Goal: Transaction & Acquisition: Obtain resource

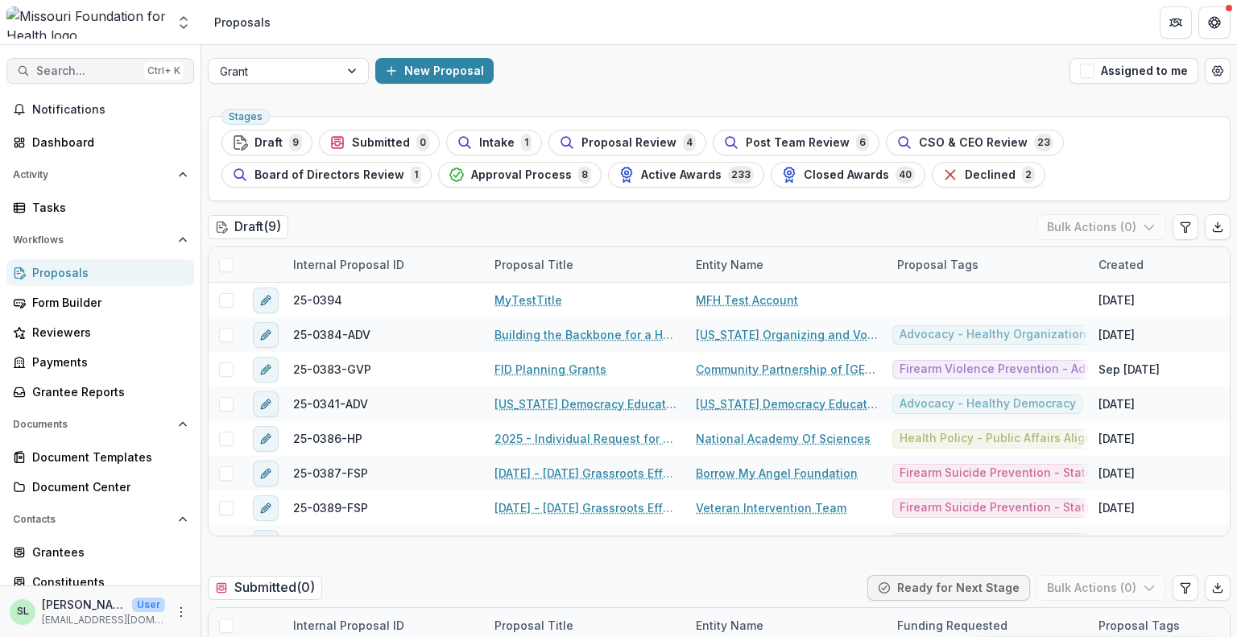
click at [114, 70] on span "Search..." at bounding box center [87, 71] width 102 height 14
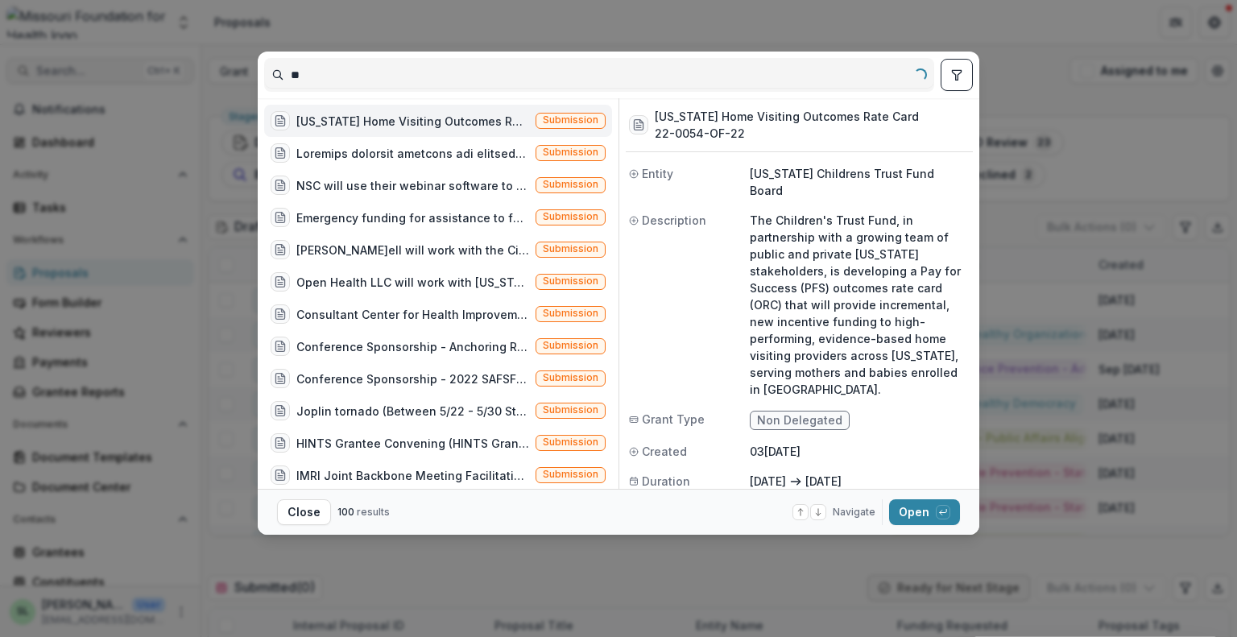
type input "*"
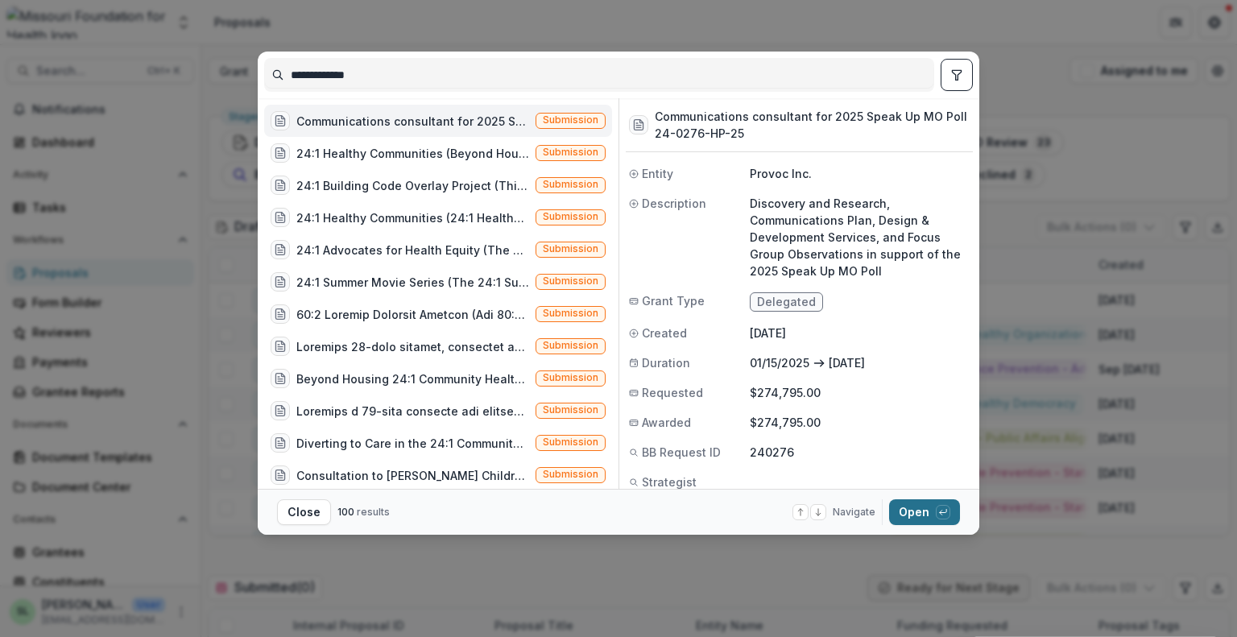
type input "**********"
click at [910, 508] on button "Open with enter key" at bounding box center [924, 512] width 71 height 26
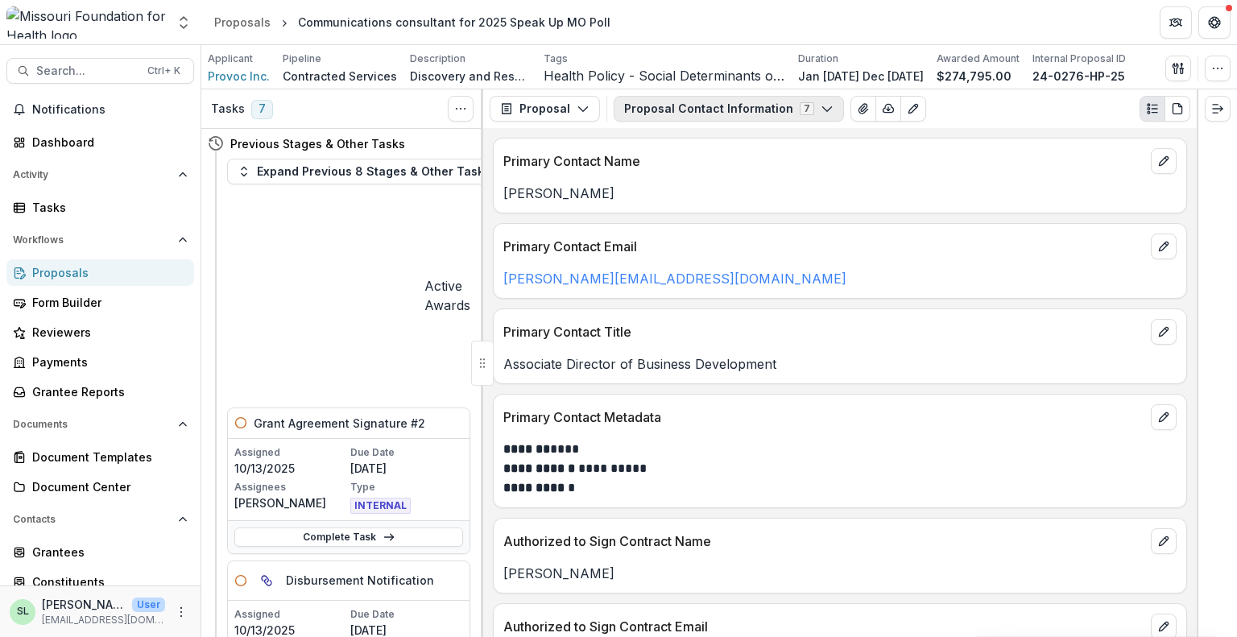
click at [823, 116] on button "Proposal Contact Information 7" at bounding box center [729, 109] width 230 height 26
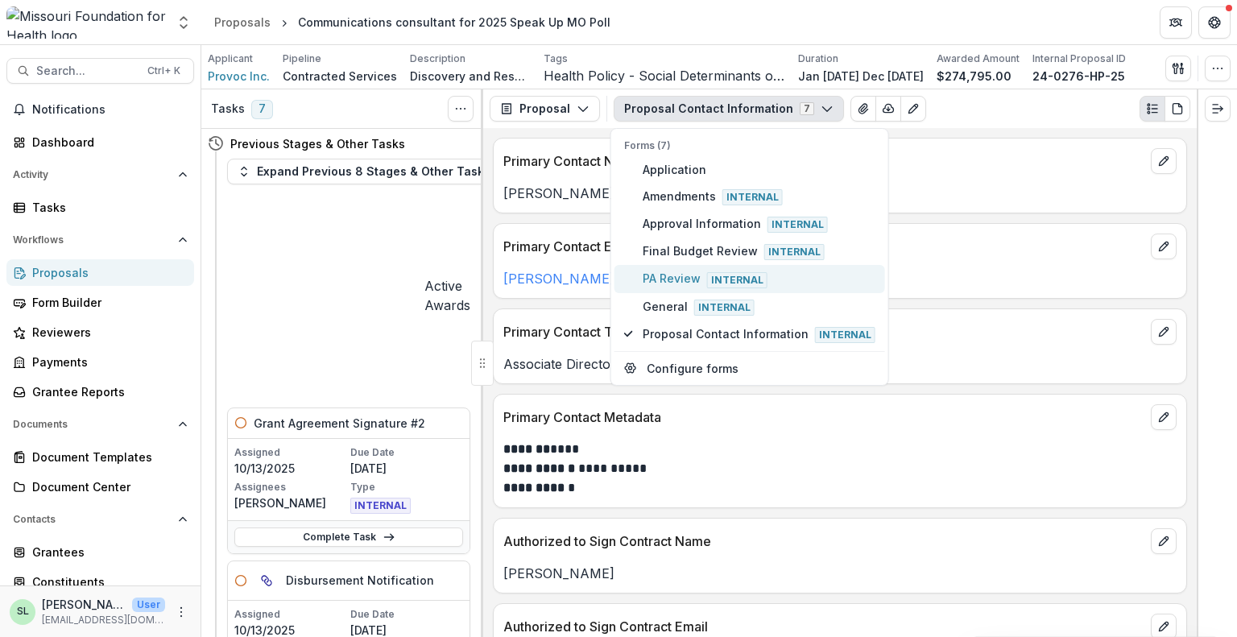
click at [707, 273] on span "Internal" at bounding box center [737, 280] width 60 height 16
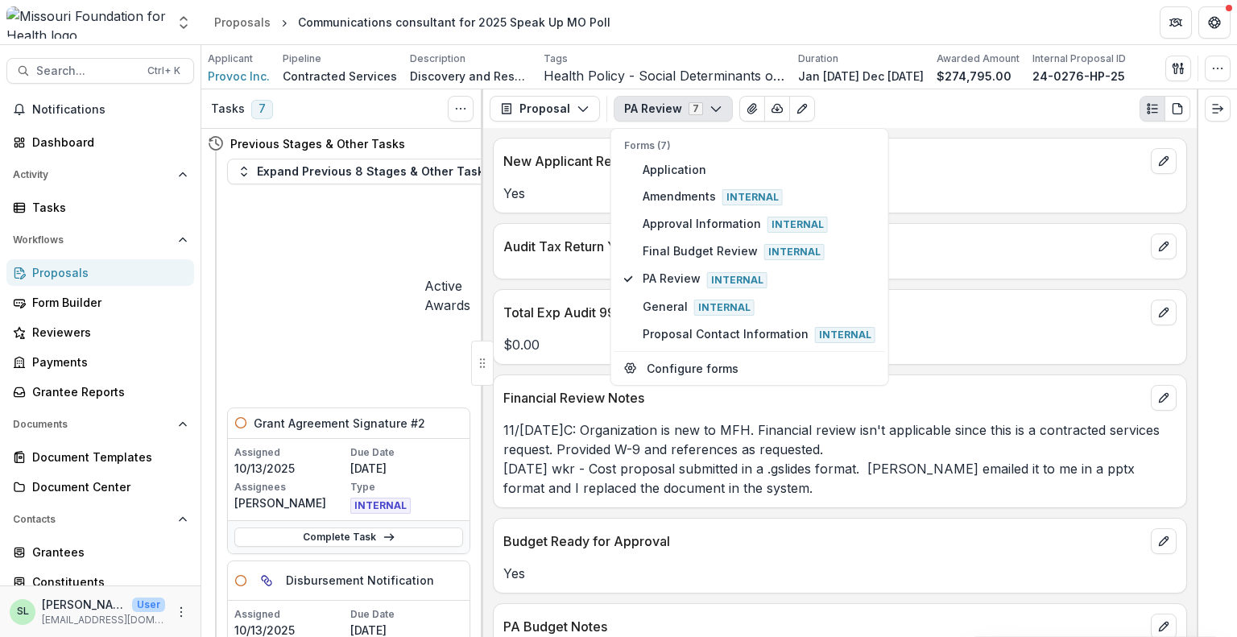
click at [954, 227] on div "Audit Tax Return Year Date" at bounding box center [840, 241] width 693 height 35
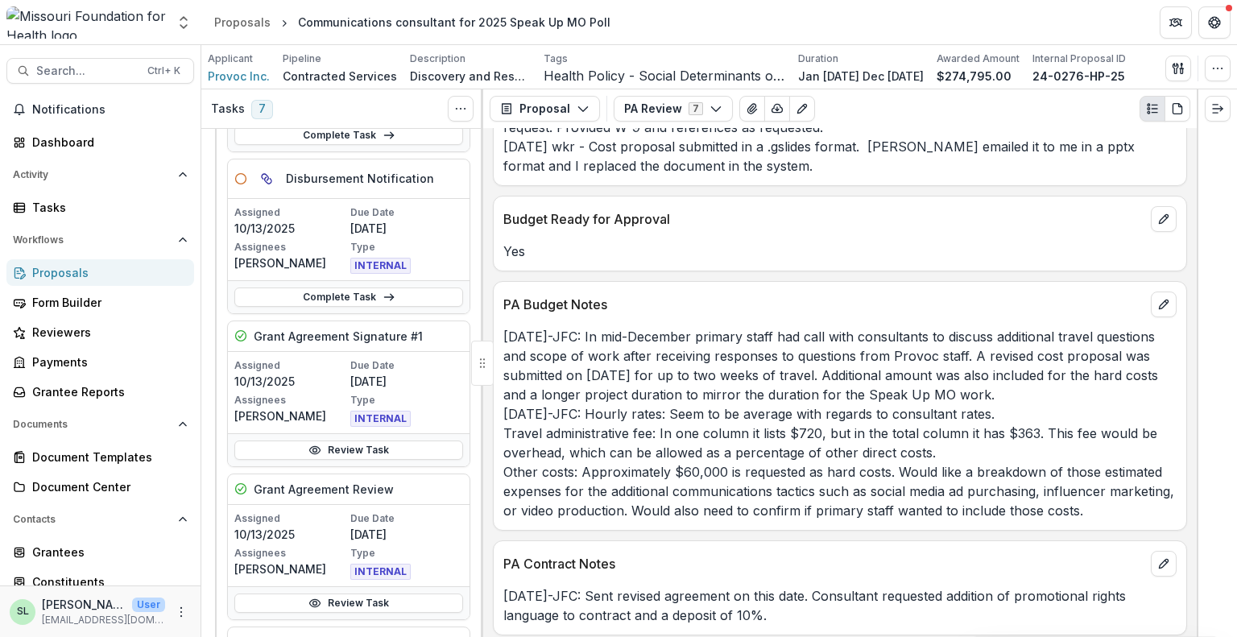
scroll to position [403, 0]
drag, startPoint x: 705, startPoint y: 7, endPoint x: 986, endPoint y: 98, distance: 295.5
click at [705, 7] on header "Proposals Communications consultant for 2025 Speak Up MO Poll" at bounding box center [719, 22] width 1036 height 44
click at [693, 100] on button "PA Review 7" at bounding box center [673, 109] width 119 height 26
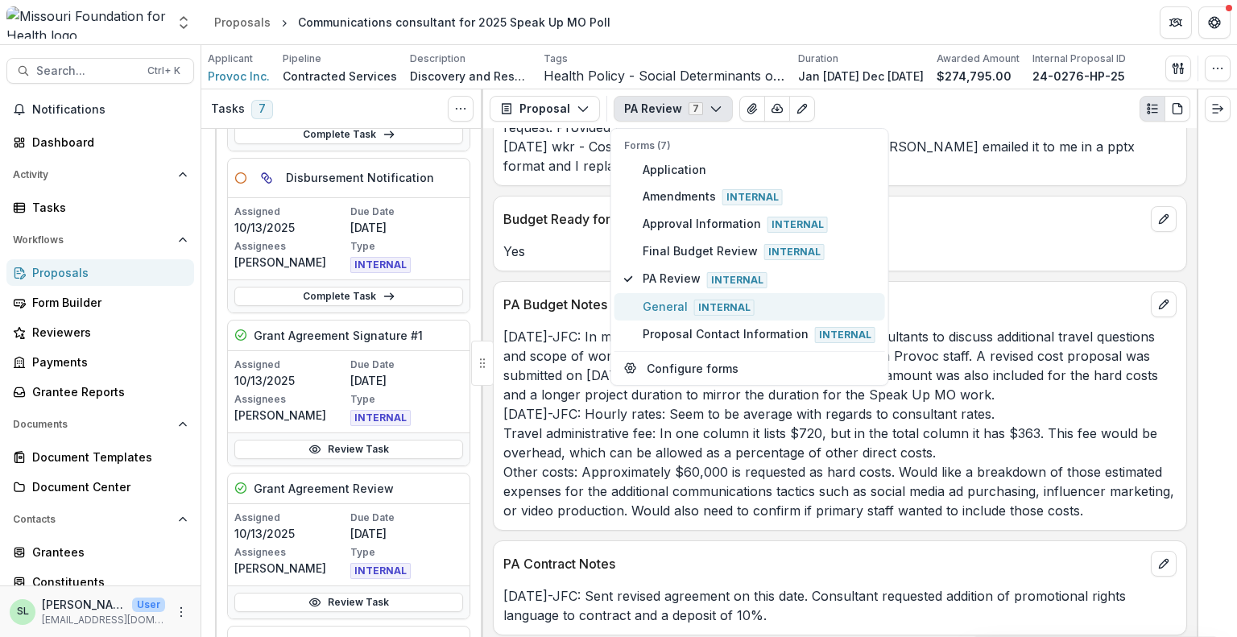
click at [677, 300] on span "General Internal" at bounding box center [759, 307] width 233 height 18
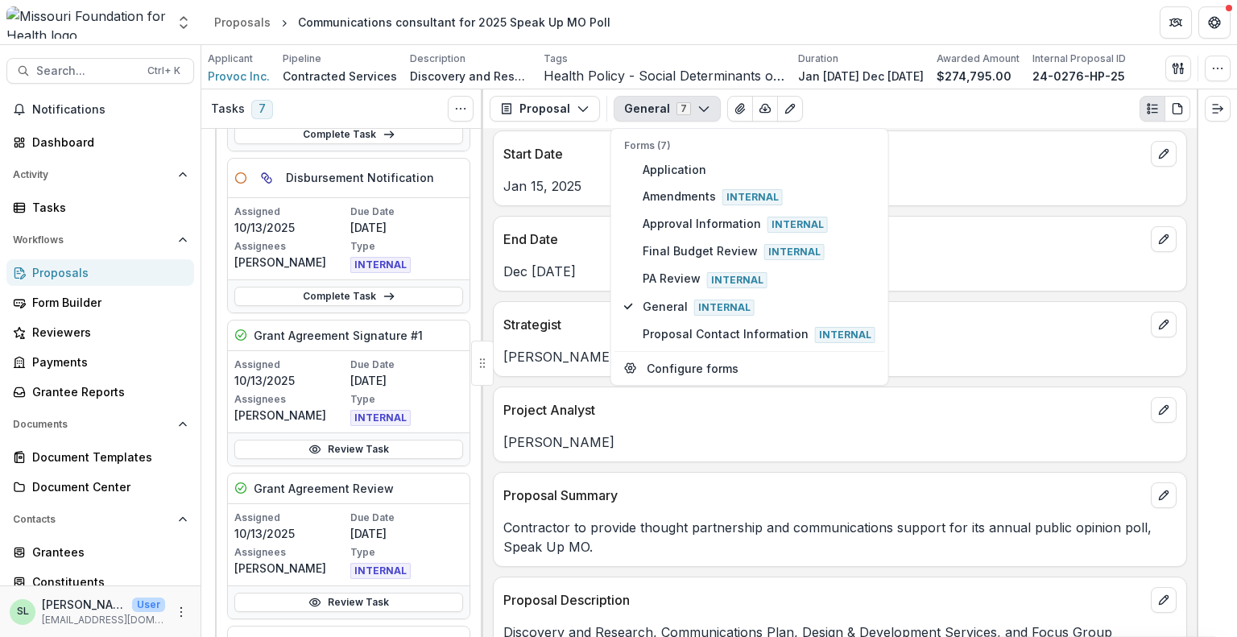
scroll to position [967, 0]
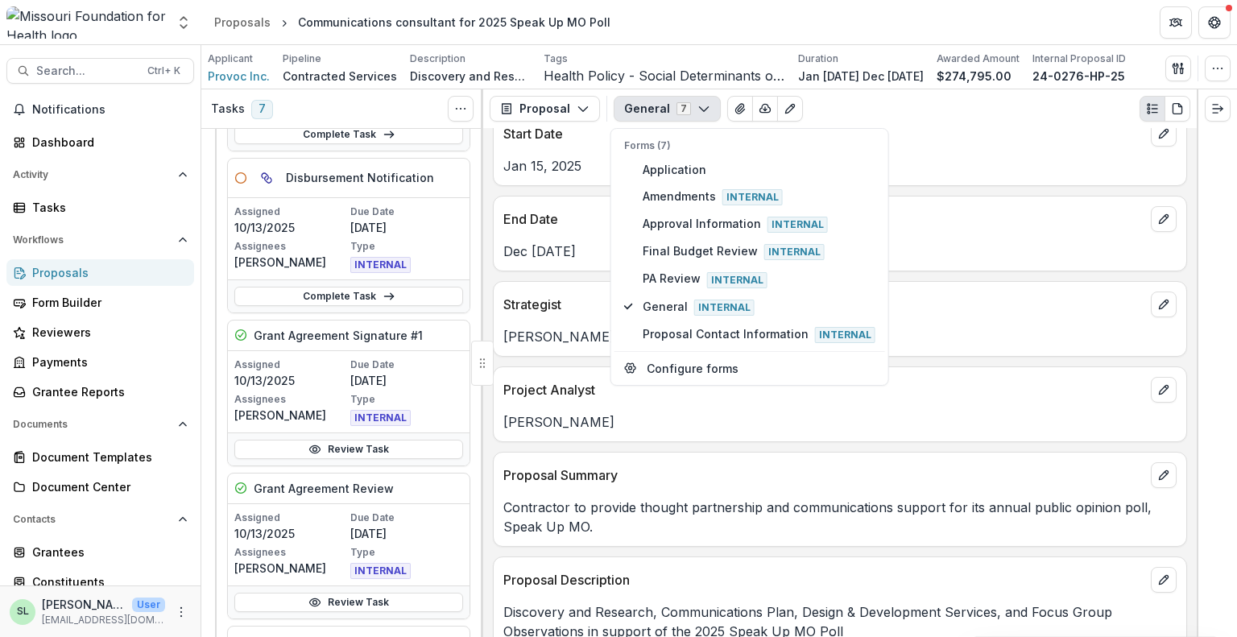
click at [71, 267] on div "Proposals" at bounding box center [106, 272] width 149 height 17
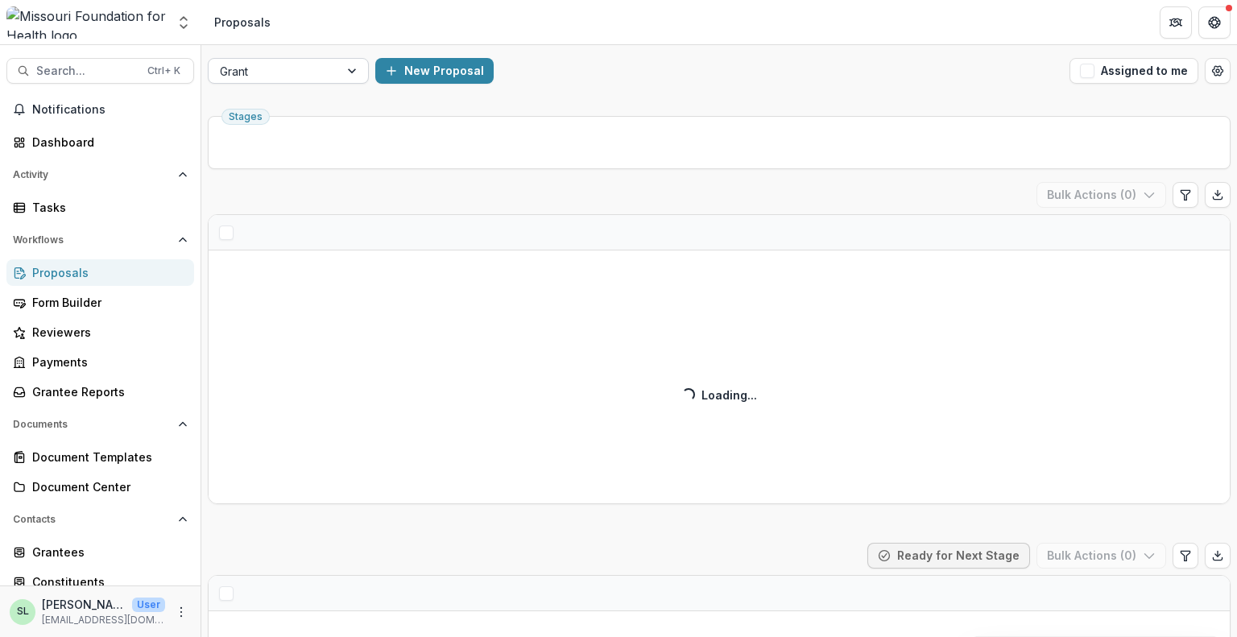
click at [280, 64] on div at bounding box center [274, 71] width 108 height 20
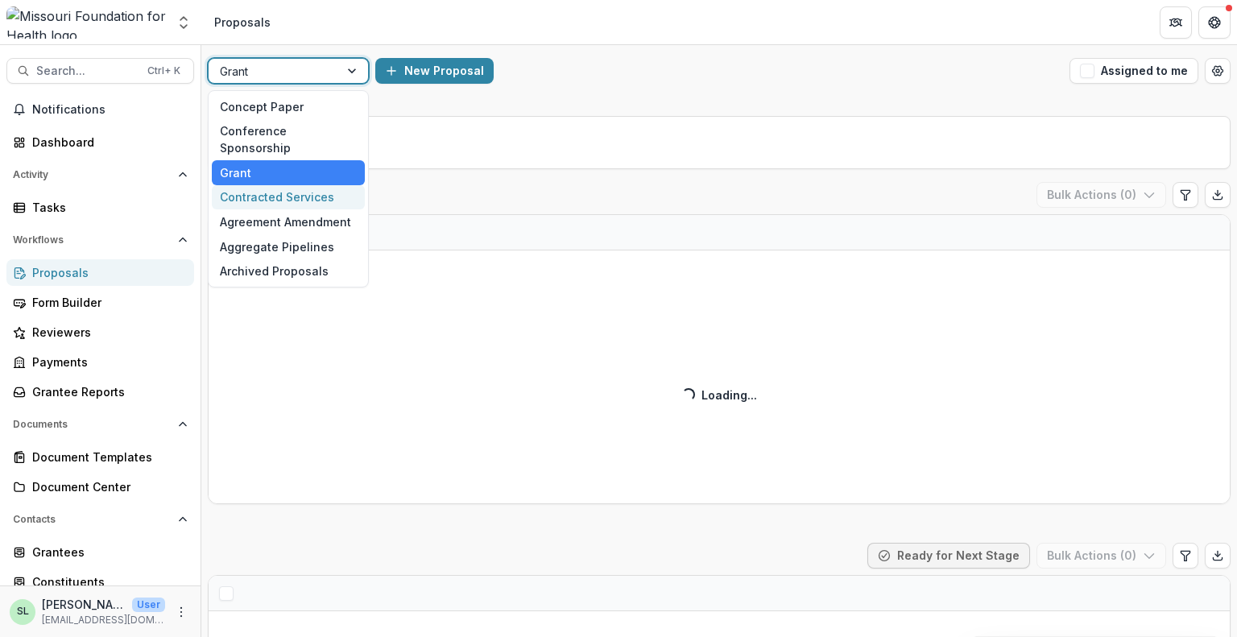
click at [266, 185] on div "Contracted Services" at bounding box center [288, 197] width 153 height 25
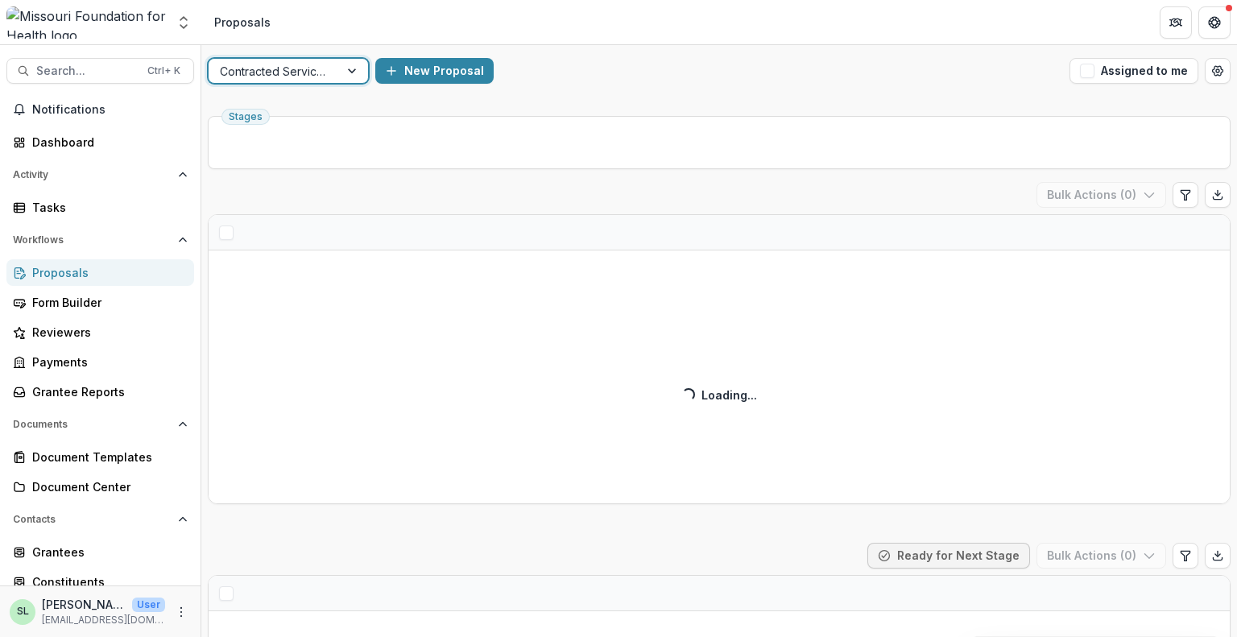
click at [1136, 67] on button "Assigned to me" at bounding box center [1134, 71] width 129 height 26
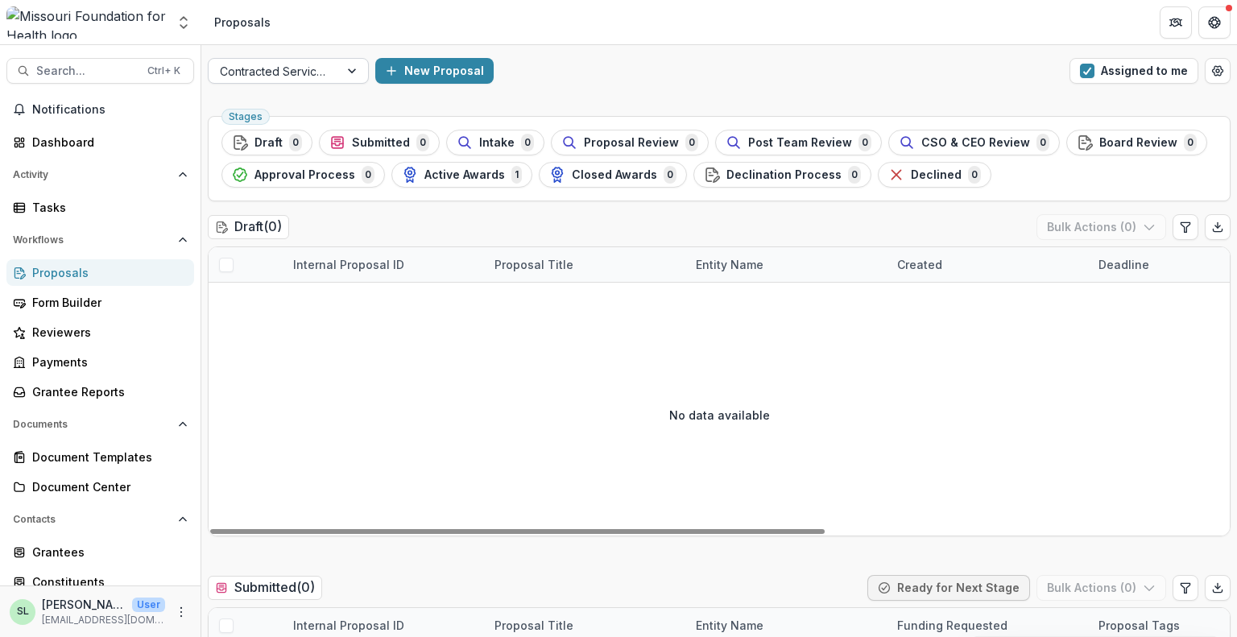
click at [274, 67] on div at bounding box center [274, 71] width 108 height 20
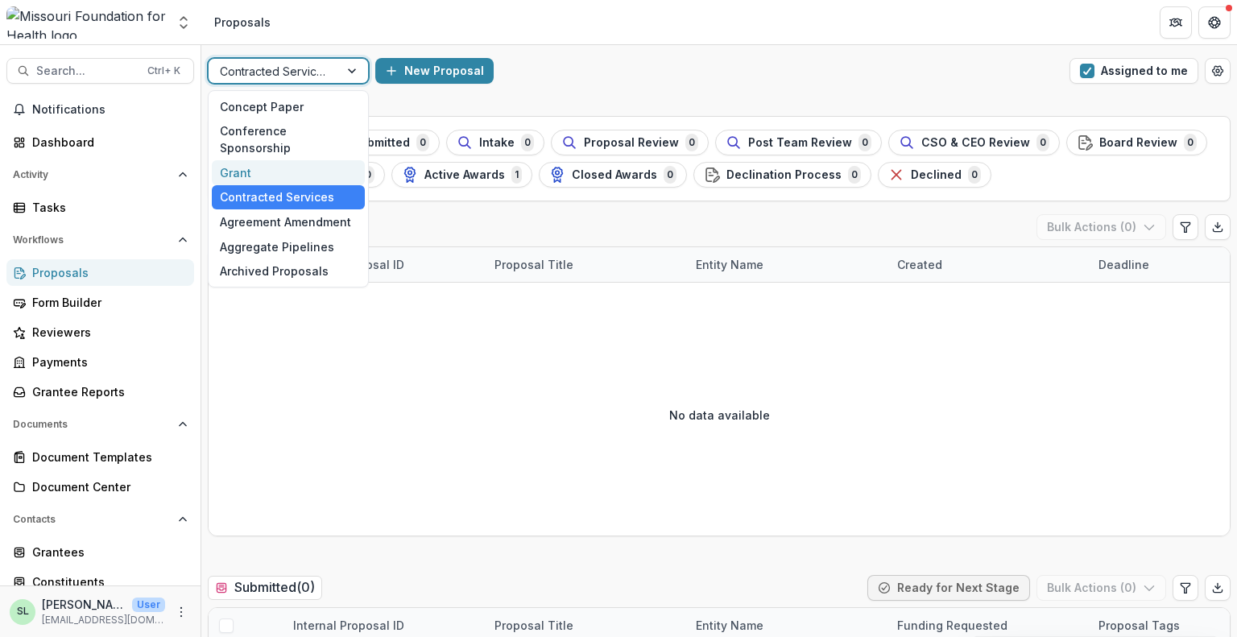
click at [267, 160] on div "Grant" at bounding box center [288, 172] width 153 height 25
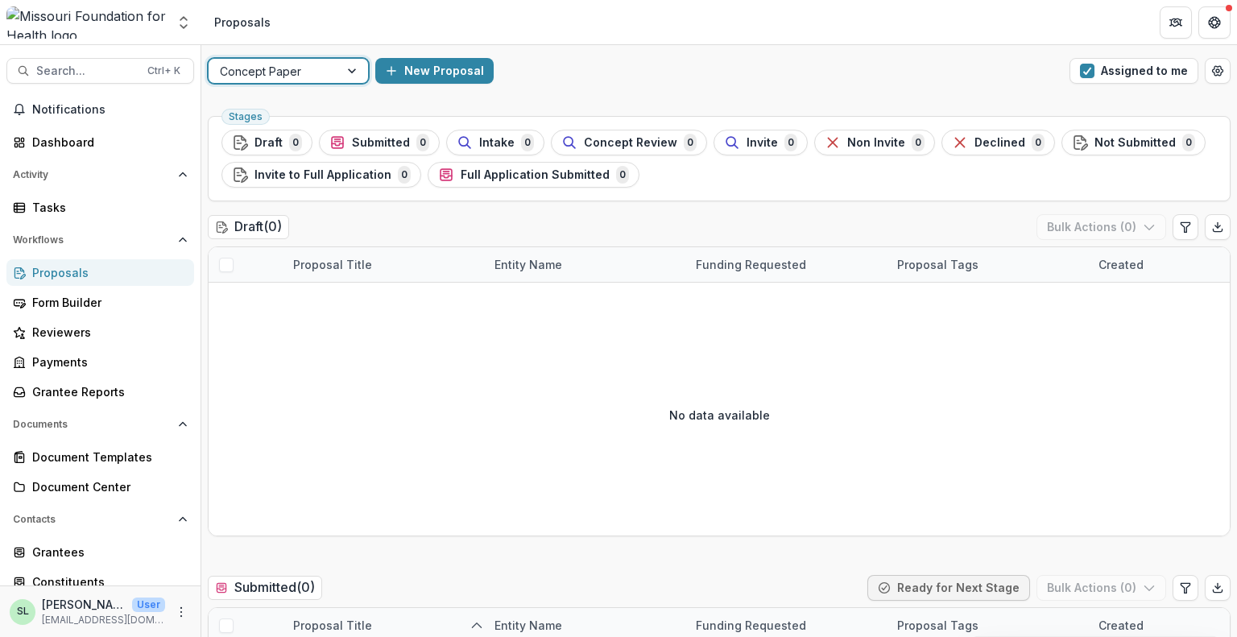
click at [314, 73] on div at bounding box center [274, 71] width 108 height 20
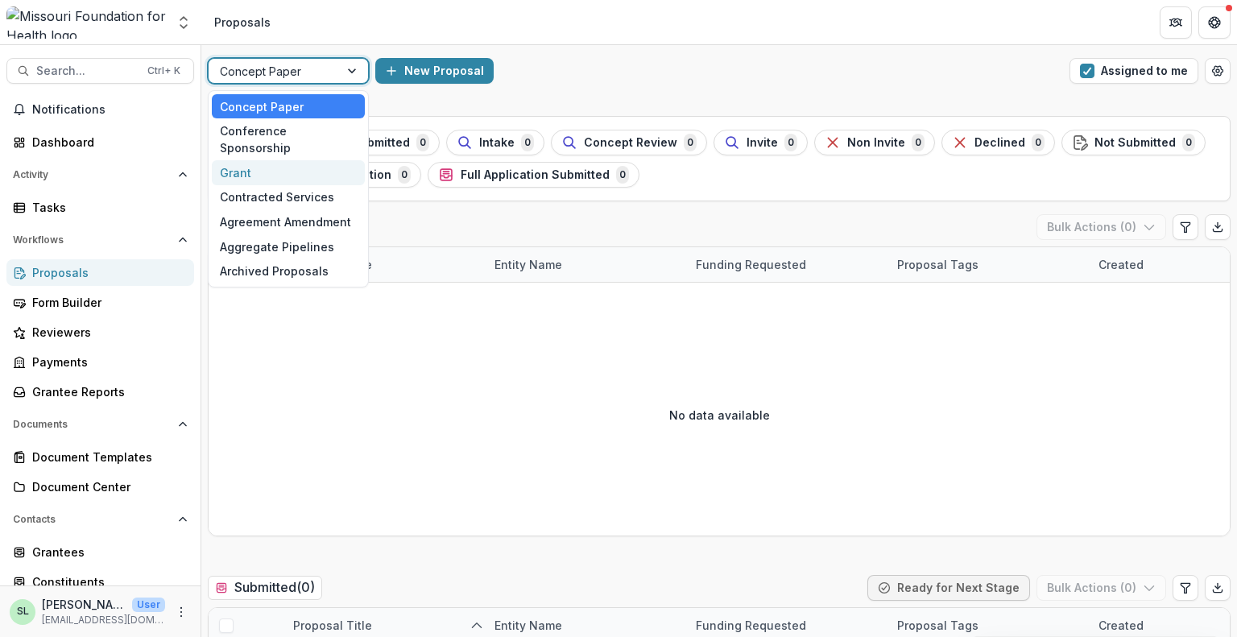
click at [266, 160] on div "Grant" at bounding box center [288, 172] width 153 height 25
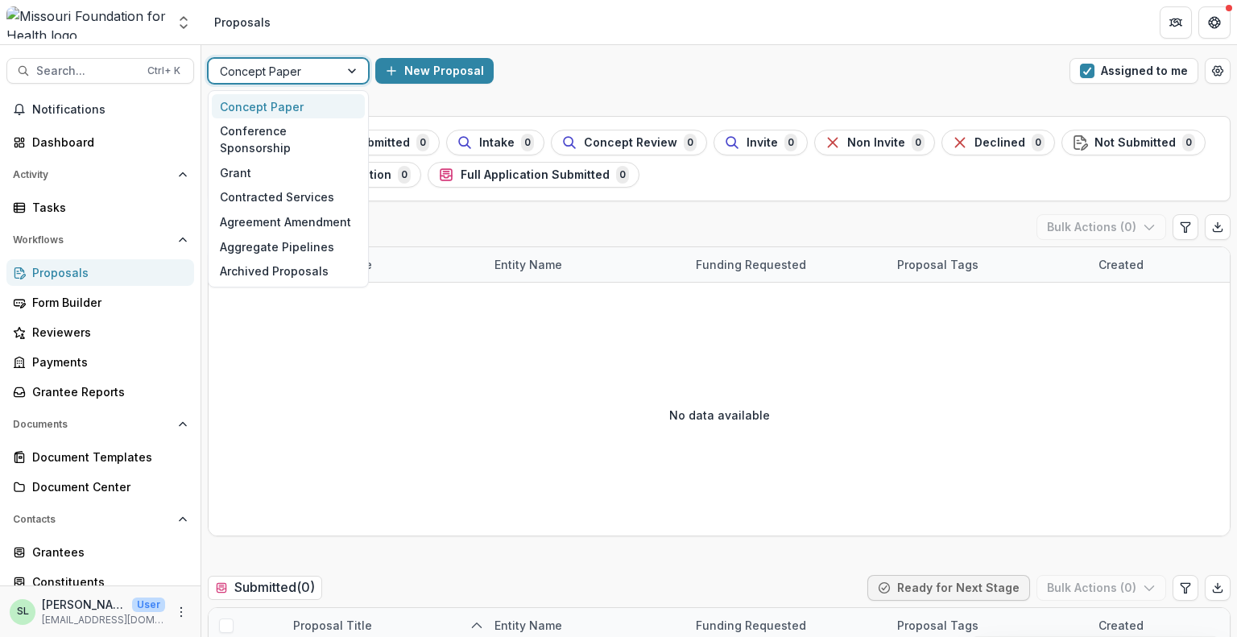
click at [296, 73] on div at bounding box center [274, 71] width 108 height 20
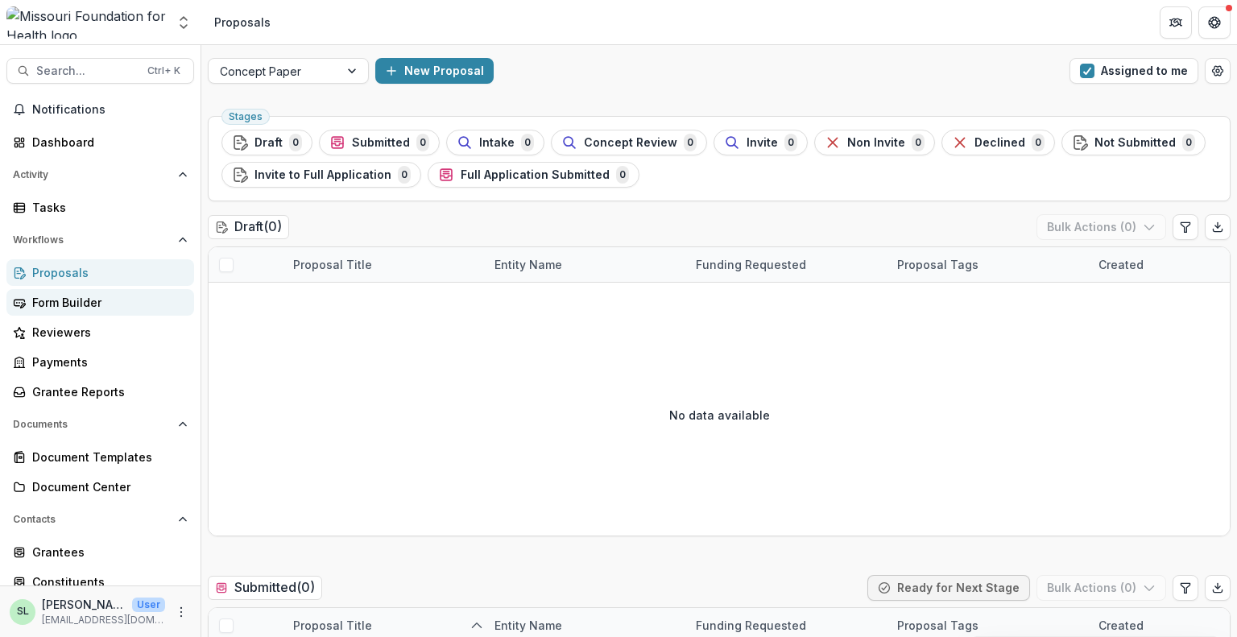
click at [63, 314] on link "Form Builder" at bounding box center [100, 302] width 188 height 27
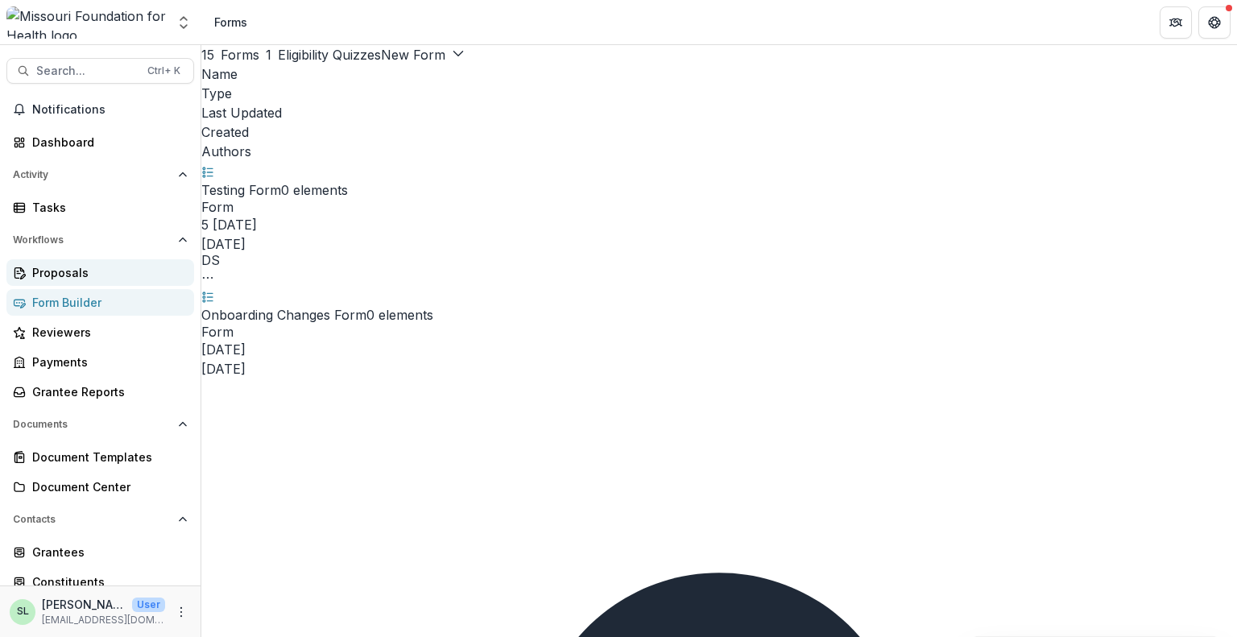
click at [60, 276] on div "Proposals" at bounding box center [106, 272] width 149 height 17
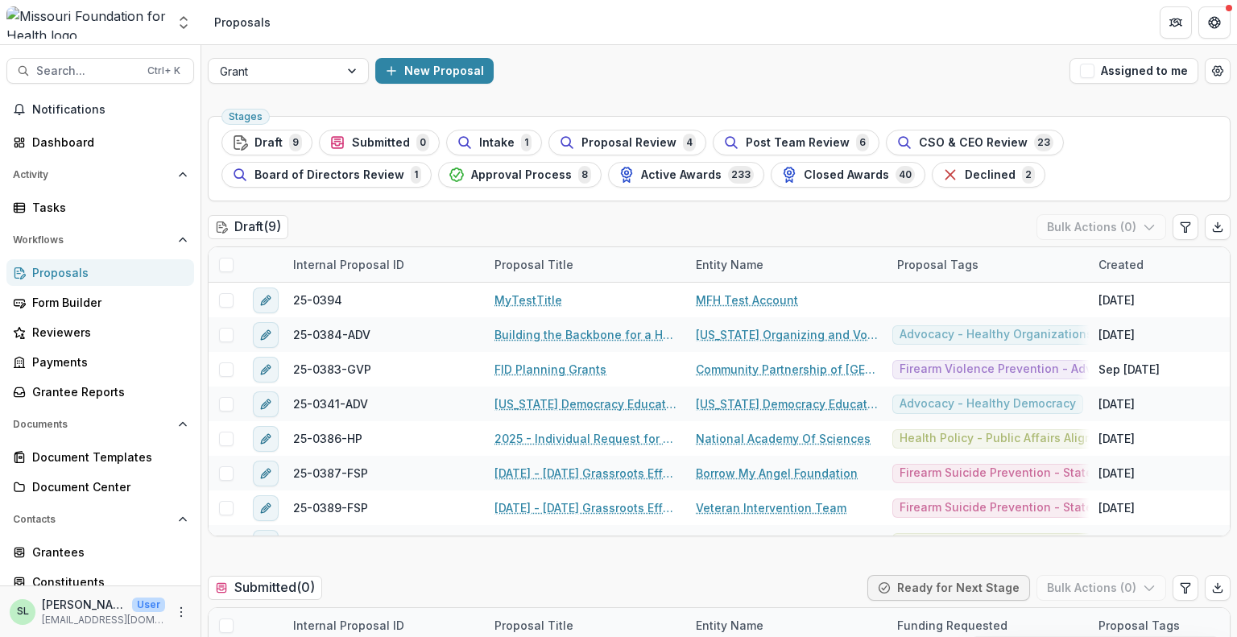
click at [1123, 74] on button "Assigned to me" at bounding box center [1134, 71] width 129 height 26
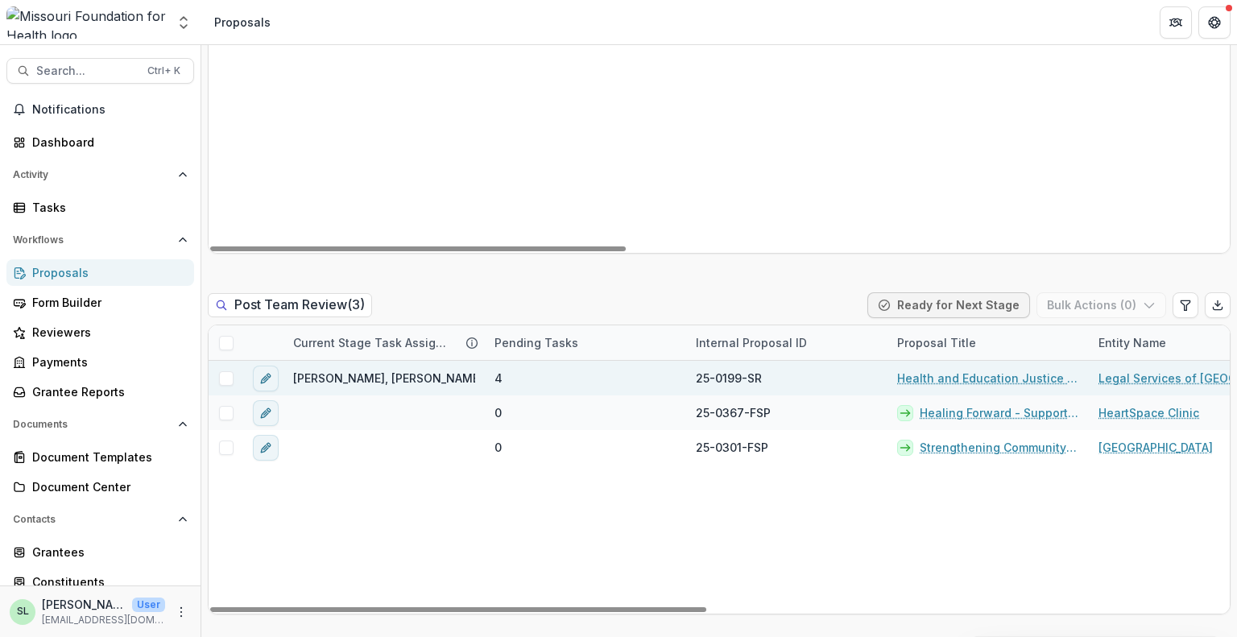
scroll to position [1370, 0]
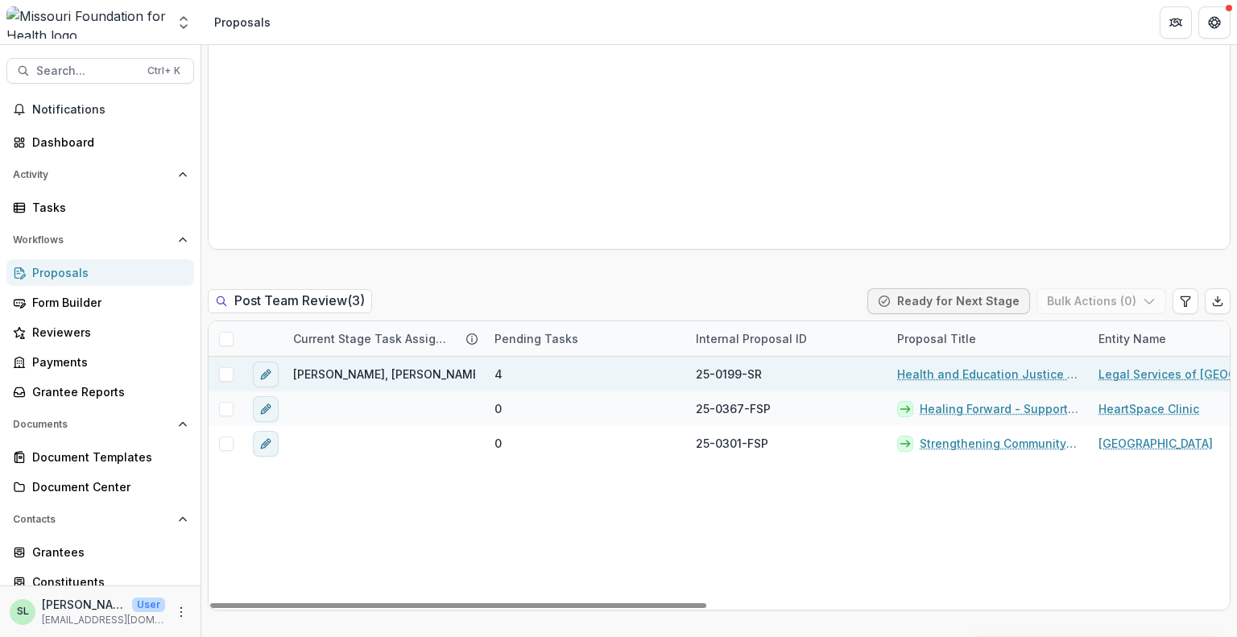
click at [981, 376] on link "Health and Education Justice Initiative" at bounding box center [988, 374] width 182 height 17
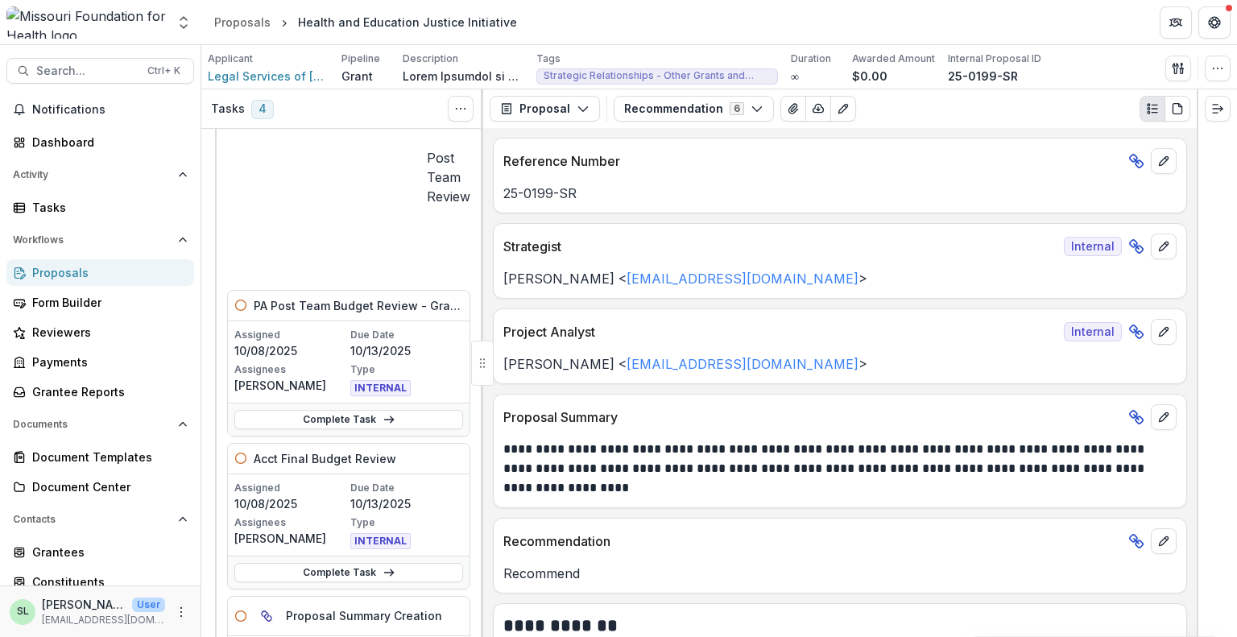
scroll to position [161, 0]
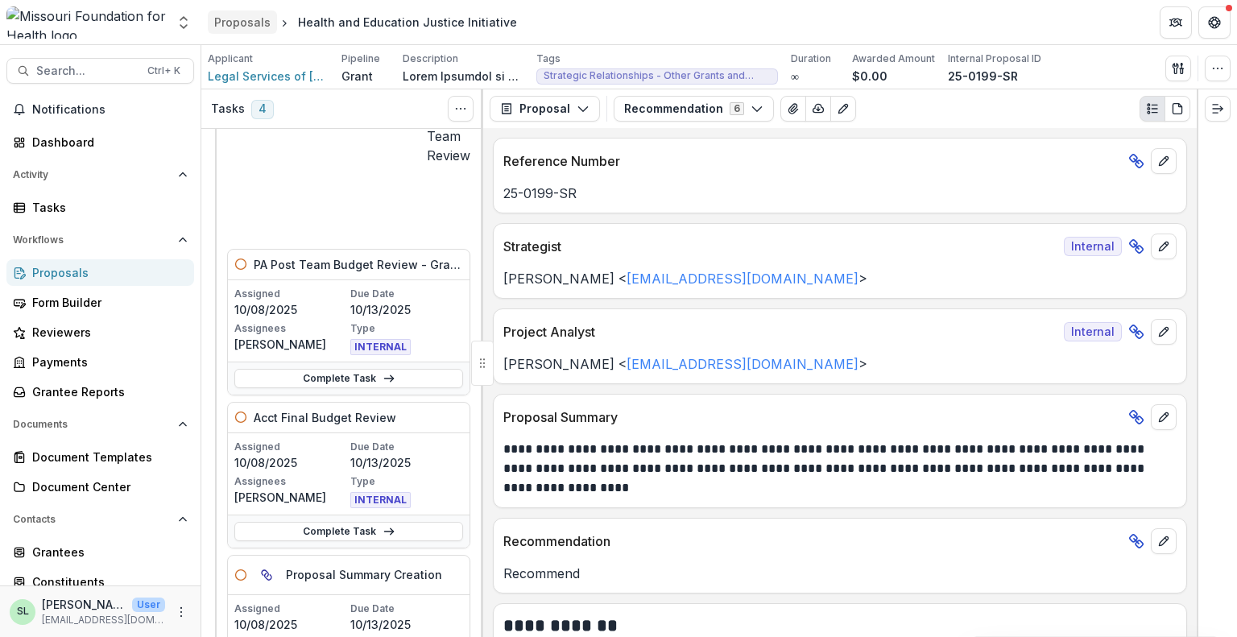
click at [243, 23] on div "Proposals" at bounding box center [242, 22] width 56 height 17
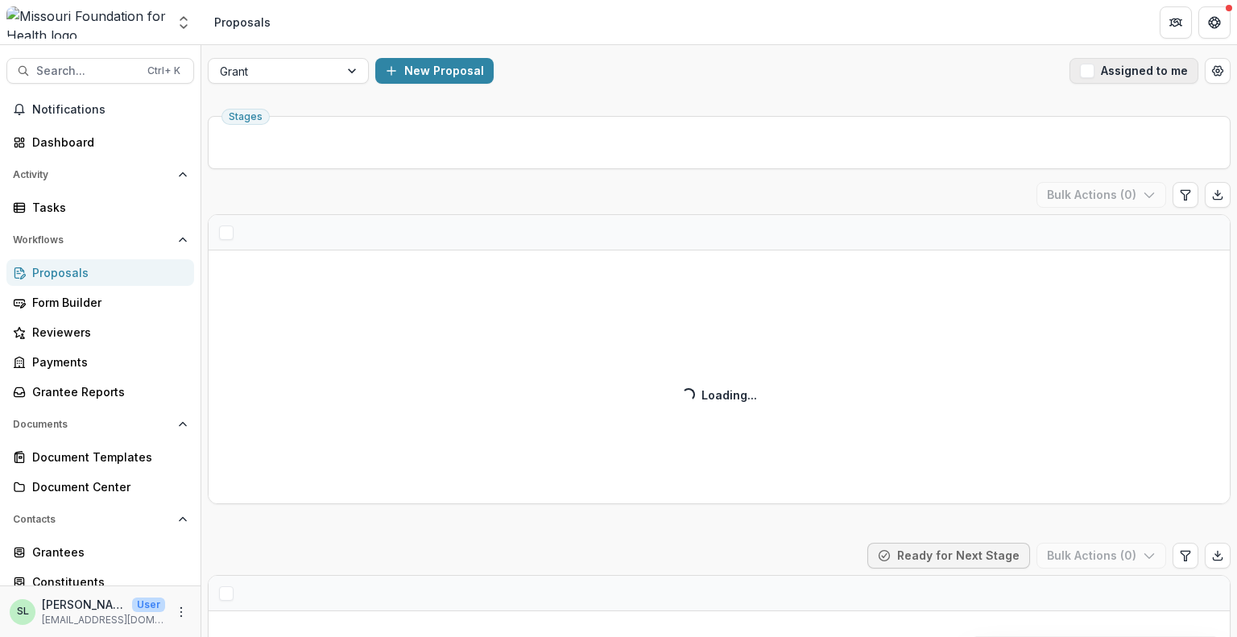
click at [1152, 63] on button "Assigned to me" at bounding box center [1134, 71] width 129 height 26
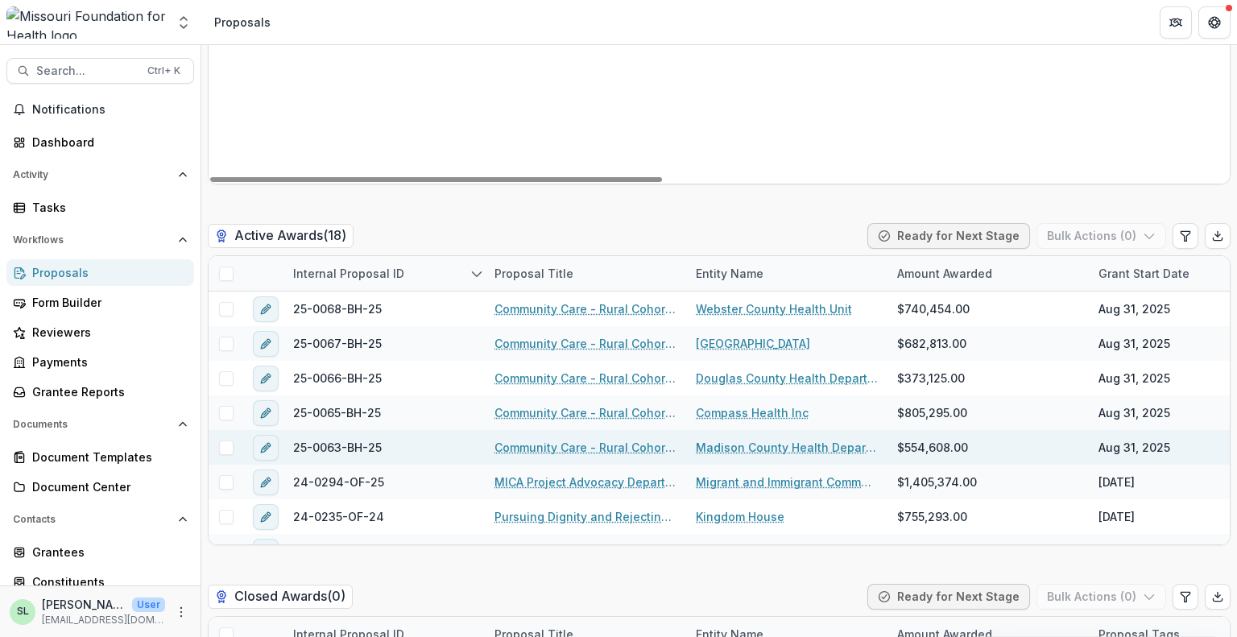
scroll to position [2900, 0]
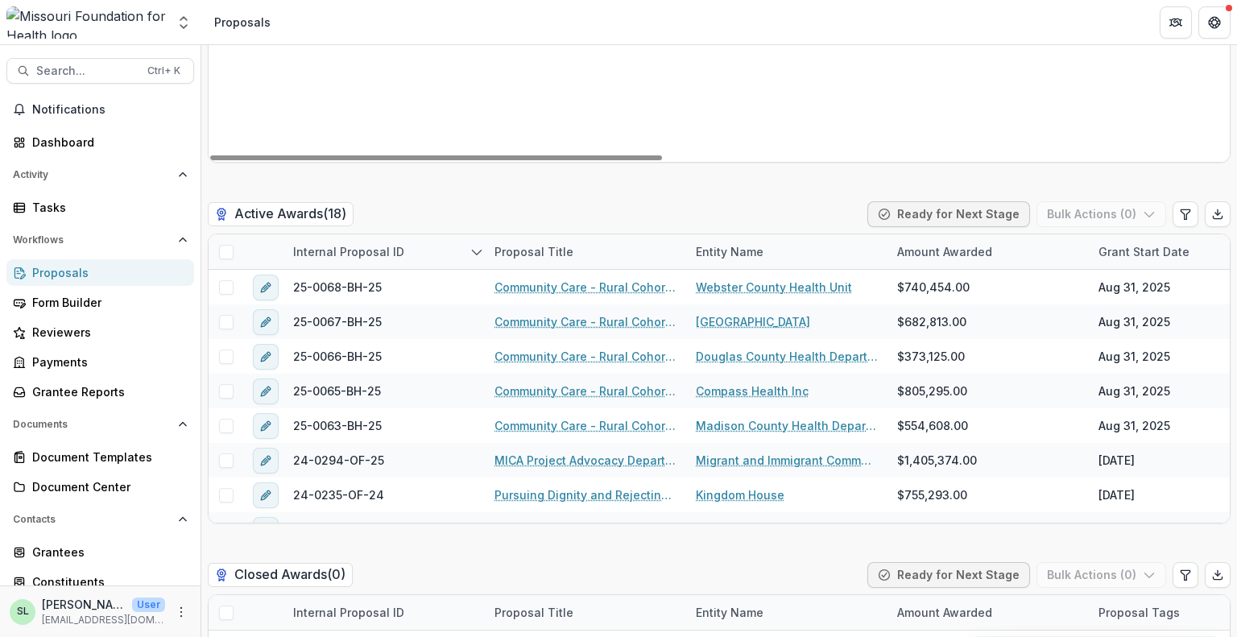
drag, startPoint x: 841, startPoint y: 80, endPoint x: 889, endPoint y: 93, distance: 50.0
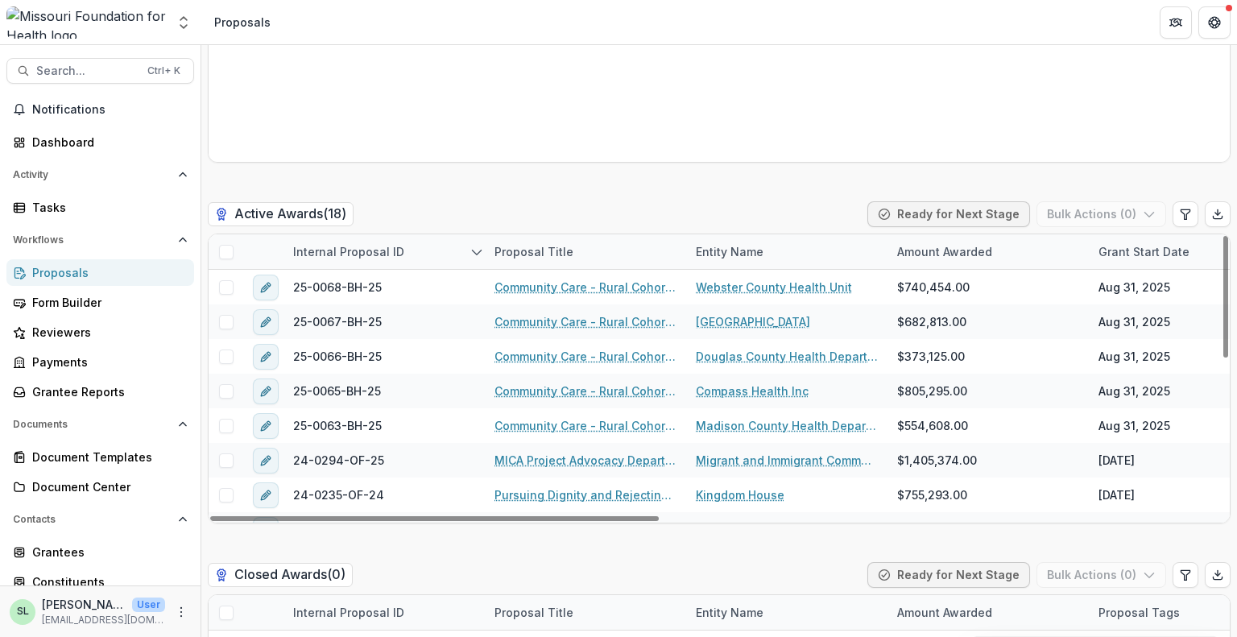
click at [222, 254] on span at bounding box center [226, 252] width 15 height 15
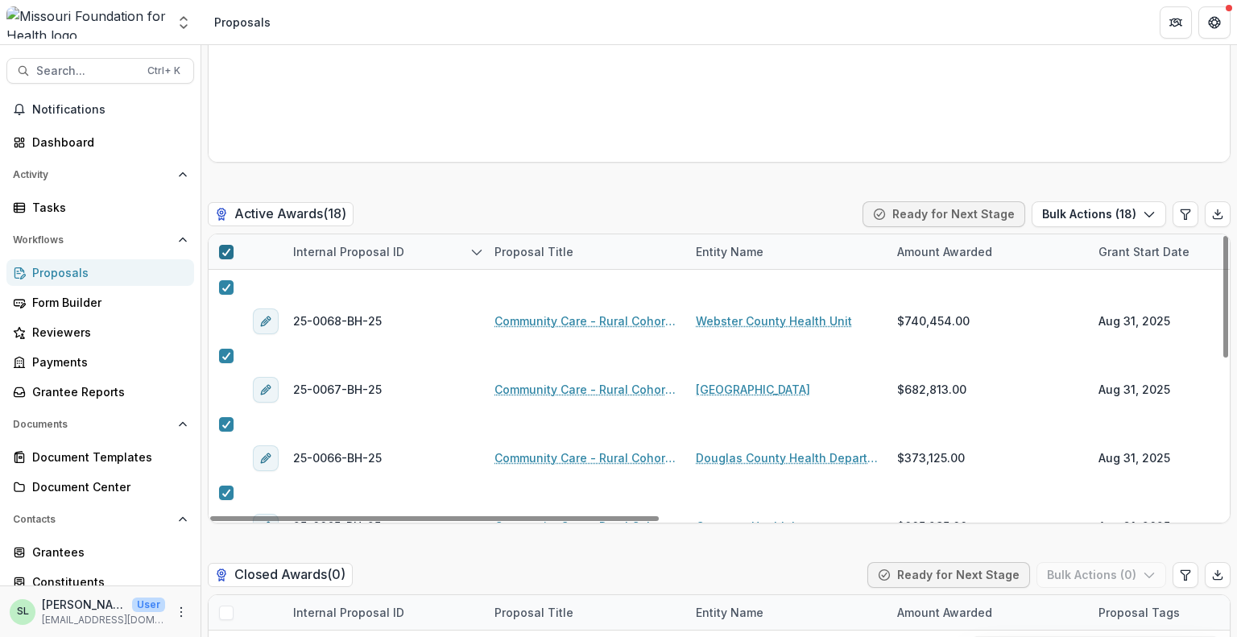
click at [222, 254] on icon at bounding box center [227, 252] width 10 height 8
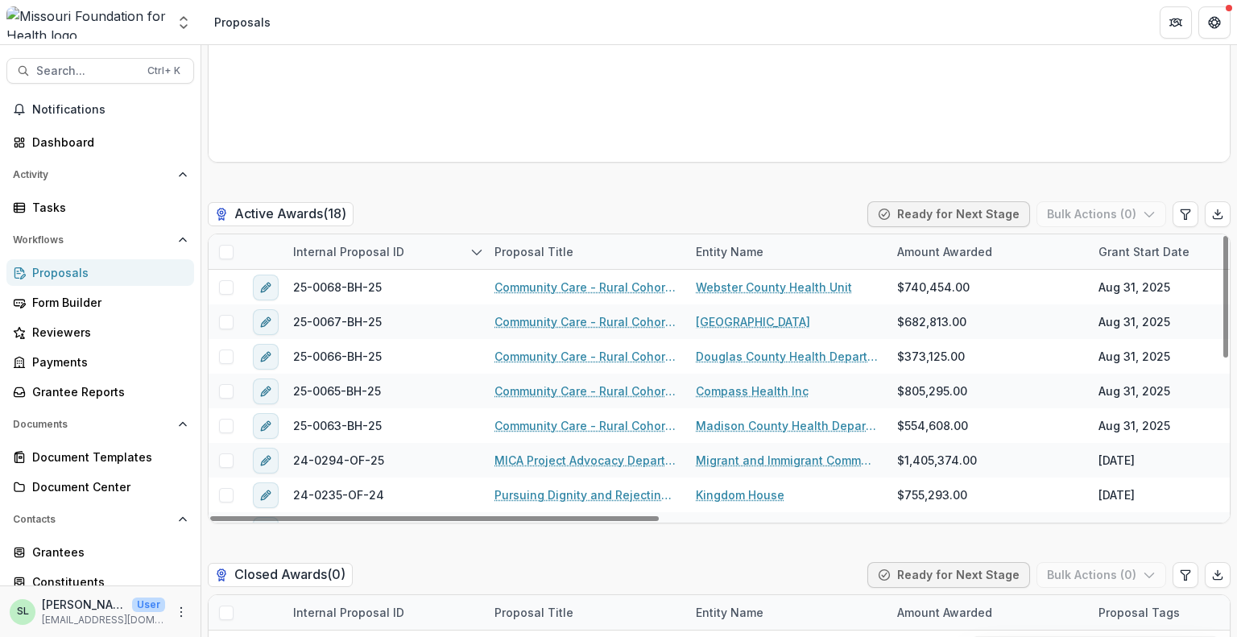
click at [229, 250] on span at bounding box center [226, 252] width 15 height 15
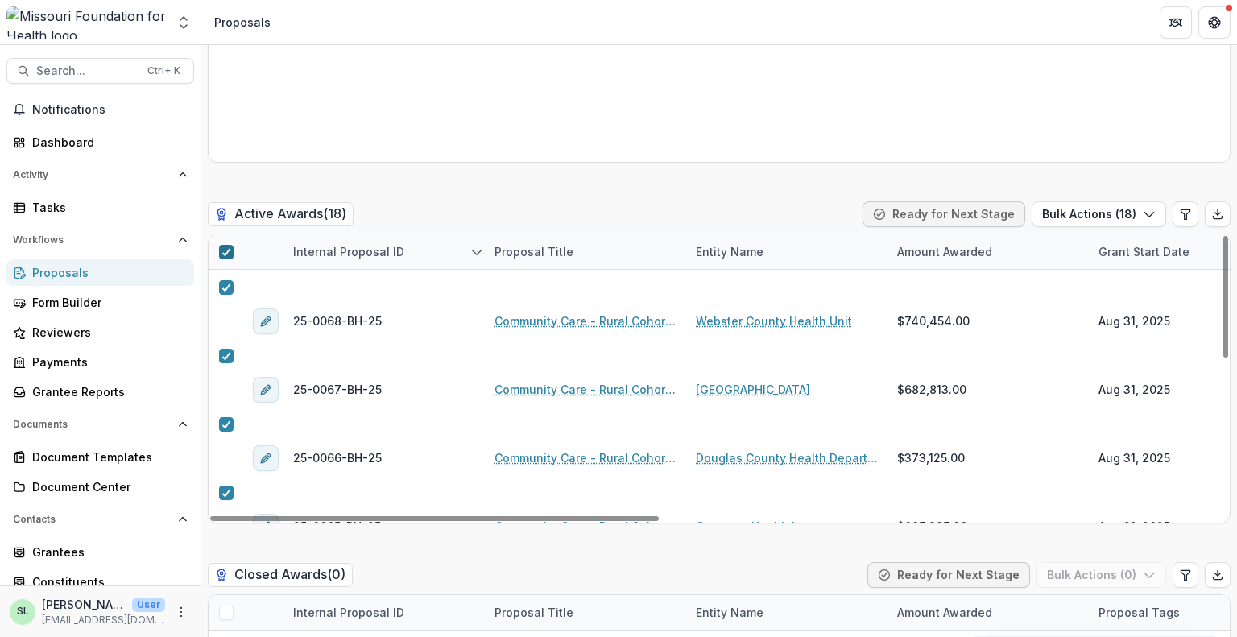
click at [229, 250] on polyline at bounding box center [225, 252] width 7 height 6
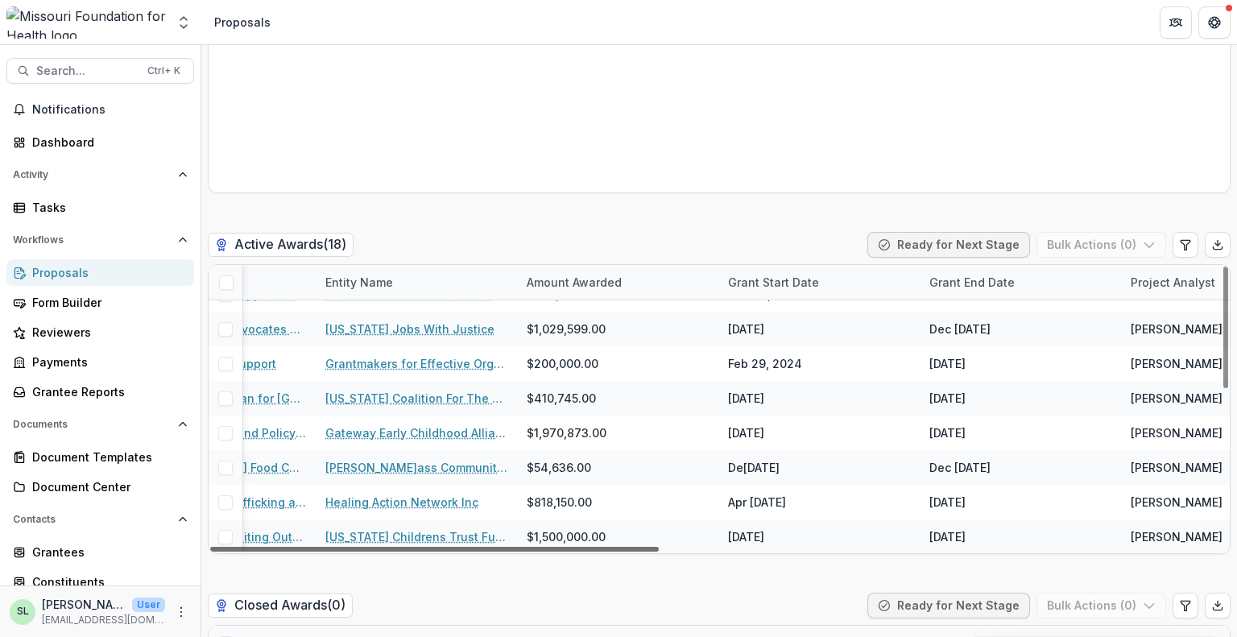
scroll to position [370, 486]
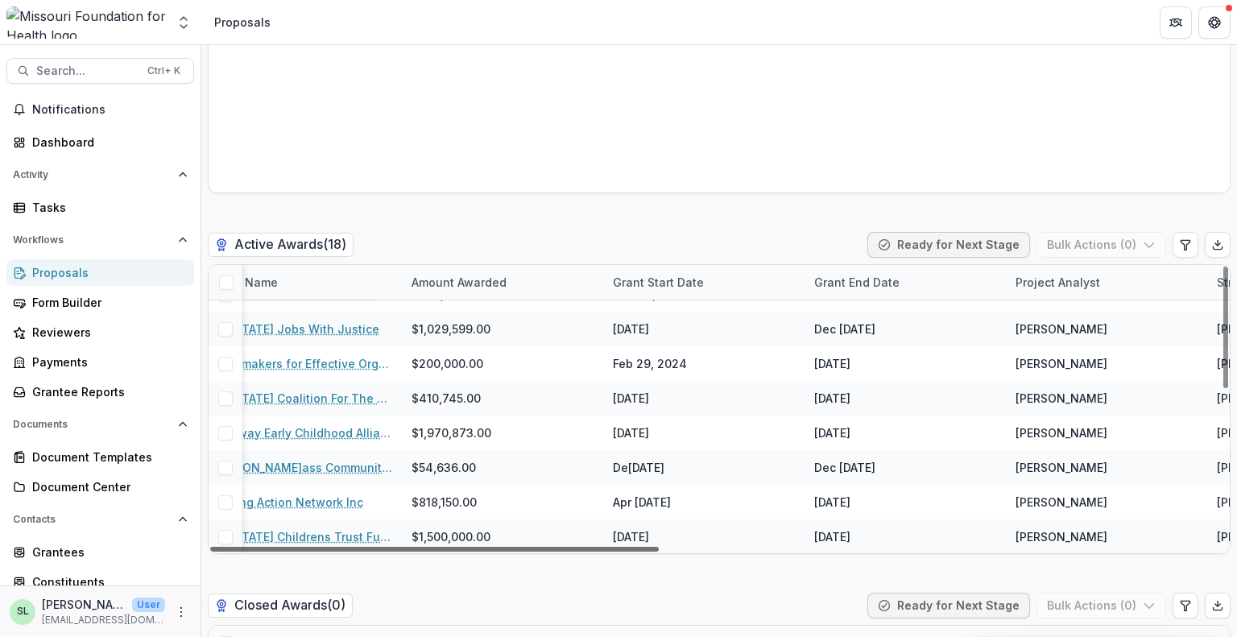
drag, startPoint x: 595, startPoint y: 547, endPoint x: 808, endPoint y: 549, distance: 213.5
click at [659, 549] on div at bounding box center [434, 549] width 449 height 5
click at [868, 274] on div "Grant End Date" at bounding box center [857, 282] width 105 height 17
click at [870, 359] on button "Sort Ascending" at bounding box center [852, 341] width 94 height 39
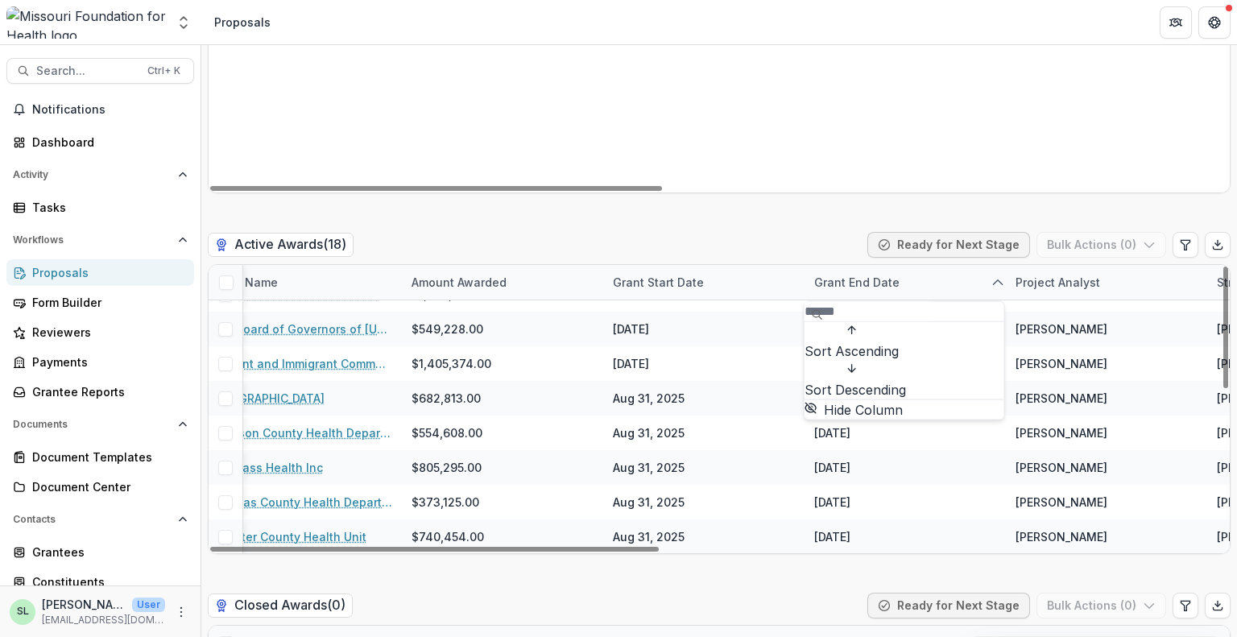
click at [880, 286] on div "Grant End Date" at bounding box center [857, 282] width 105 height 17
click at [889, 380] on span "Sort Descending" at bounding box center [856, 389] width 102 height 19
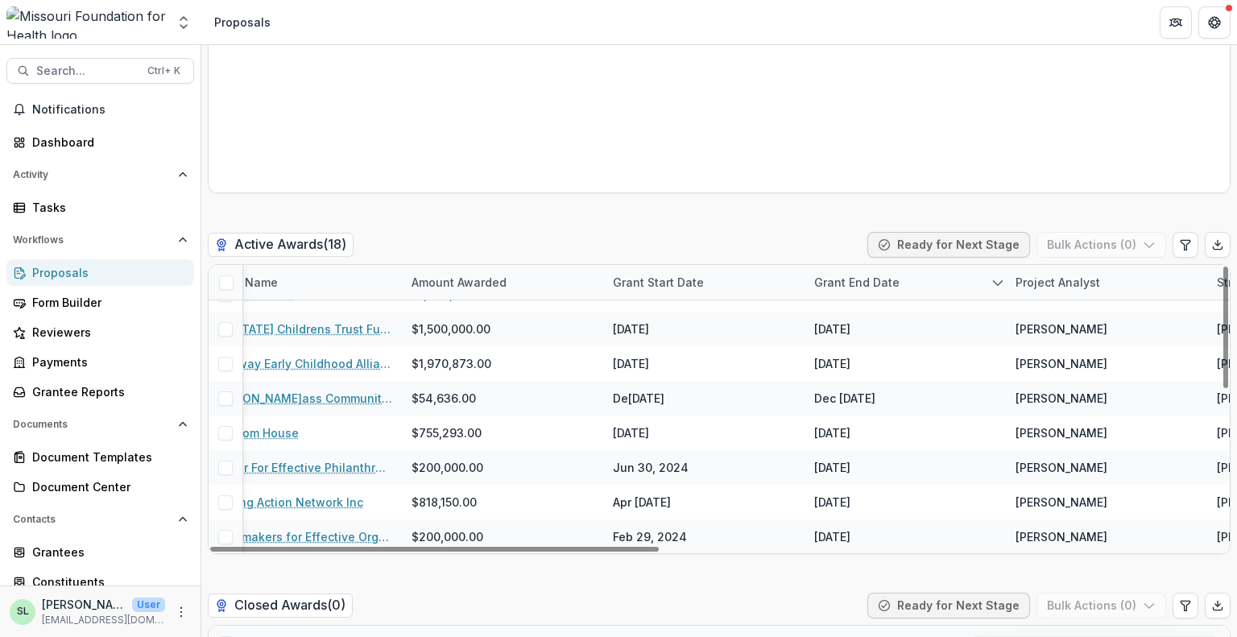
click at [777, 256] on div "Active Awards ( 18 ) Ready for Next Stage Bulk Actions ( 0 )" at bounding box center [719, 248] width 1023 height 32
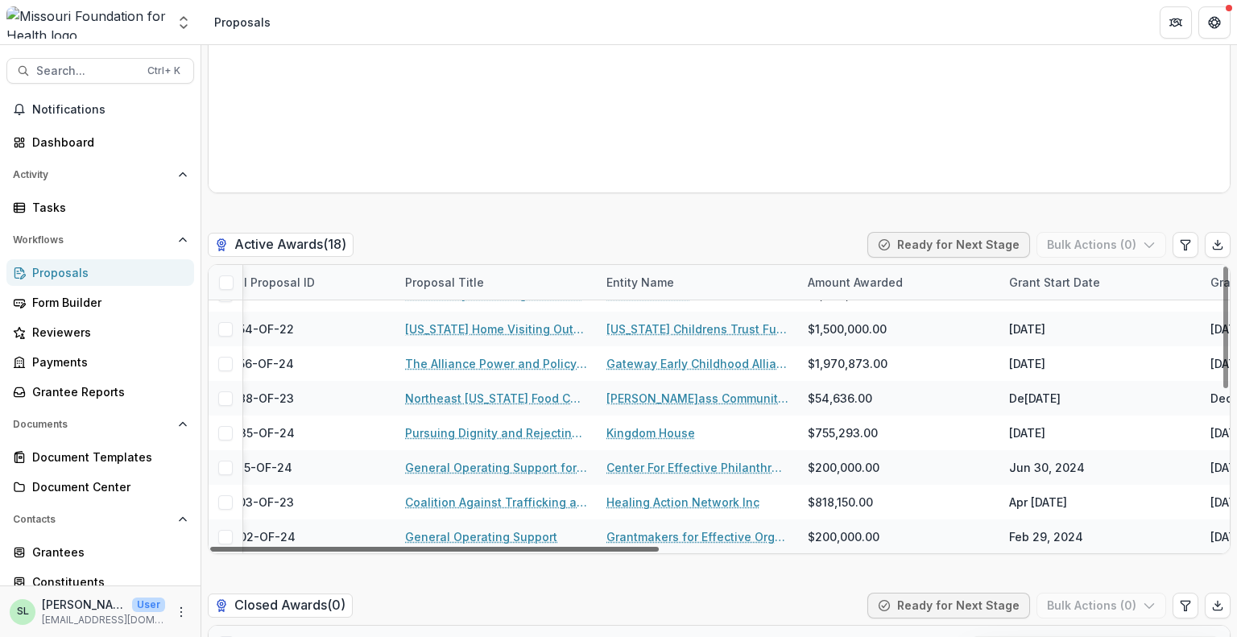
scroll to position [370, 0]
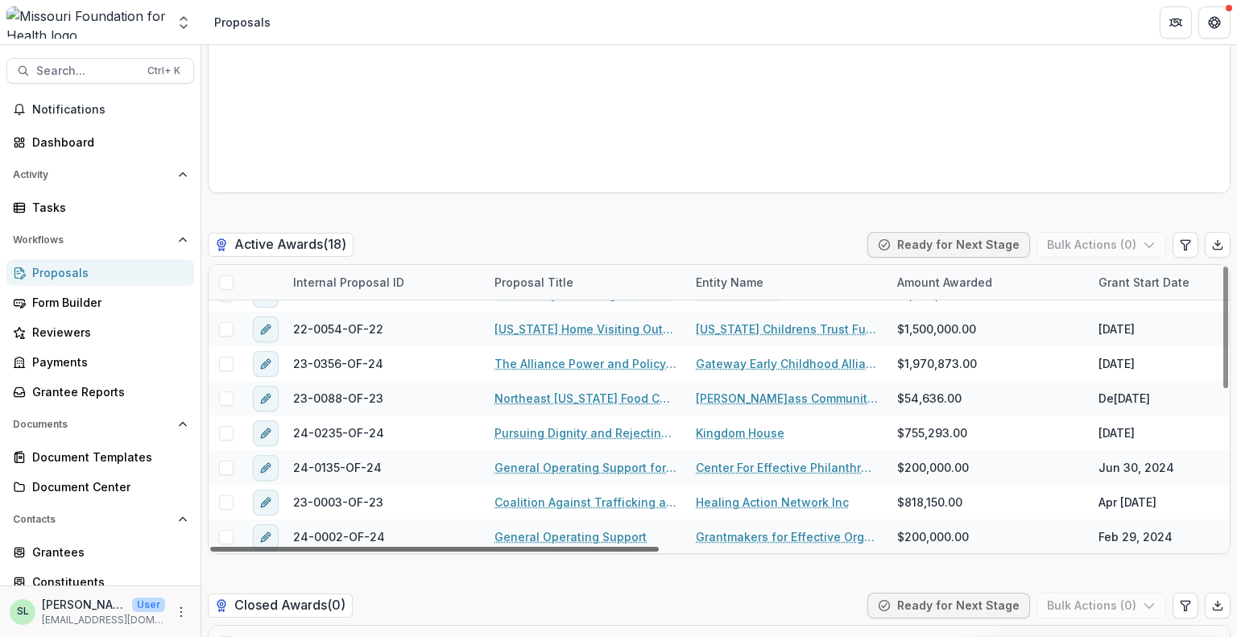
drag, startPoint x: 750, startPoint y: 546, endPoint x: 509, endPoint y: 544, distance: 240.9
click at [488, 552] on div at bounding box center [434, 549] width 449 height 5
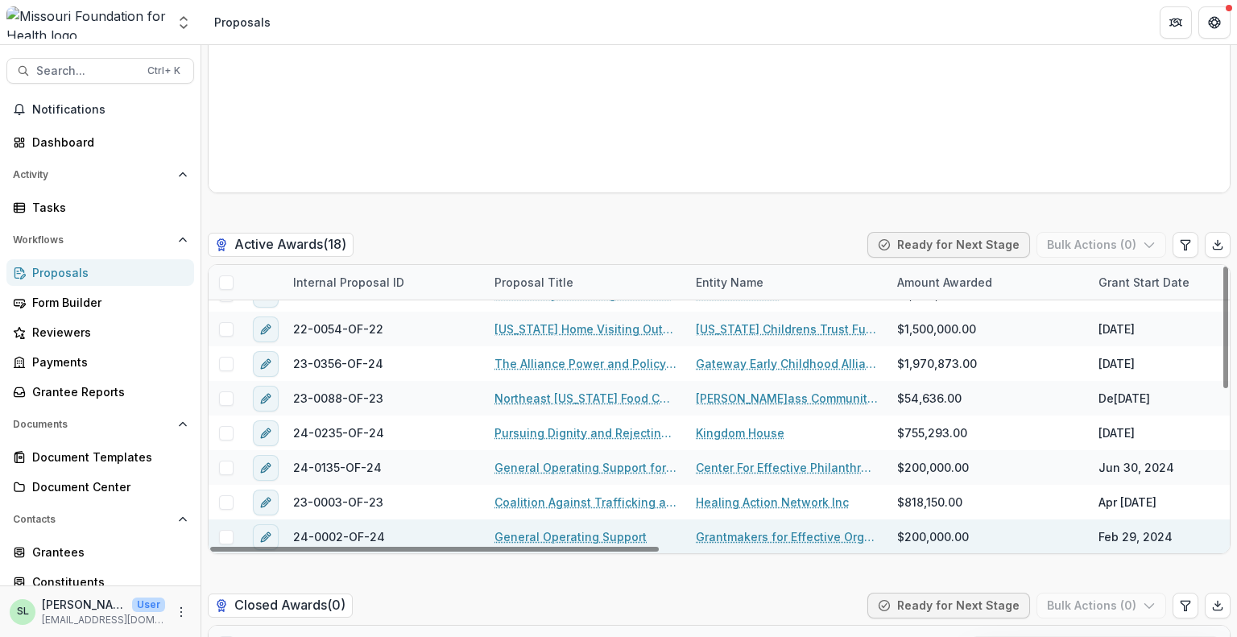
click at [545, 531] on link "General Operating Support" at bounding box center [571, 536] width 152 height 17
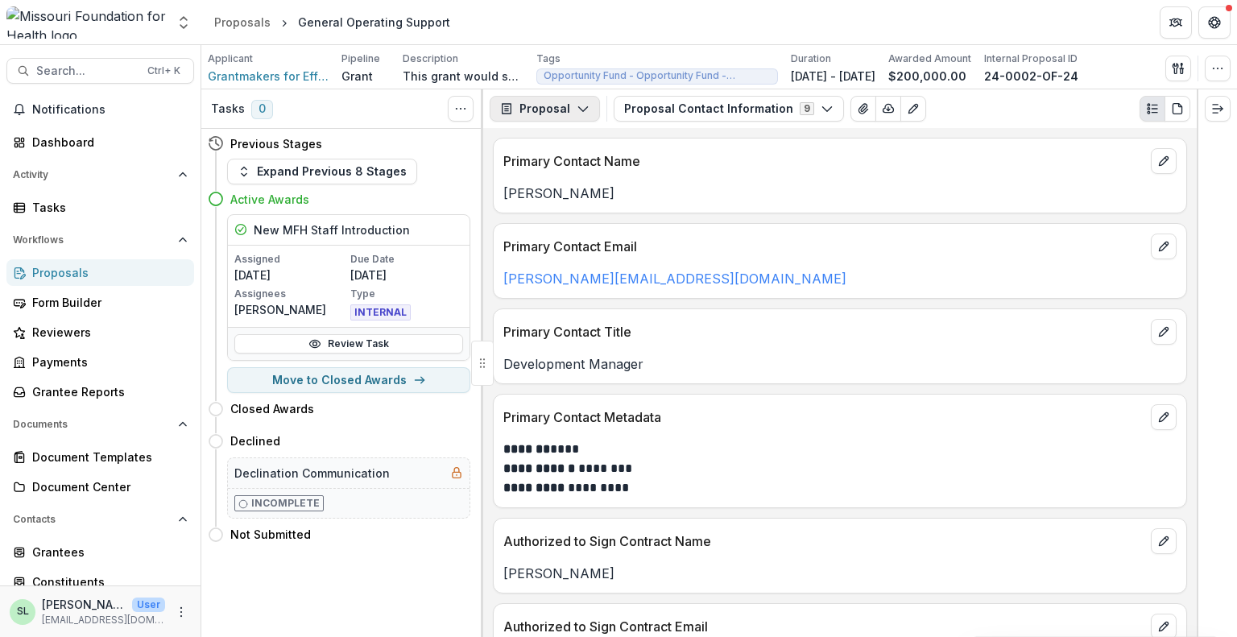
click at [546, 101] on button "Proposal" at bounding box center [545, 109] width 110 height 26
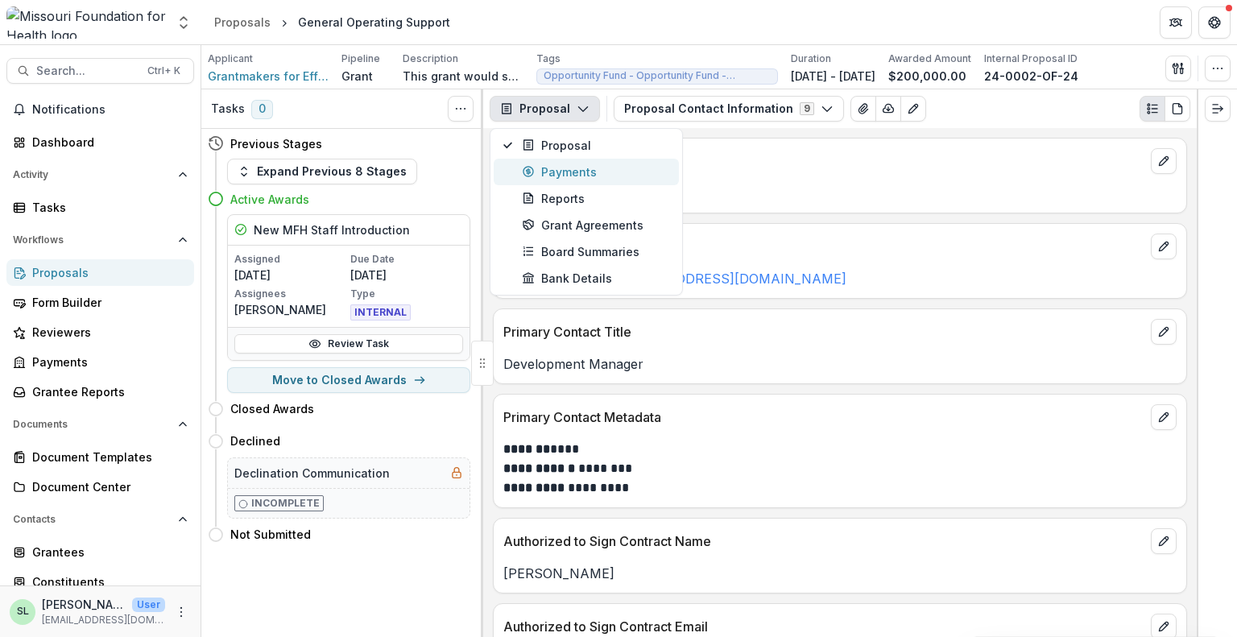
click at [547, 174] on div "Payments" at bounding box center [595, 172] width 147 height 17
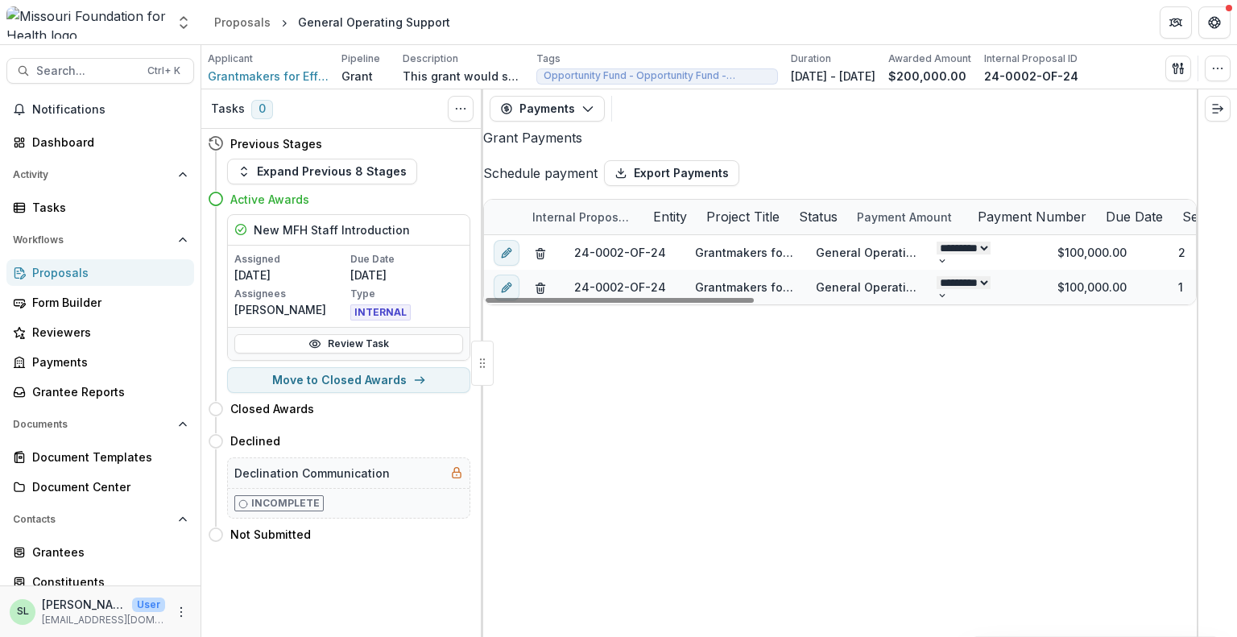
select select "**********"
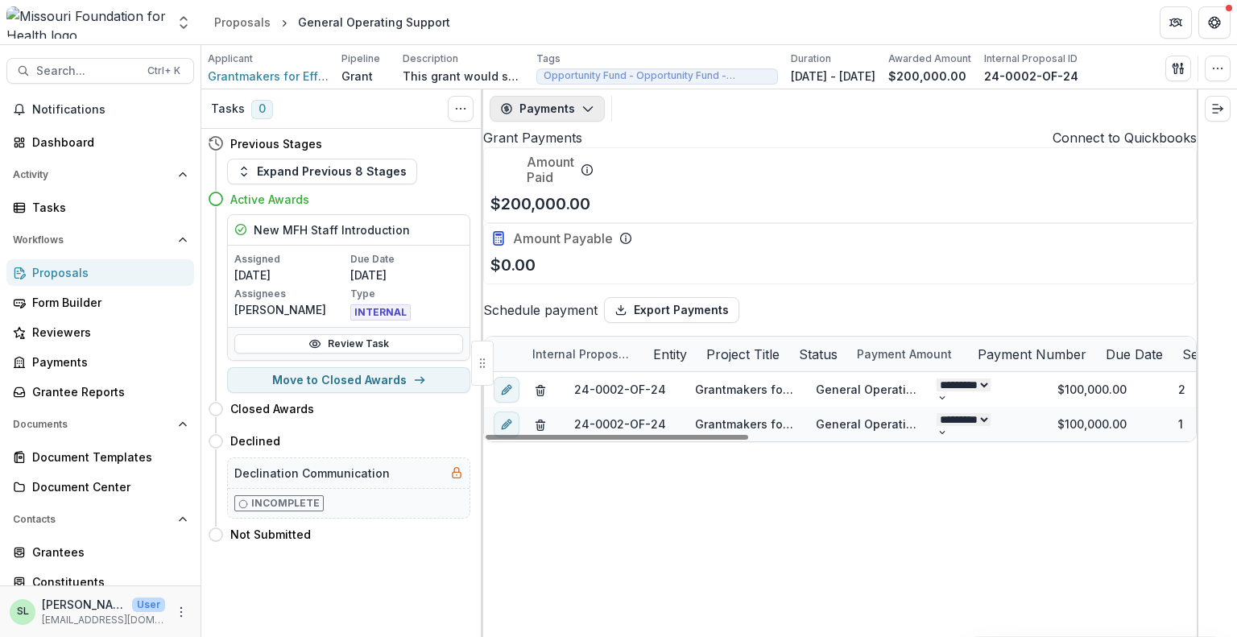
click at [593, 106] on button "Payments" at bounding box center [547, 109] width 115 height 26
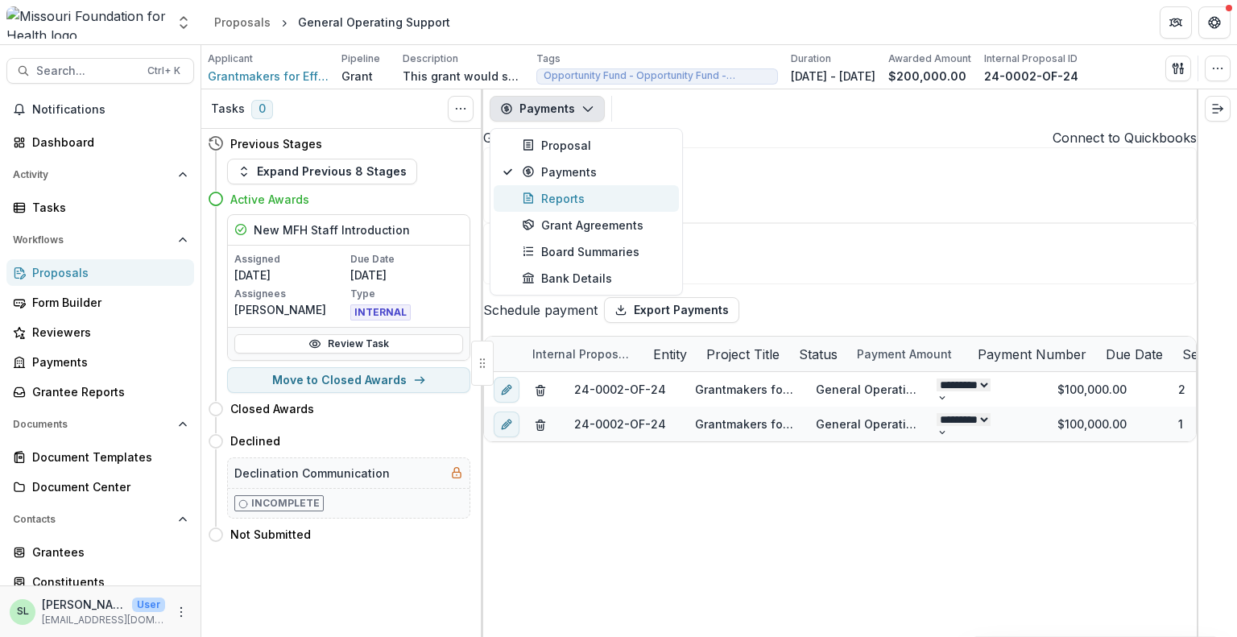
click at [566, 202] on div "Reports" at bounding box center [595, 198] width 147 height 17
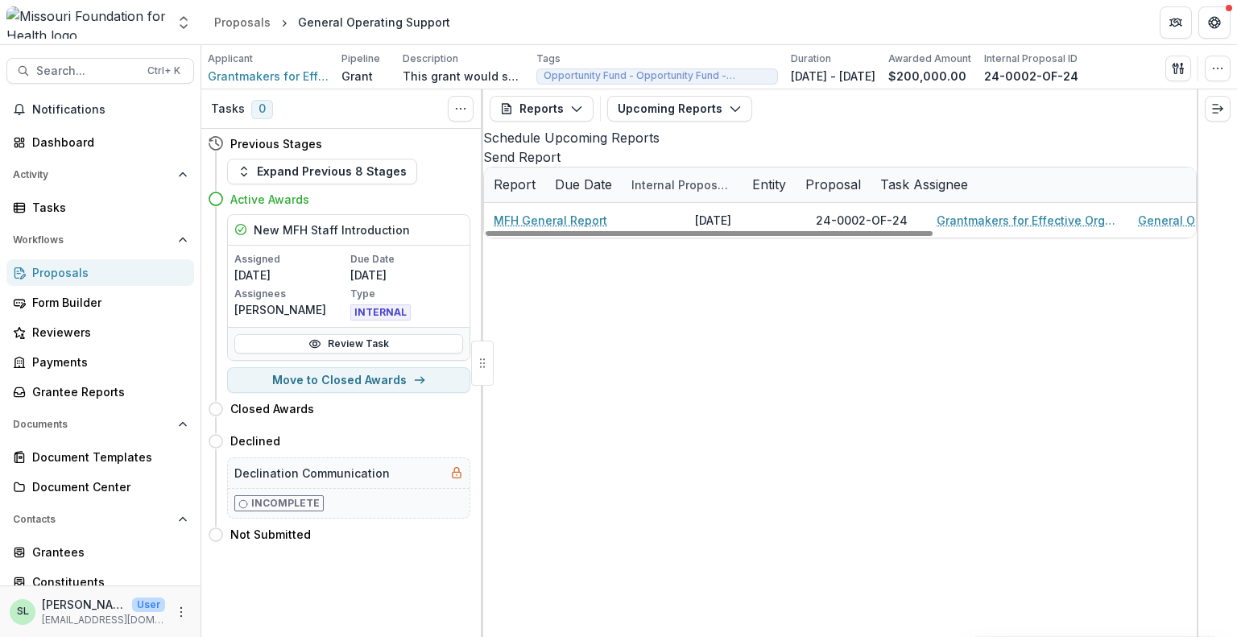
drag, startPoint x: 851, startPoint y: 620, endPoint x: 269, endPoint y: 234, distance: 698.0
click at [486, 236] on div at bounding box center [709, 233] width 447 height 5
click at [45, 274] on div "Proposals" at bounding box center [106, 272] width 149 height 17
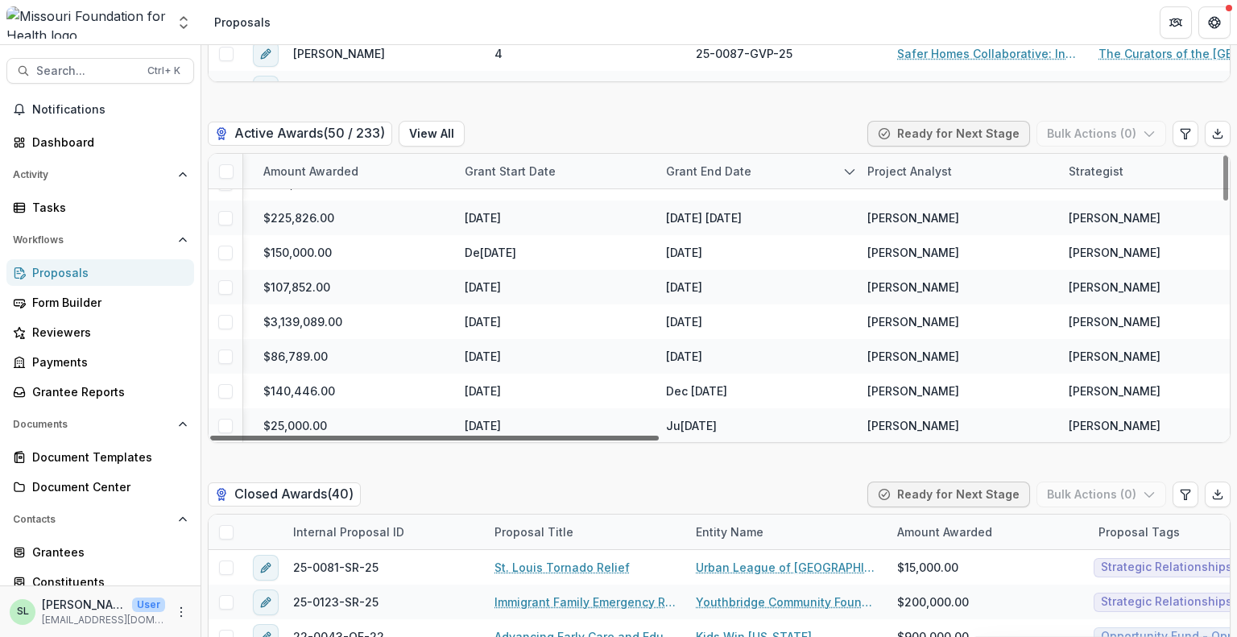
scroll to position [1478, 673]
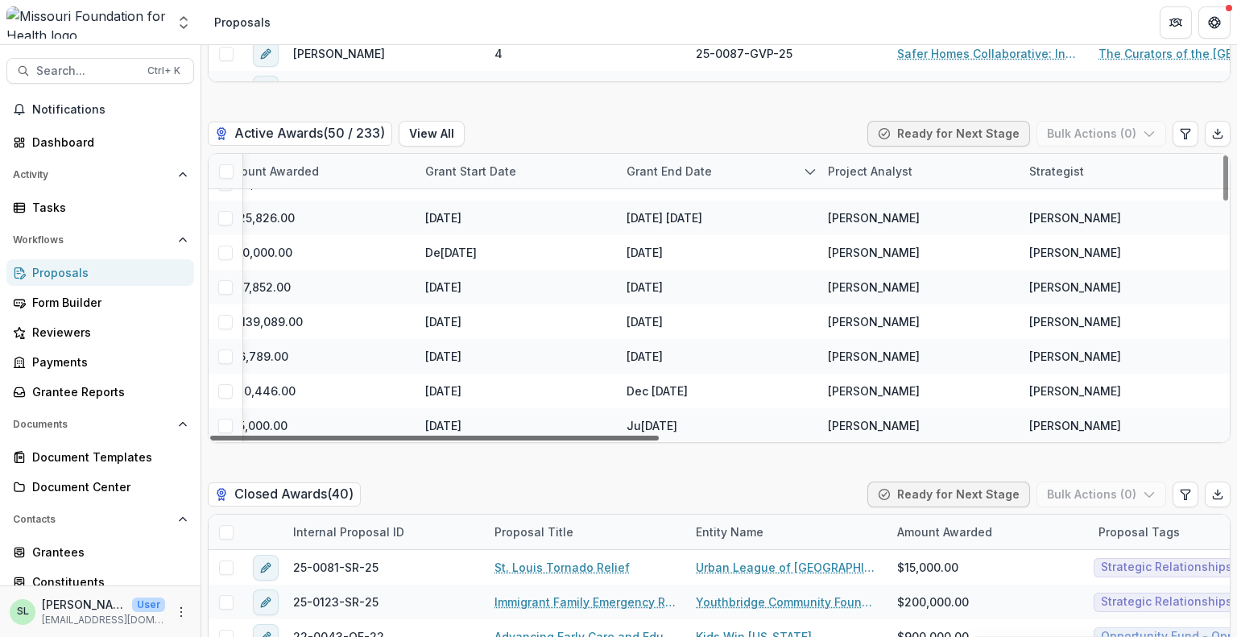
drag, startPoint x: 665, startPoint y: 443, endPoint x: 928, endPoint y: 451, distance: 263.6
click at [659, 441] on div at bounding box center [434, 438] width 449 height 5
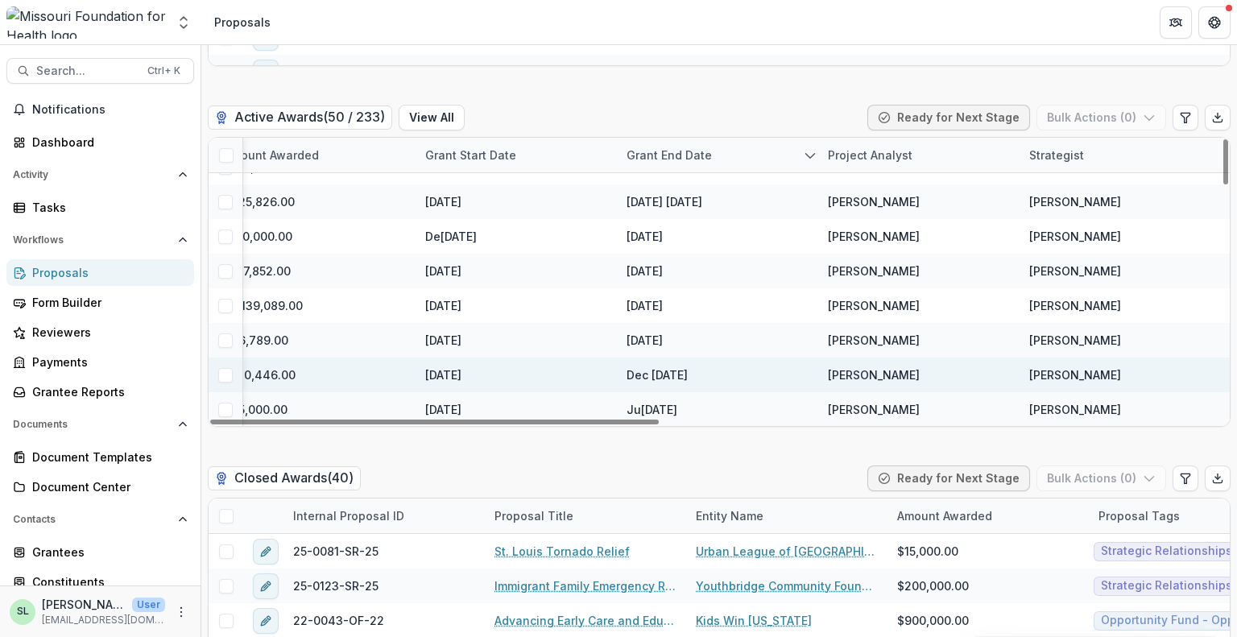
scroll to position [2981, 0]
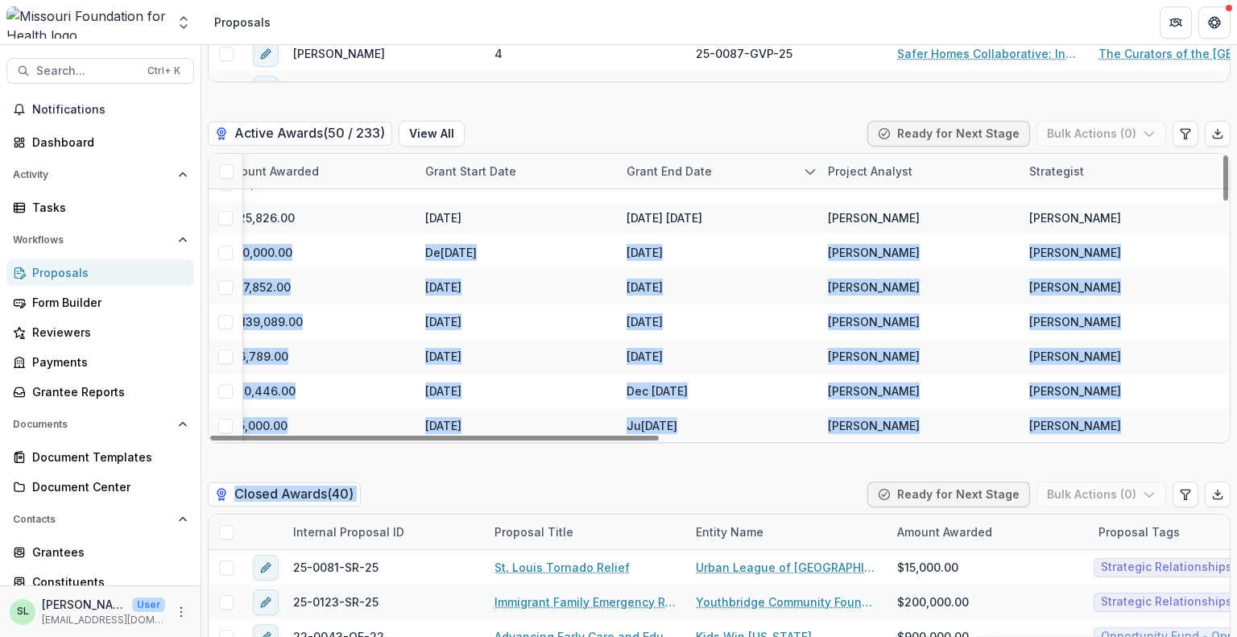
drag, startPoint x: 1237, startPoint y: 484, endPoint x: 1216, endPoint y: 167, distance: 318.1
click at [1216, 168] on div "Grant New Proposal Assigned to me Stages Draft 9 Submitted 0 Intake 1 Proposal …" at bounding box center [719, 341] width 1036 height 592
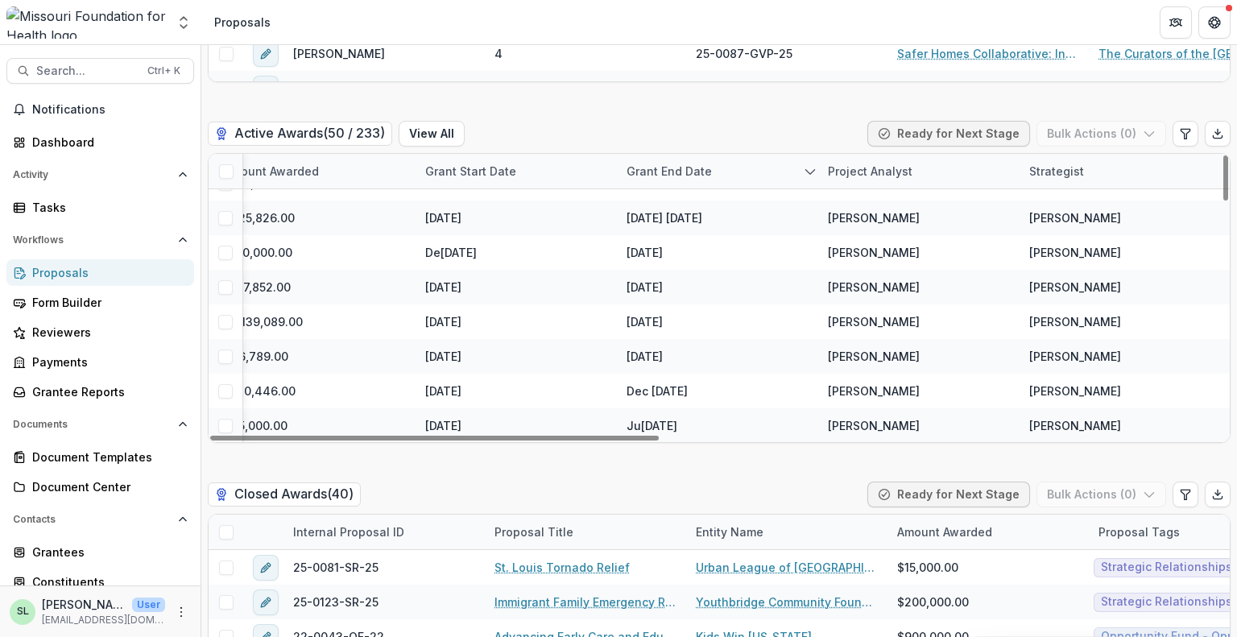
click at [709, 131] on div "Active Awards ( 50 / 233 ) View All Ready for Next Stage Bulk Actions ( 0 )" at bounding box center [719, 137] width 1023 height 32
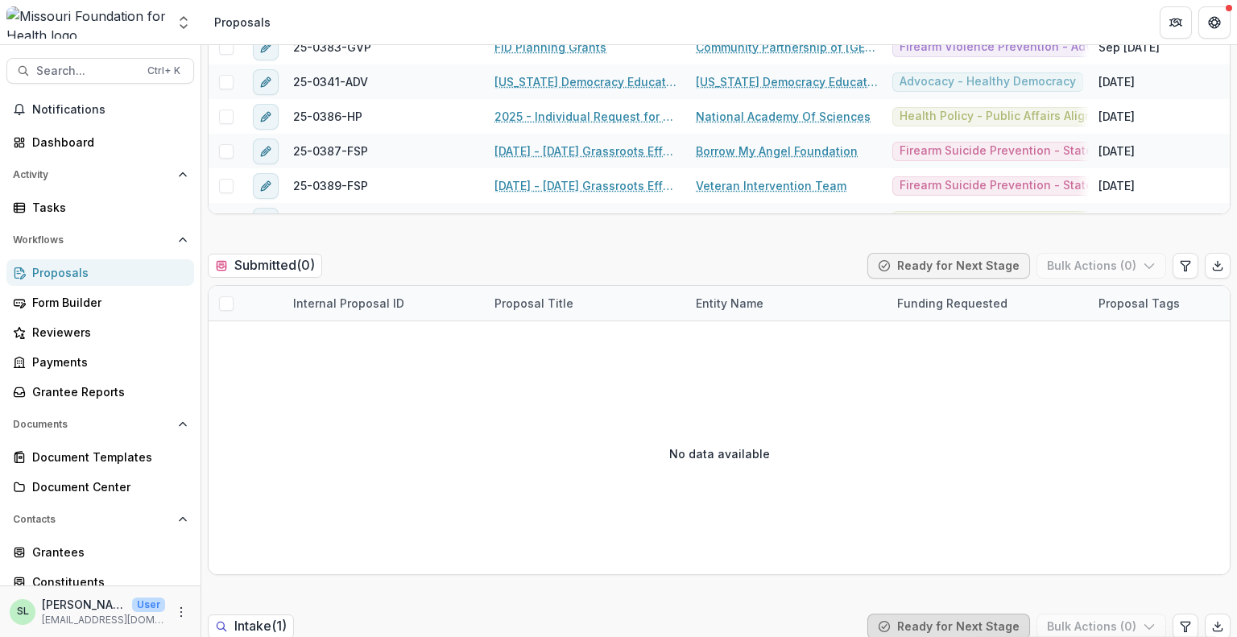
scroll to position [0, 0]
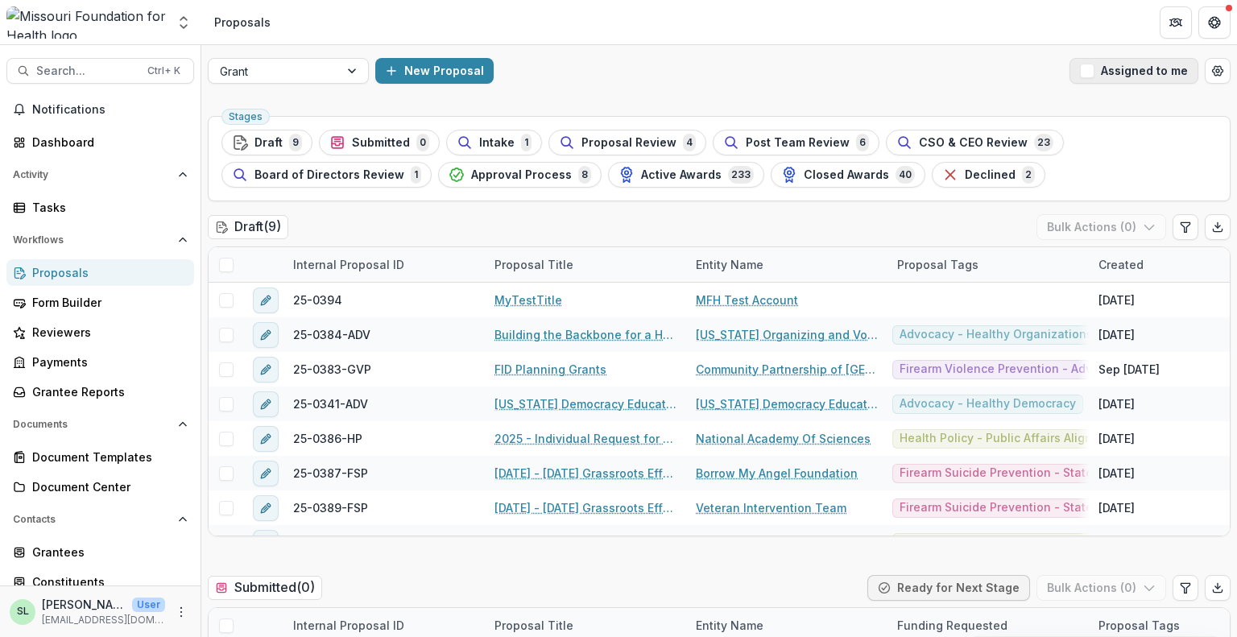
click at [1118, 73] on button "Assigned to me" at bounding box center [1134, 71] width 129 height 26
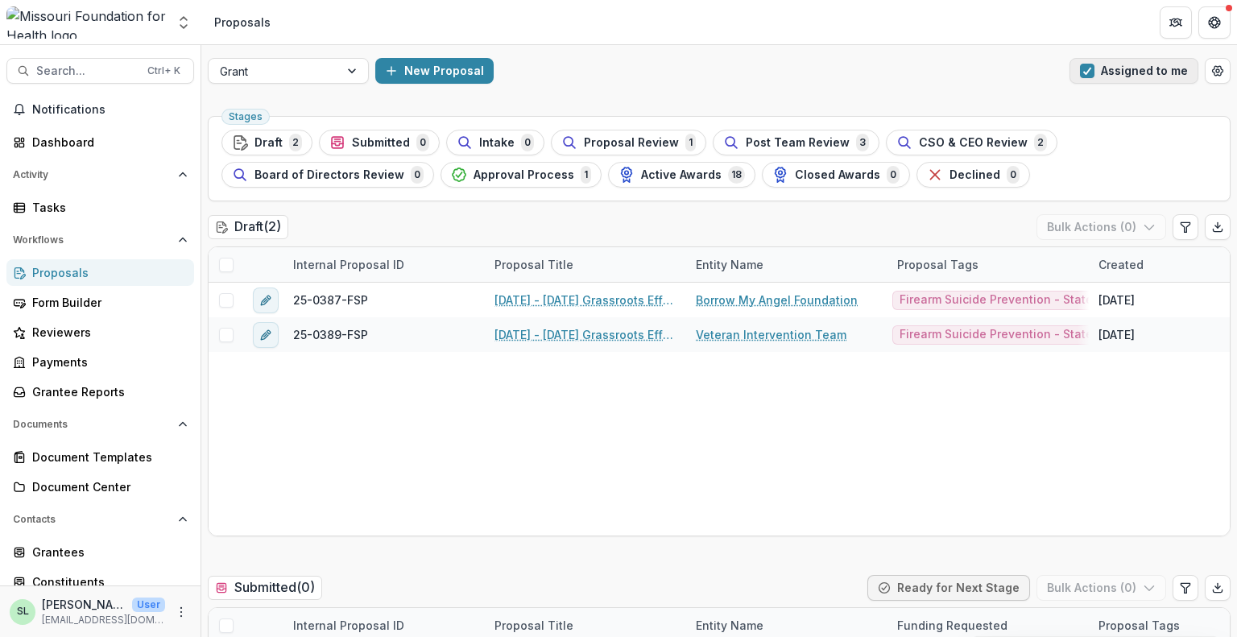
click at [1096, 74] on button "Assigned to me" at bounding box center [1134, 71] width 129 height 26
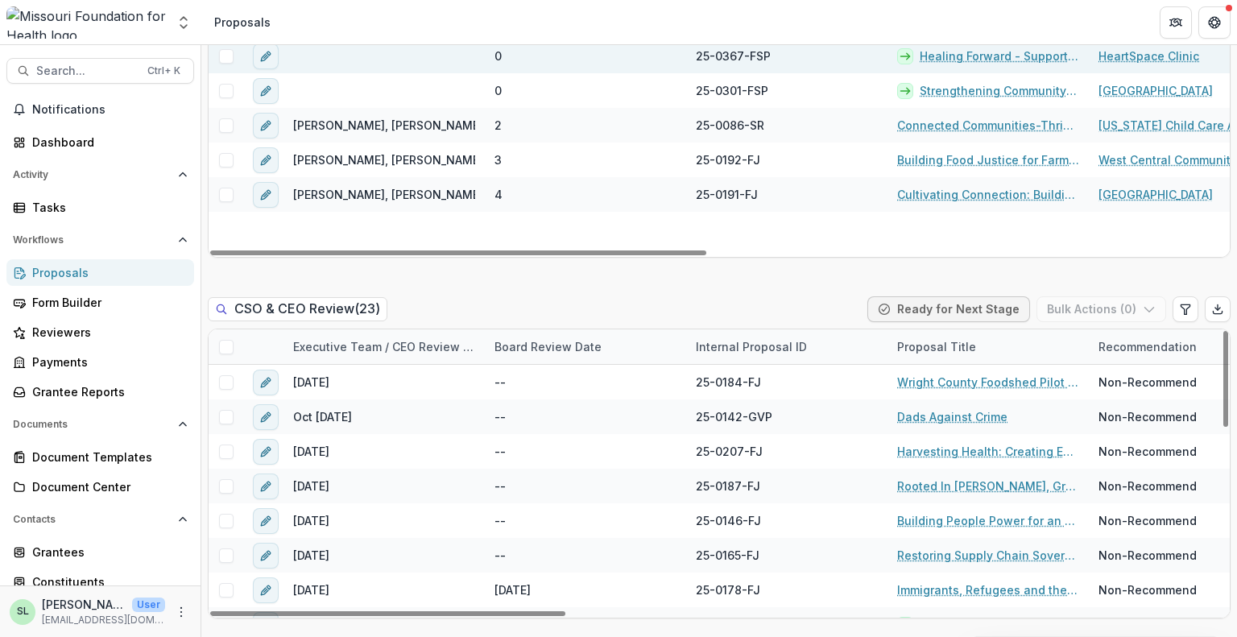
scroll to position [1611, 0]
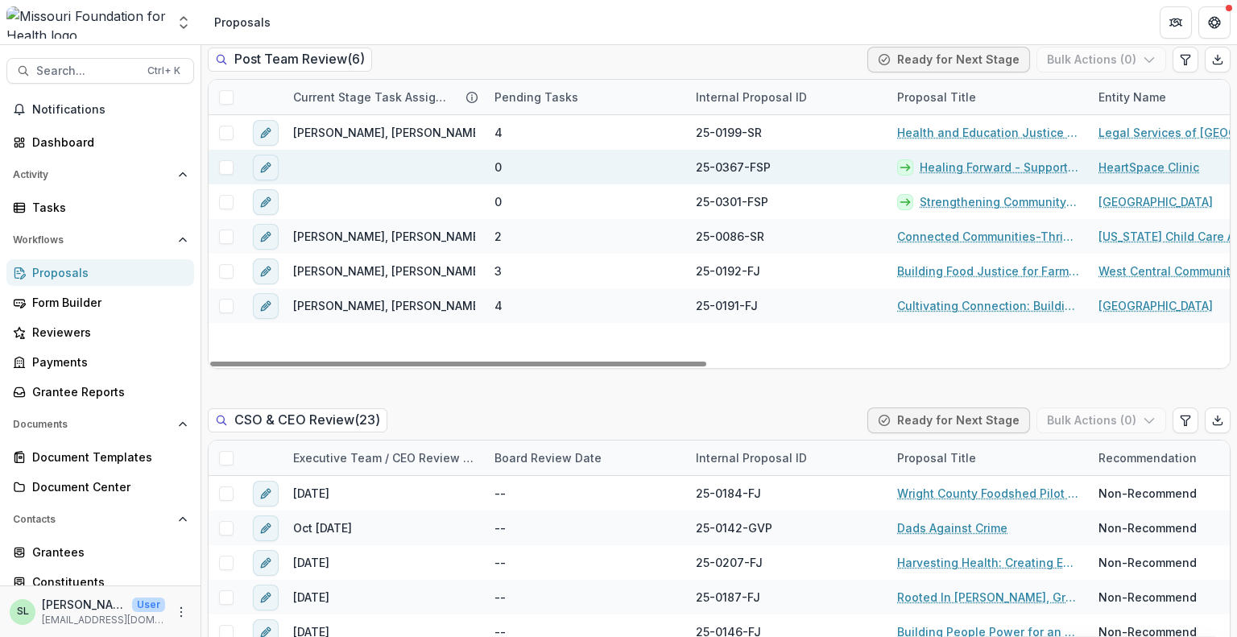
click at [226, 168] on span at bounding box center [226, 167] width 15 height 15
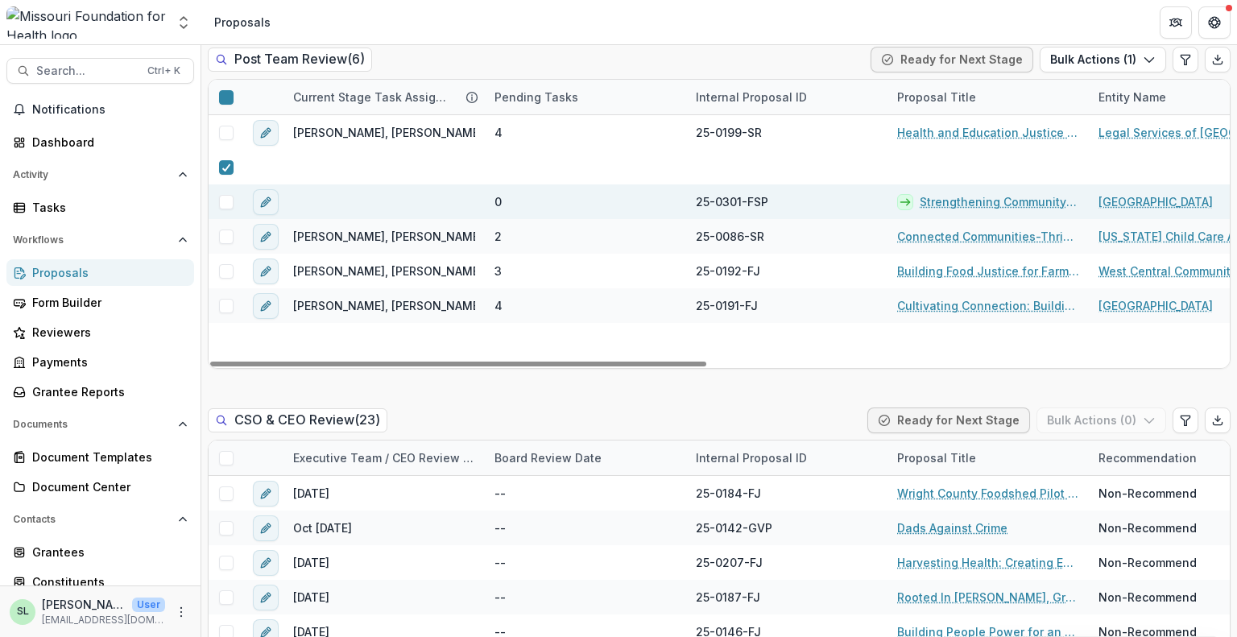
click at [226, 204] on span at bounding box center [226, 202] width 15 height 15
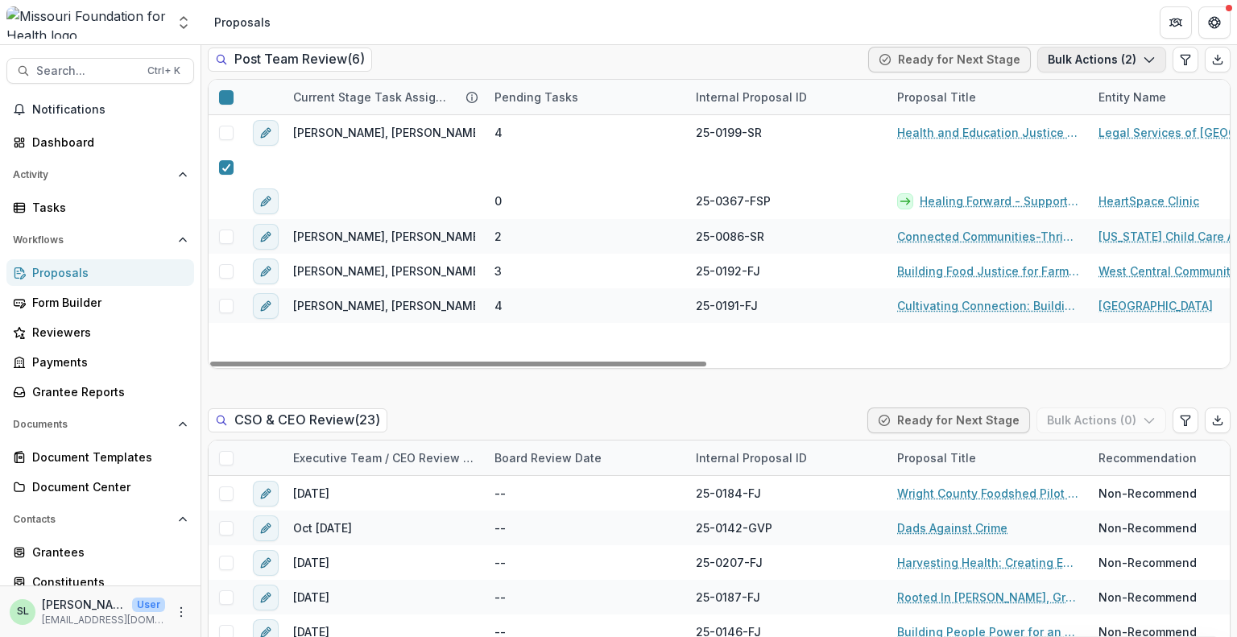
click at [1072, 64] on button "Bulk Actions ( 2 )" at bounding box center [1102, 60] width 129 height 26
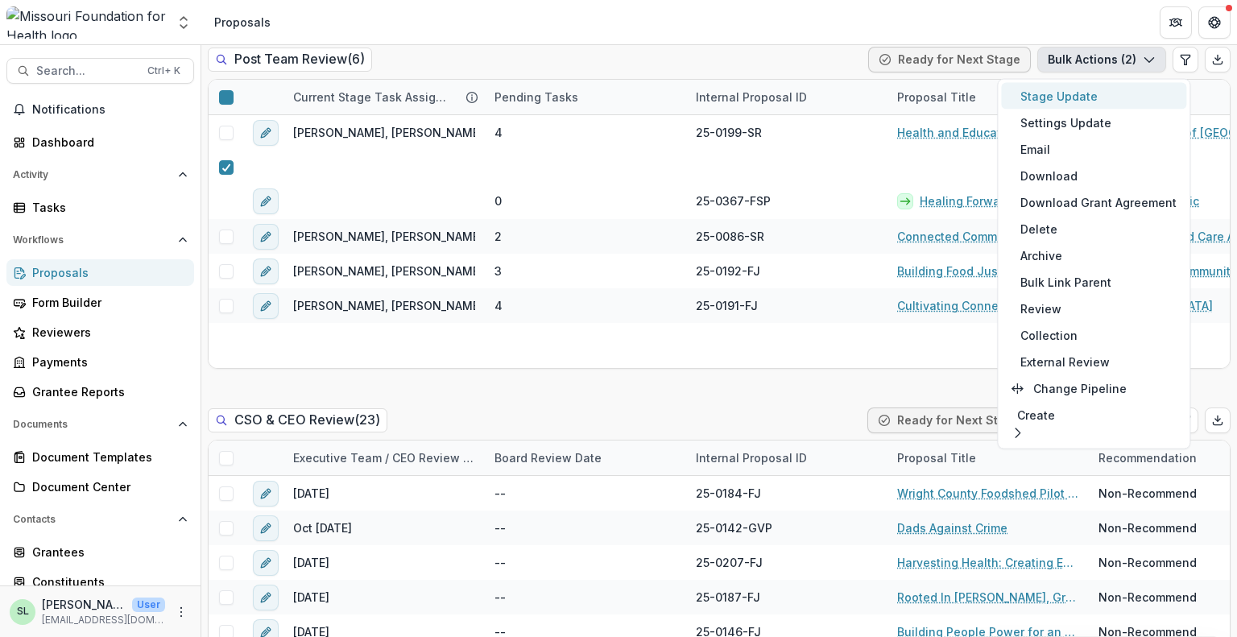
click at [1075, 96] on button "Stage Update" at bounding box center [1093, 96] width 185 height 27
select select "**********"
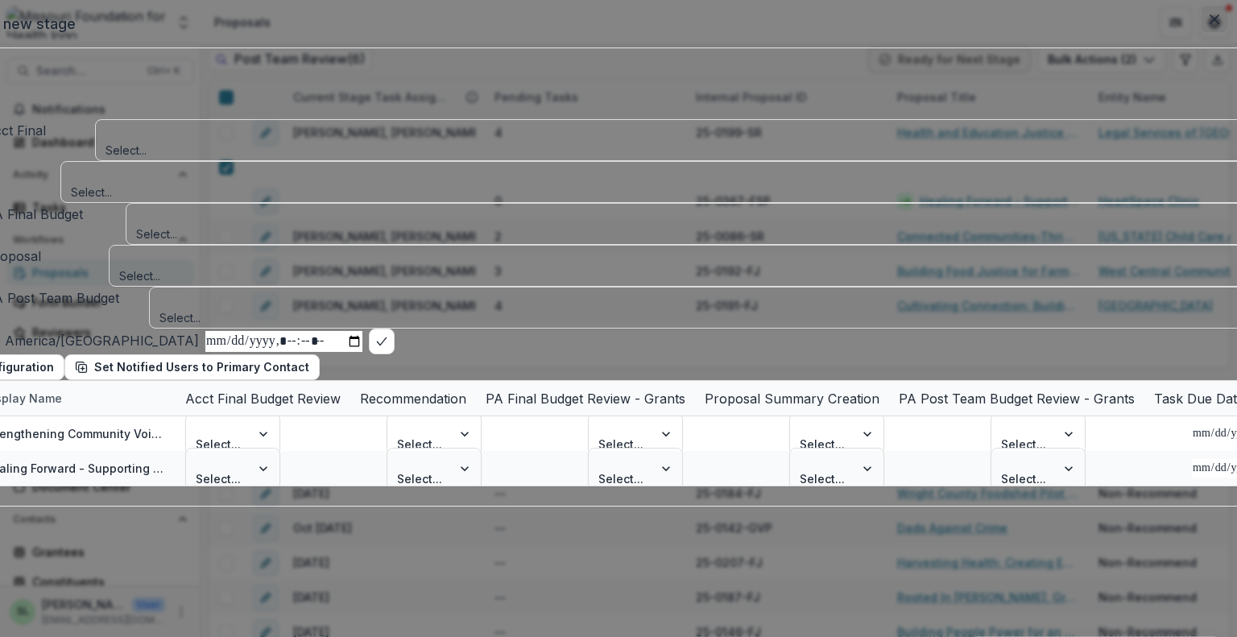
click at [1210, 24] on icon "Close" at bounding box center [1215, 20] width 10 height 10
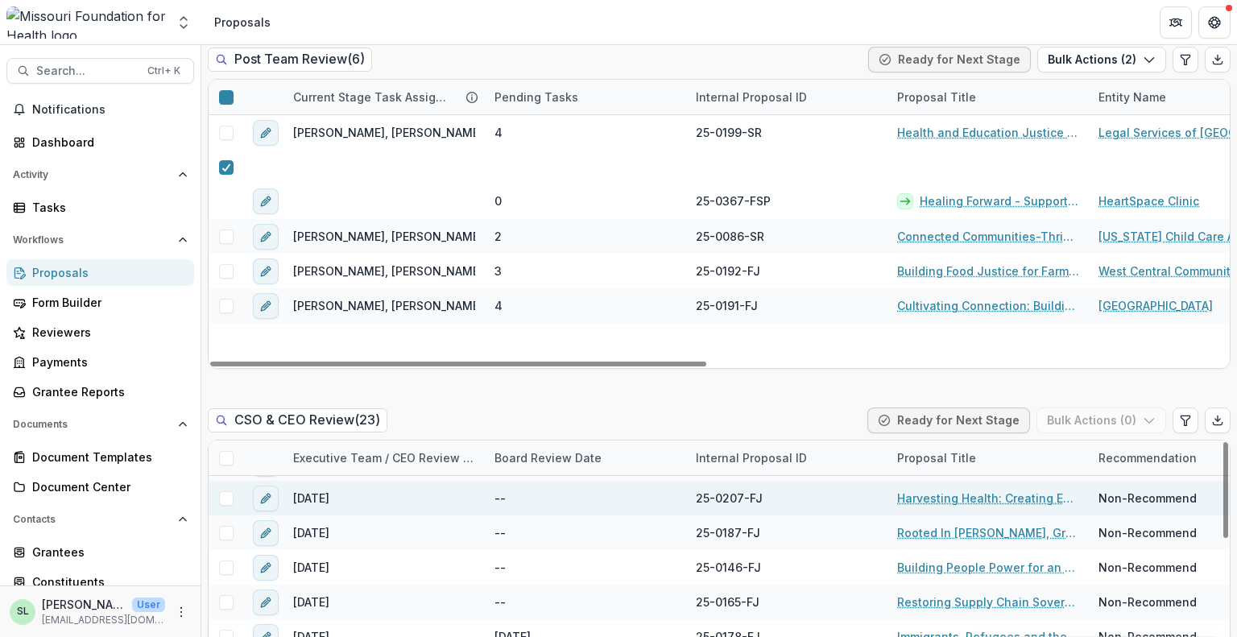
scroll to position [81, 0]
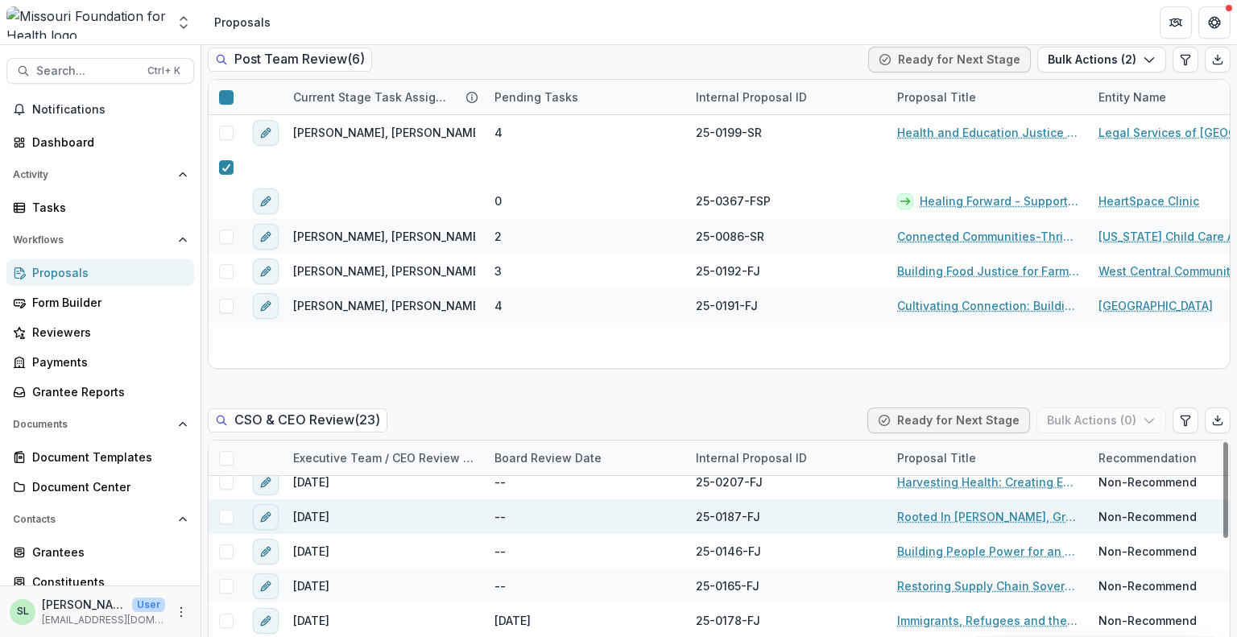
click at [976, 517] on link "Rooted In [PERSON_NAME], Growing For All: Advancing Land, Infrastructure, and F…" at bounding box center [988, 516] width 182 height 17
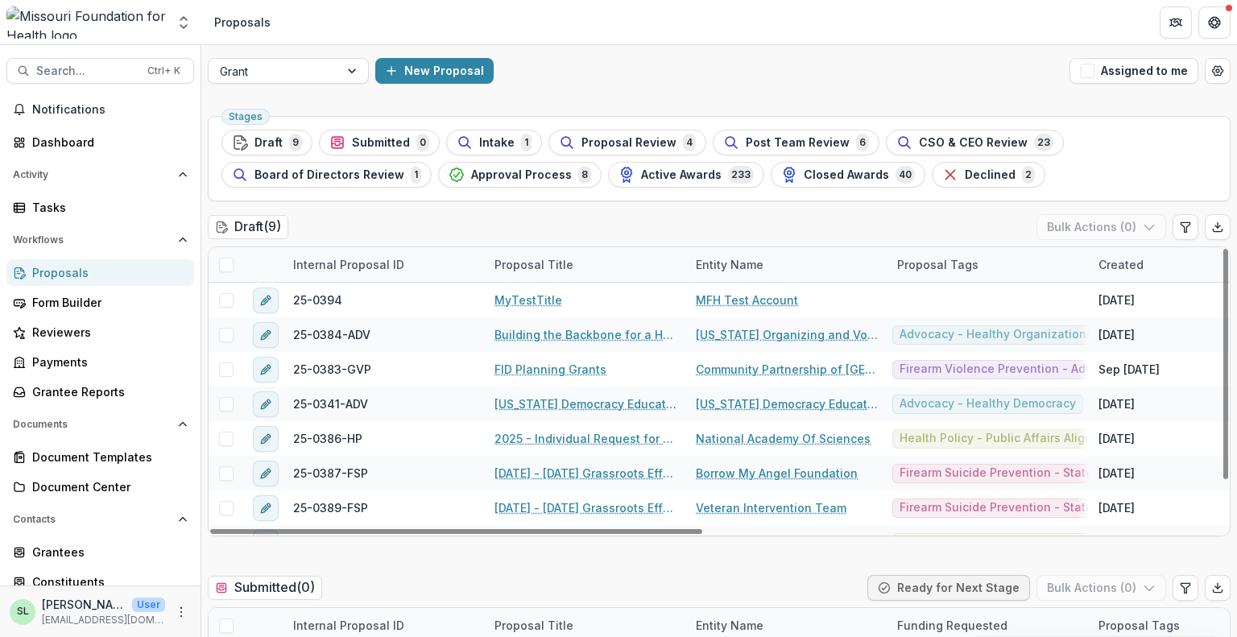
drag, startPoint x: 1122, startPoint y: 76, endPoint x: 744, endPoint y: 388, distance: 490.4
click at [1122, 73] on button "Assigned to me" at bounding box center [1134, 71] width 129 height 26
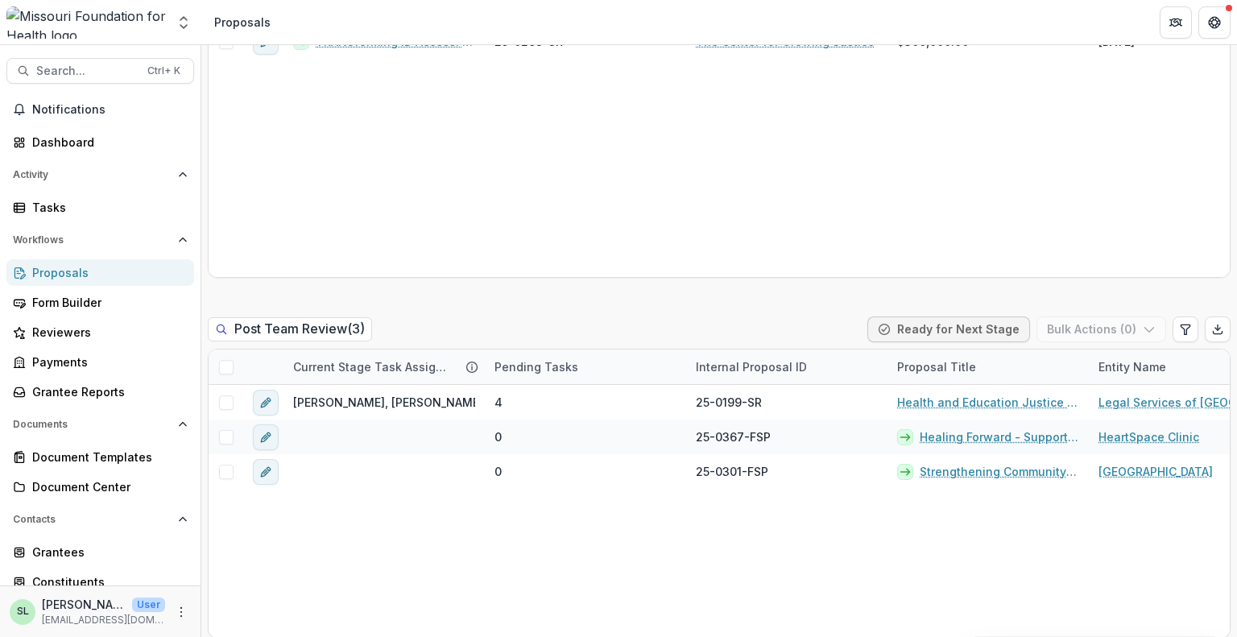
scroll to position [1370, 0]
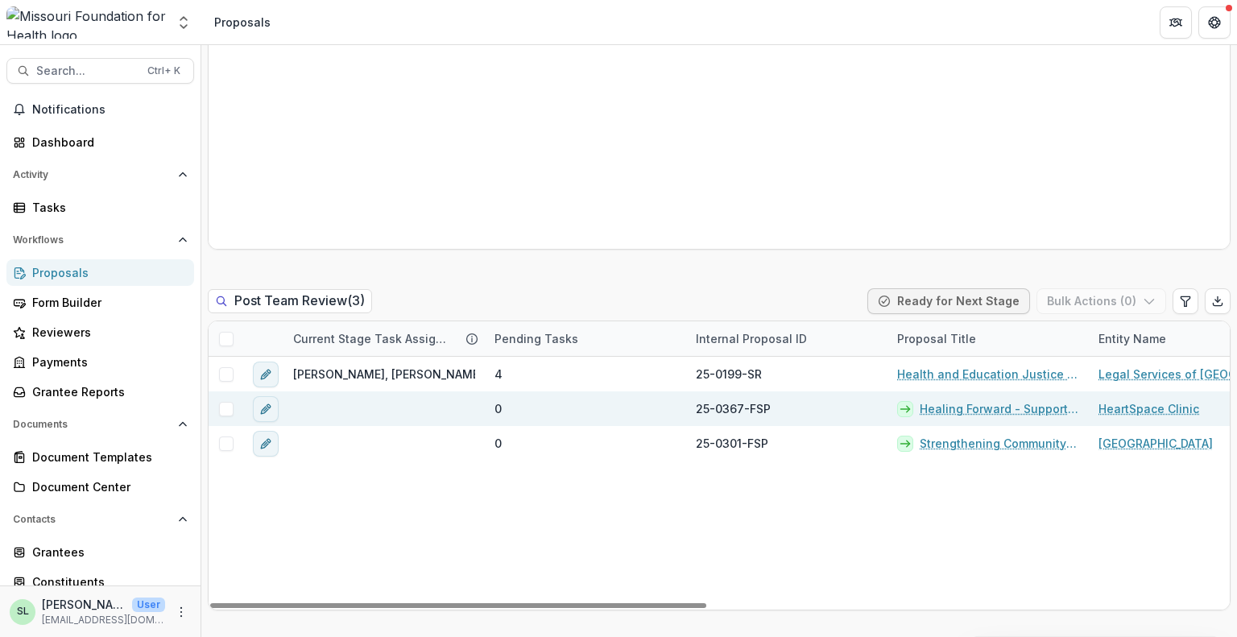
click at [224, 413] on span at bounding box center [226, 409] width 15 height 15
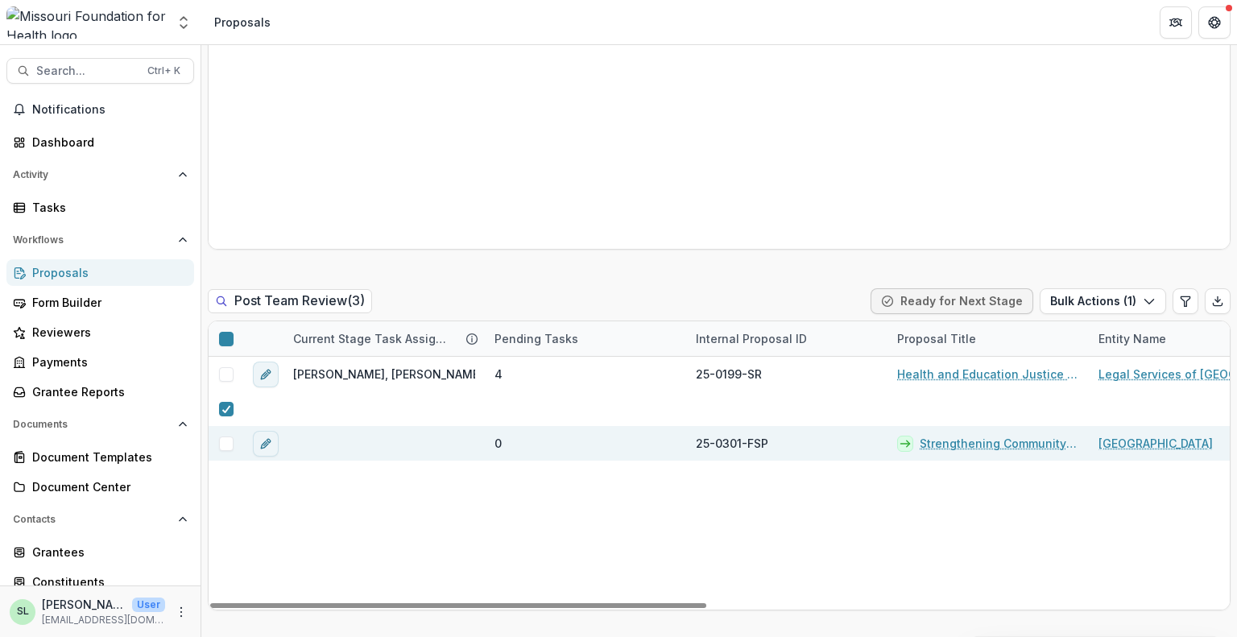
click at [229, 444] on span at bounding box center [226, 444] width 15 height 15
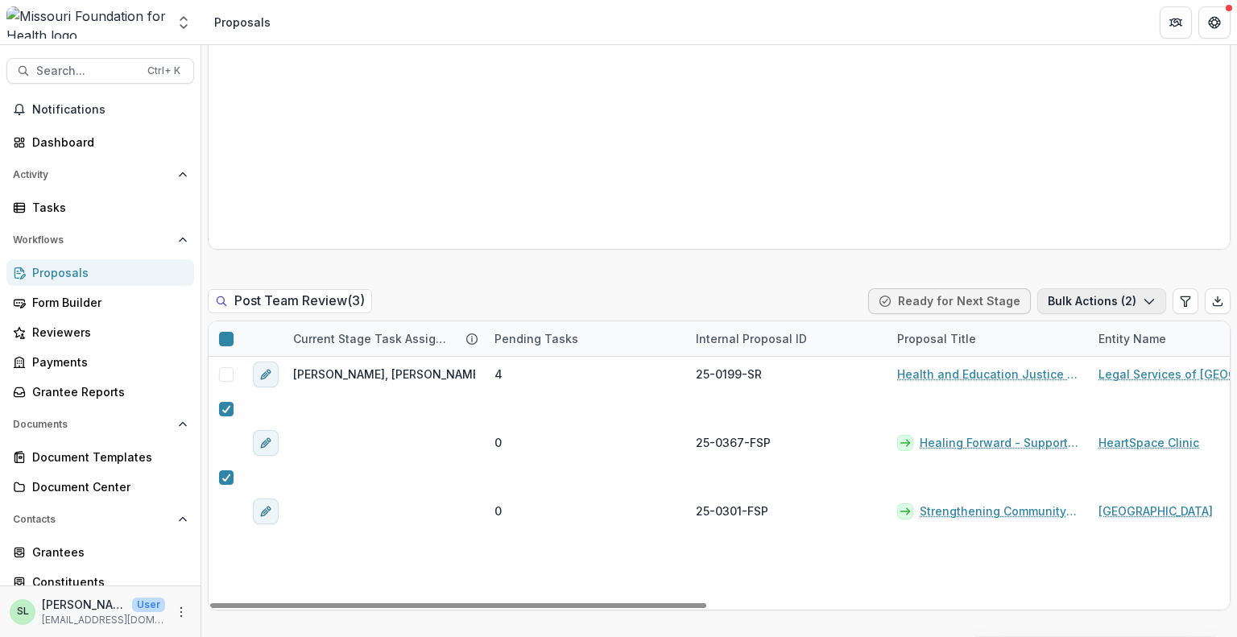
click at [1092, 296] on button "Bulk Actions ( 2 )" at bounding box center [1102, 301] width 129 height 26
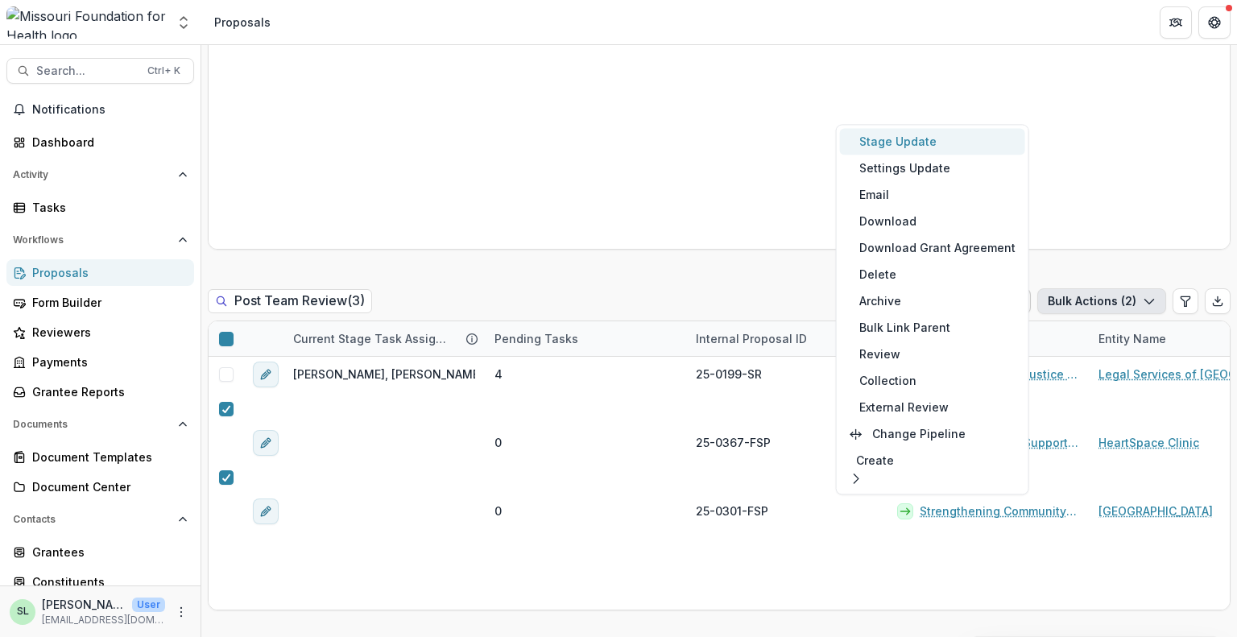
click at [897, 140] on button "Stage Update" at bounding box center [932, 141] width 185 height 27
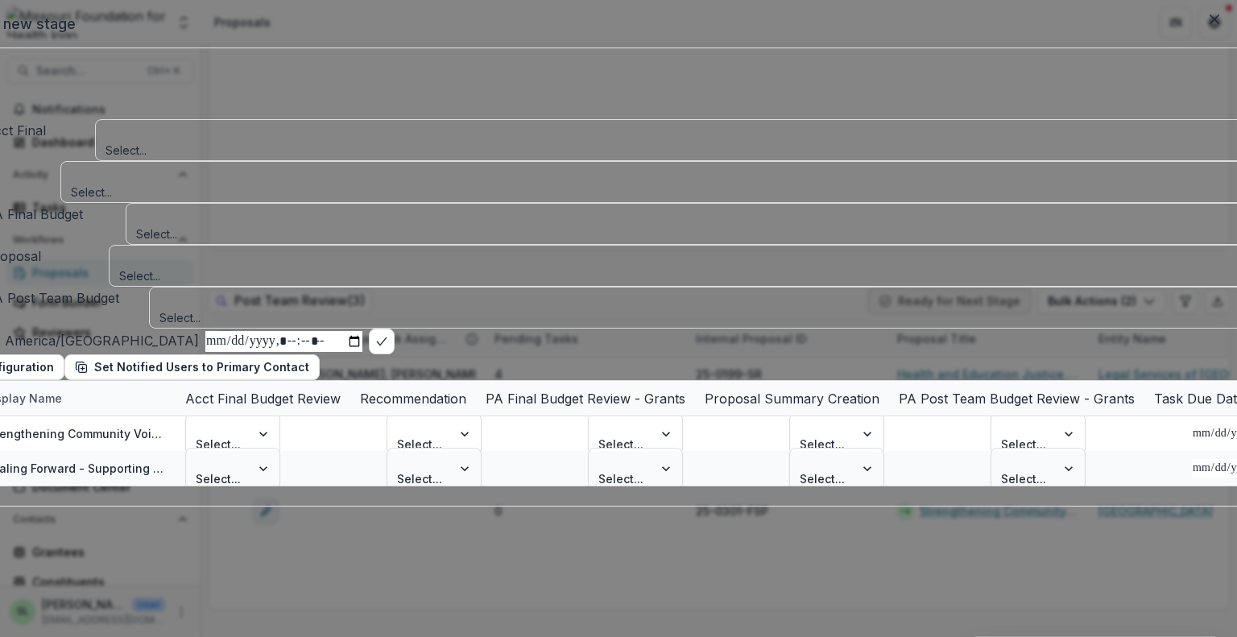
select select "**********"
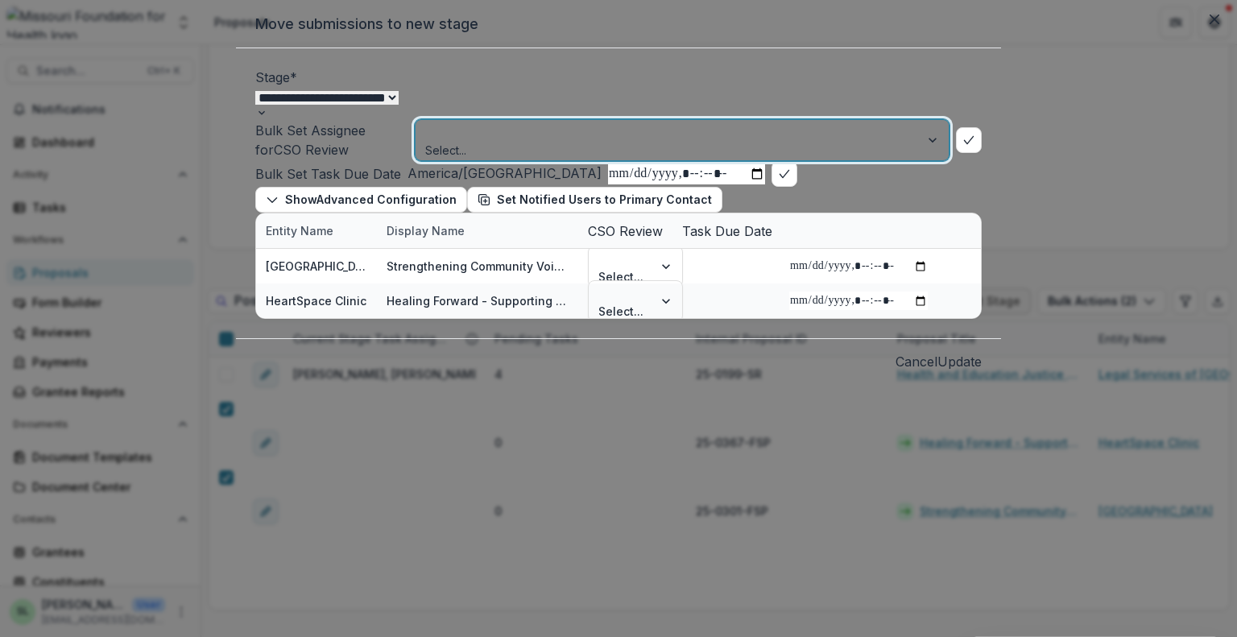
click at [477, 142] on div at bounding box center [668, 132] width 482 height 20
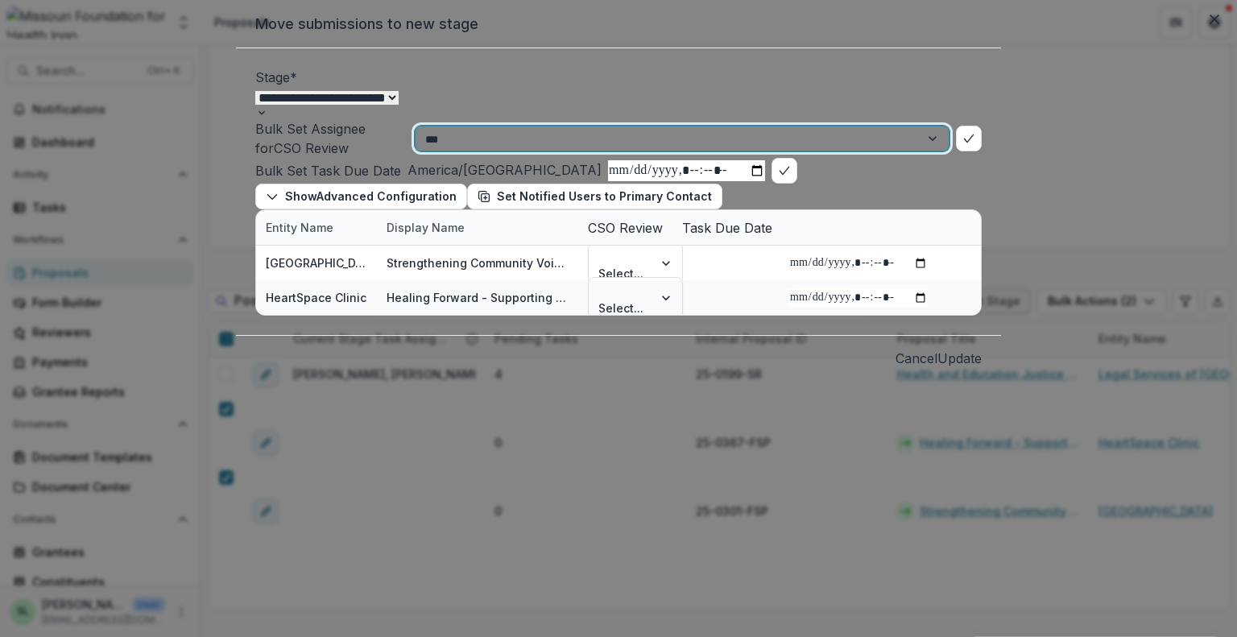
type input "****"
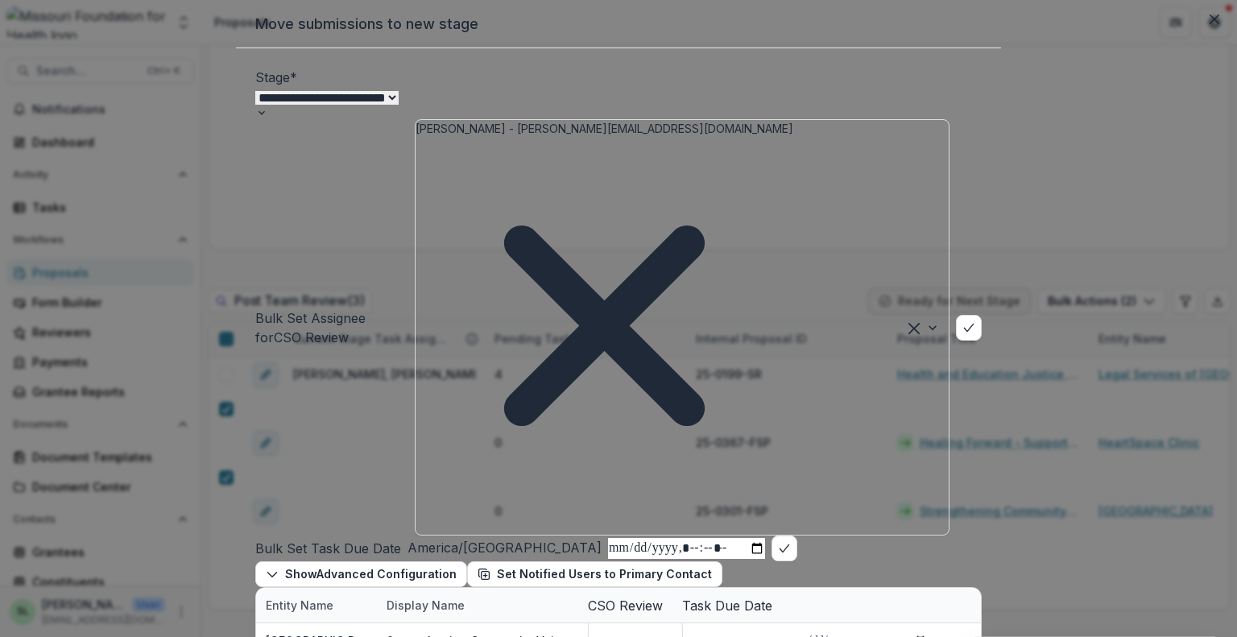
click at [608, 538] on input "datetime-local" at bounding box center [686, 548] width 157 height 21
click at [532, 562] on div "Show Advanced Configuration Set Notified Users to Primary Contact" at bounding box center [618, 575] width 727 height 26
click at [589, 621] on div "Select..." at bounding box center [621, 641] width 64 height 40
type input "****"
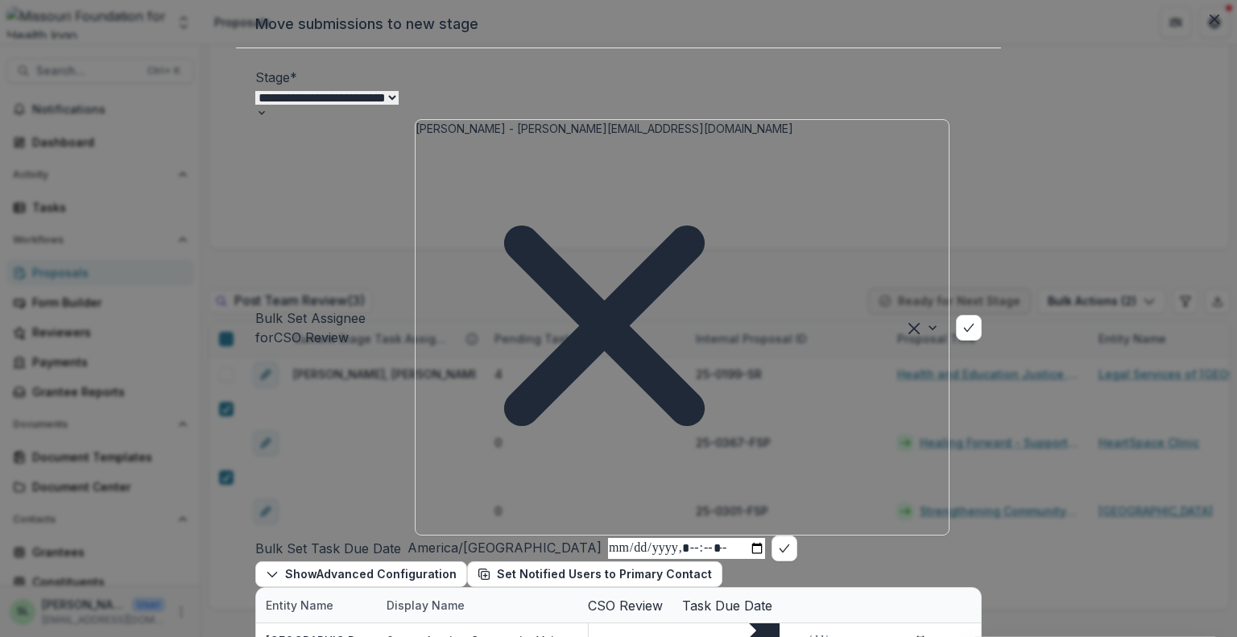
type input "****"
click at [790, 632] on input "datetime-local" at bounding box center [859, 641] width 139 height 19
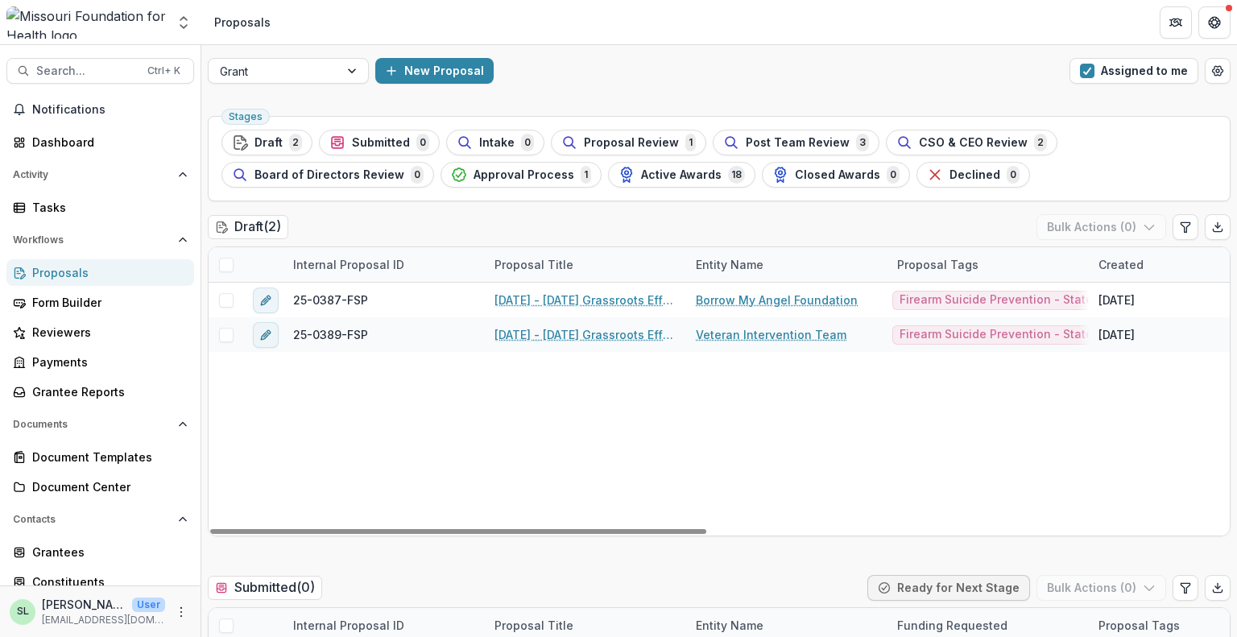
click at [1115, 56] on div "Grant New Proposal Assigned to me" at bounding box center [719, 71] width 1036 height 52
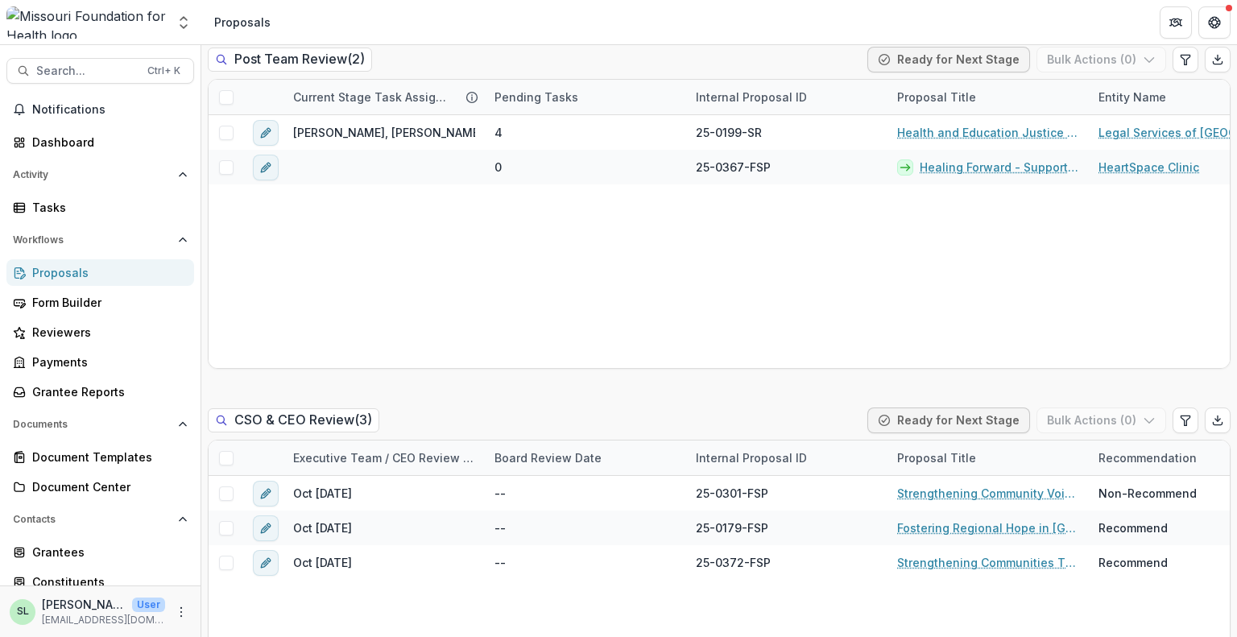
scroll to position [1692, 0]
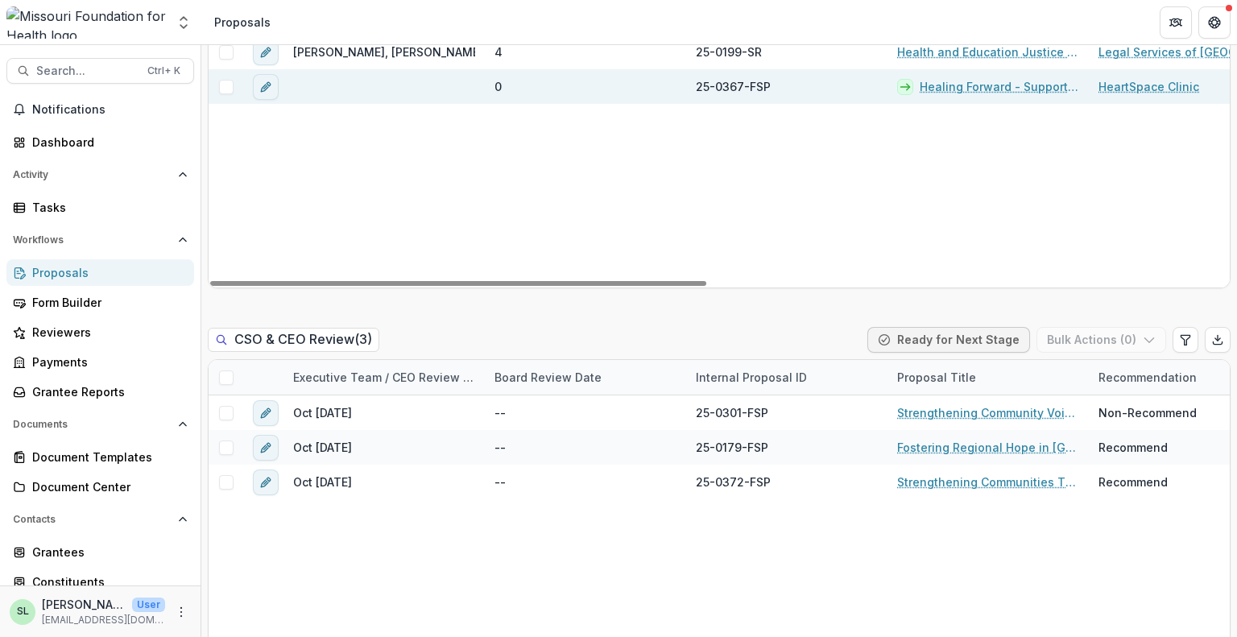
click at [982, 87] on link "Healing Forward - Supporting Homeless Youth and Their Care Team" at bounding box center [1000, 86] width 160 height 17
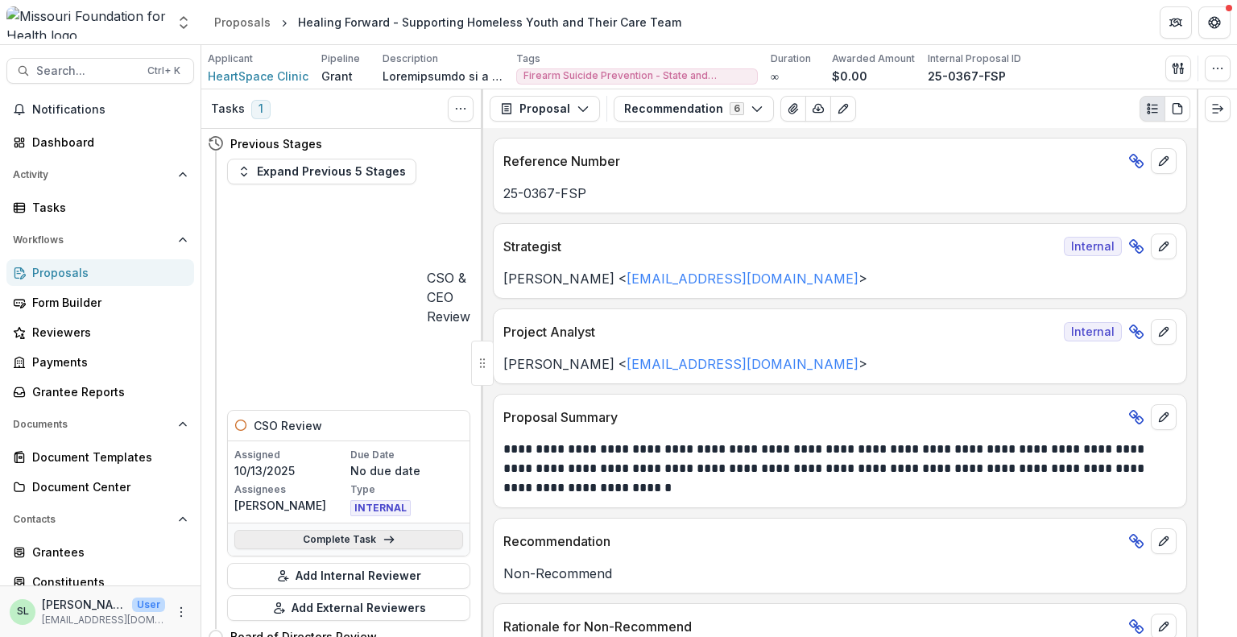
click at [371, 530] on link "Complete Task" at bounding box center [348, 539] width 229 height 19
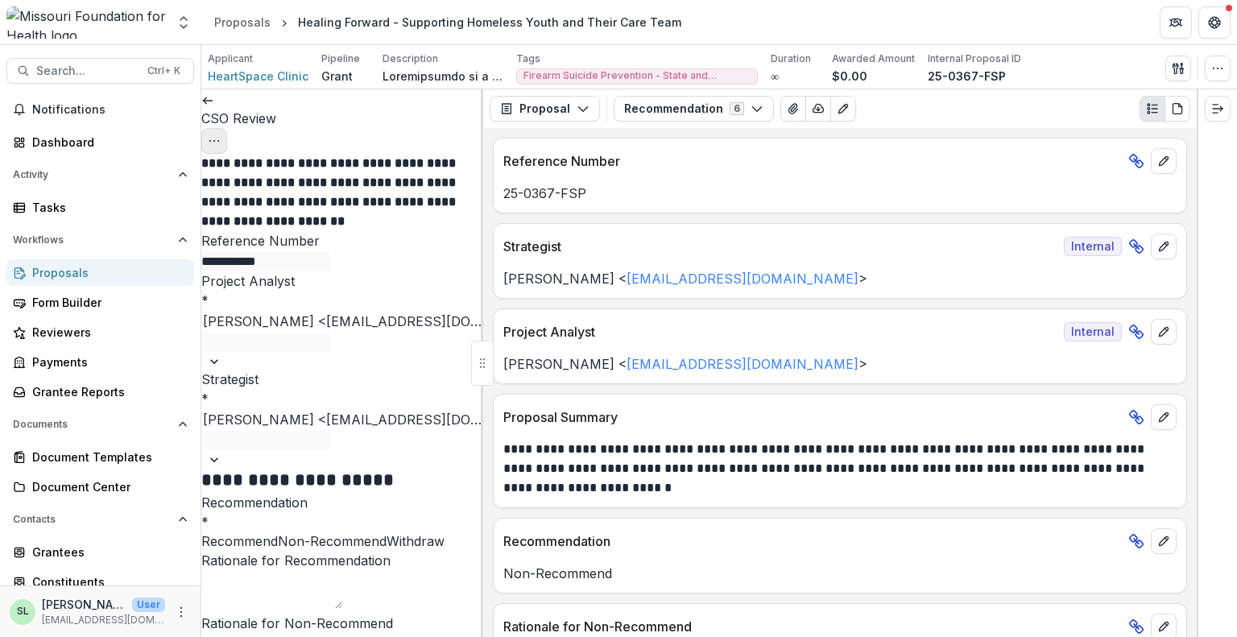
click at [221, 135] on icon "Options" at bounding box center [214, 141] width 13 height 13
click at [367, 139] on link "View task" at bounding box center [386, 145] width 172 height 27
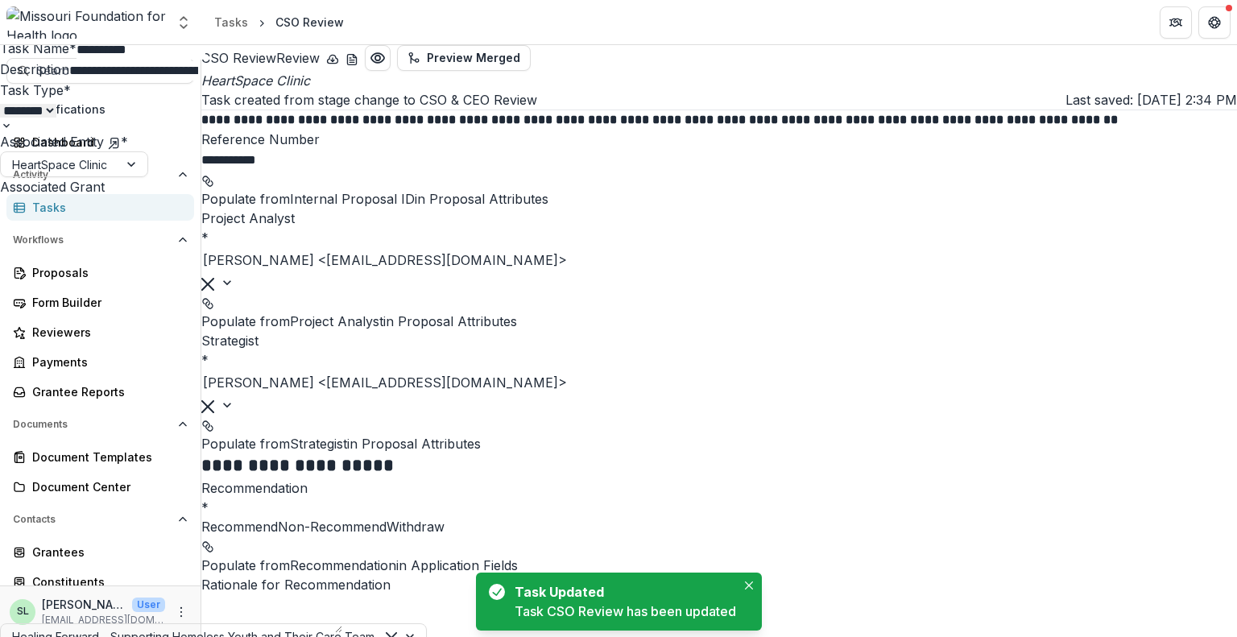
click at [68, 636] on div "**********" at bounding box center [618, 637] width 1237 height 0
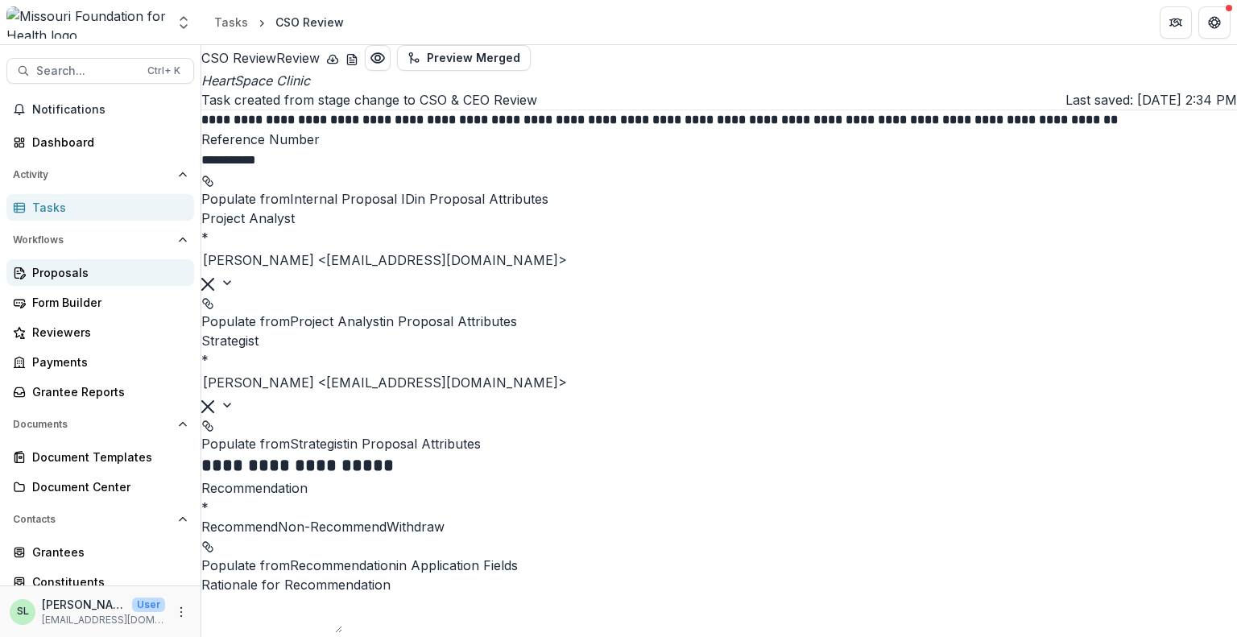
drag, startPoint x: 66, startPoint y: 273, endPoint x: 75, endPoint y: 271, distance: 9.0
click at [66, 273] on div "Proposals" at bounding box center [106, 272] width 149 height 17
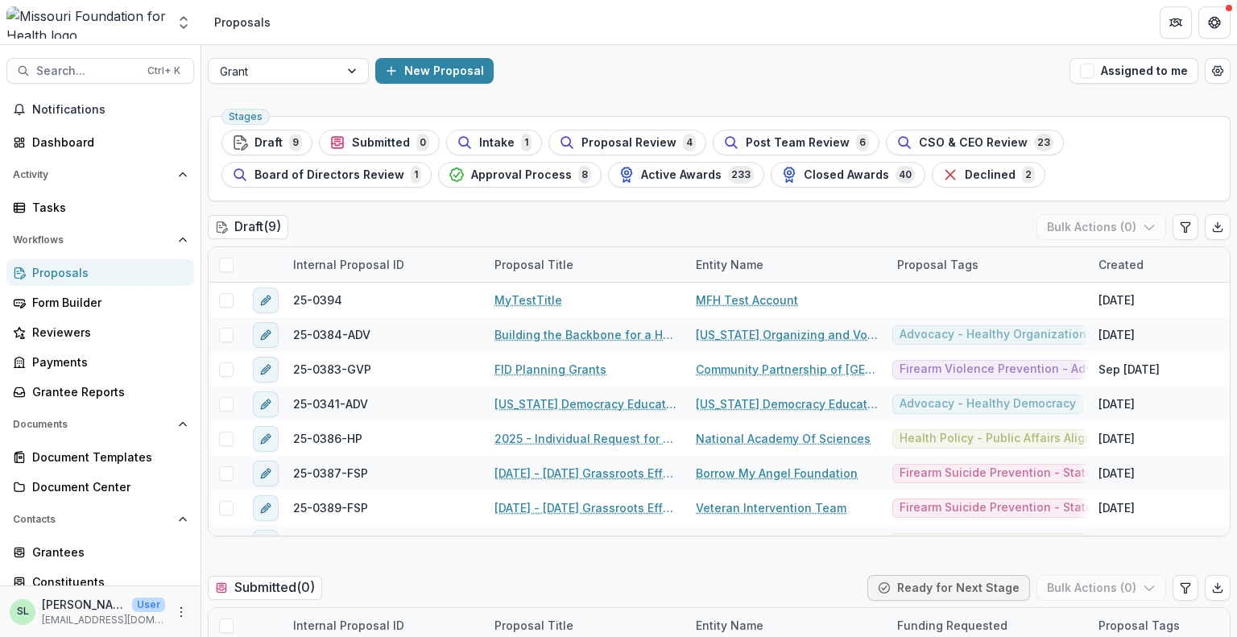
click at [1118, 74] on button "Assigned to me" at bounding box center [1134, 71] width 129 height 26
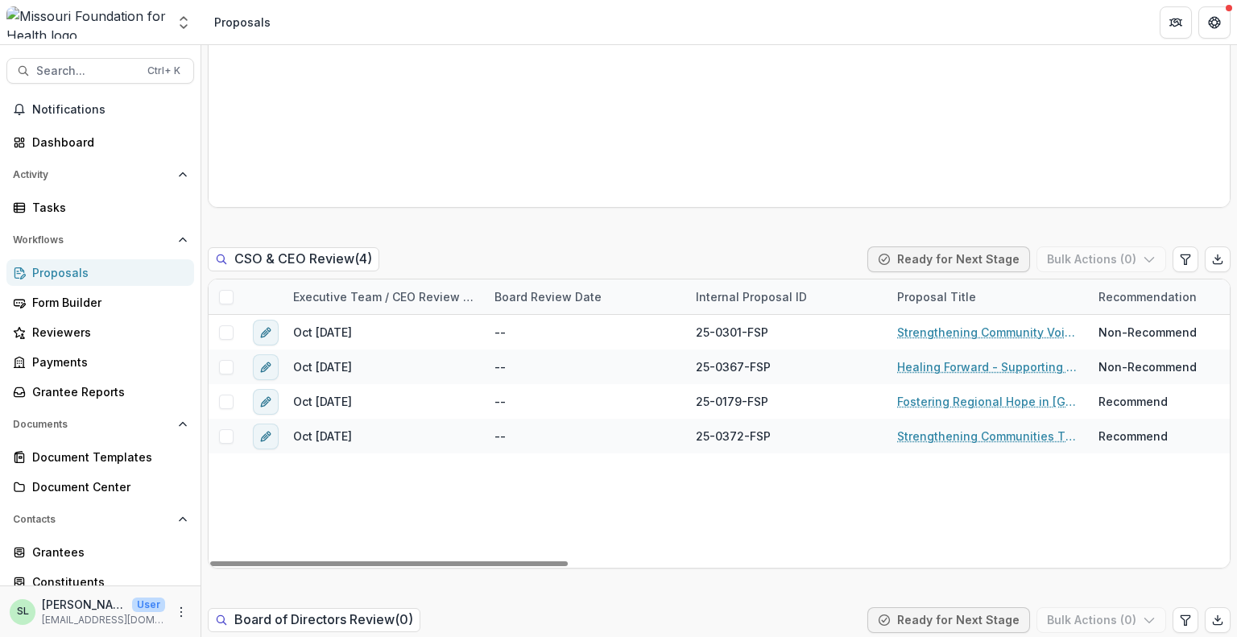
drag, startPoint x: 507, startPoint y: 563, endPoint x: 381, endPoint y: 538, distance: 128.1
click at [375, 566] on div at bounding box center [389, 564] width 358 height 5
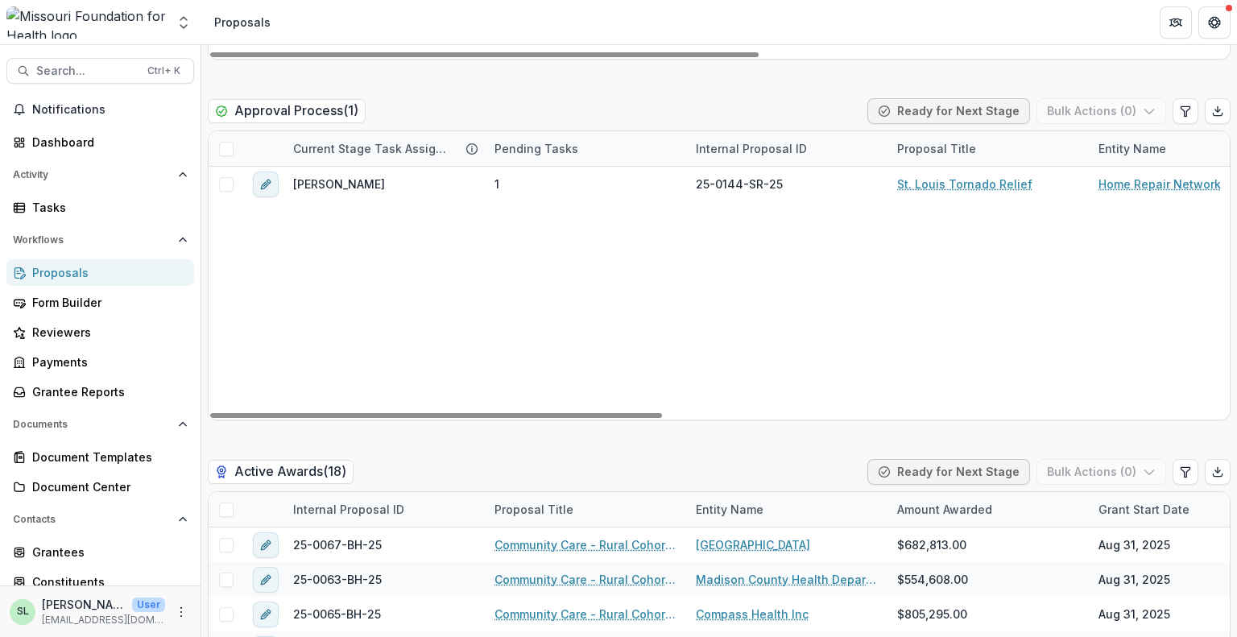
scroll to position [2659, 0]
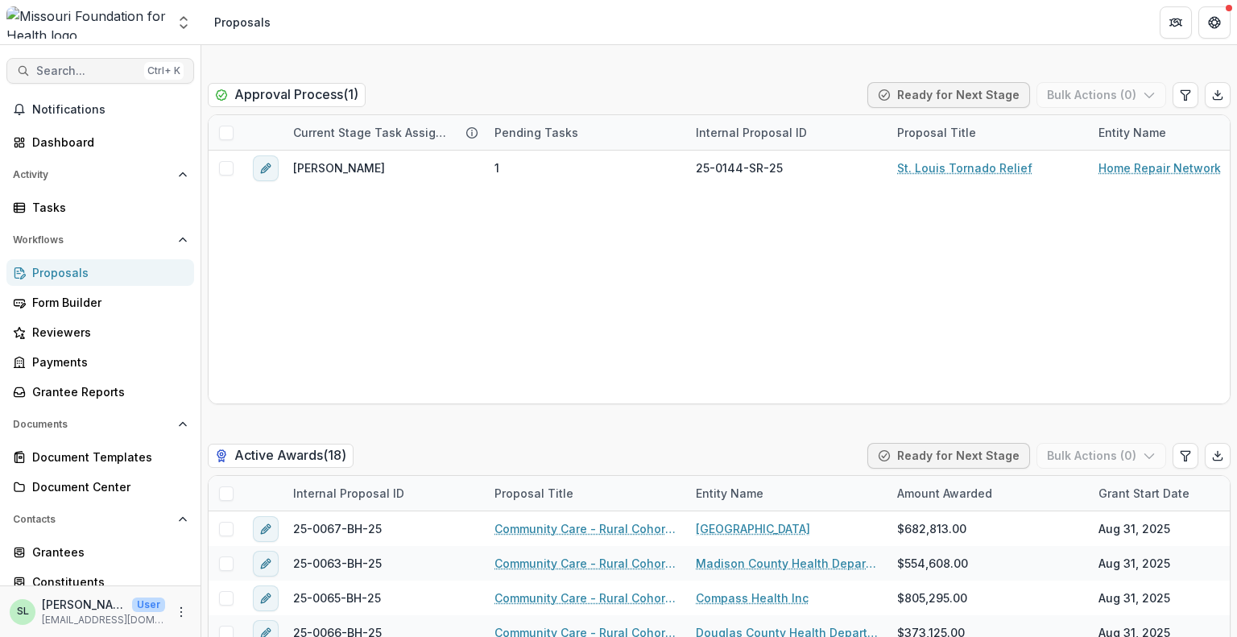
click at [84, 67] on span "Search..." at bounding box center [87, 71] width 102 height 14
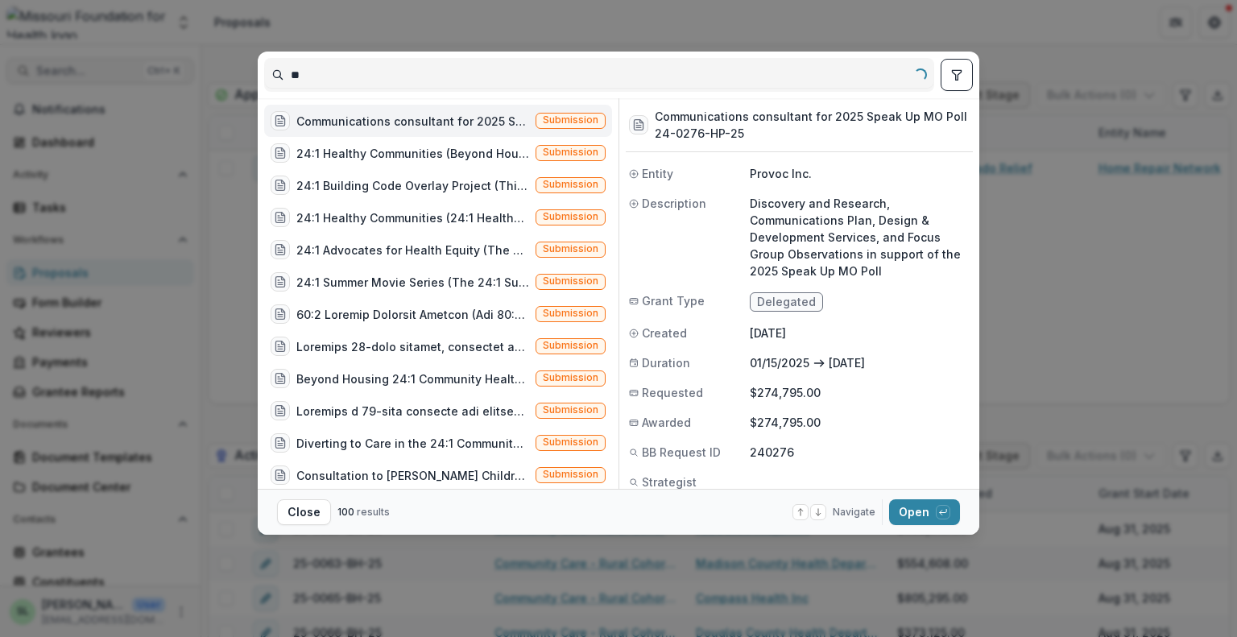
type input "*"
type input "**********"
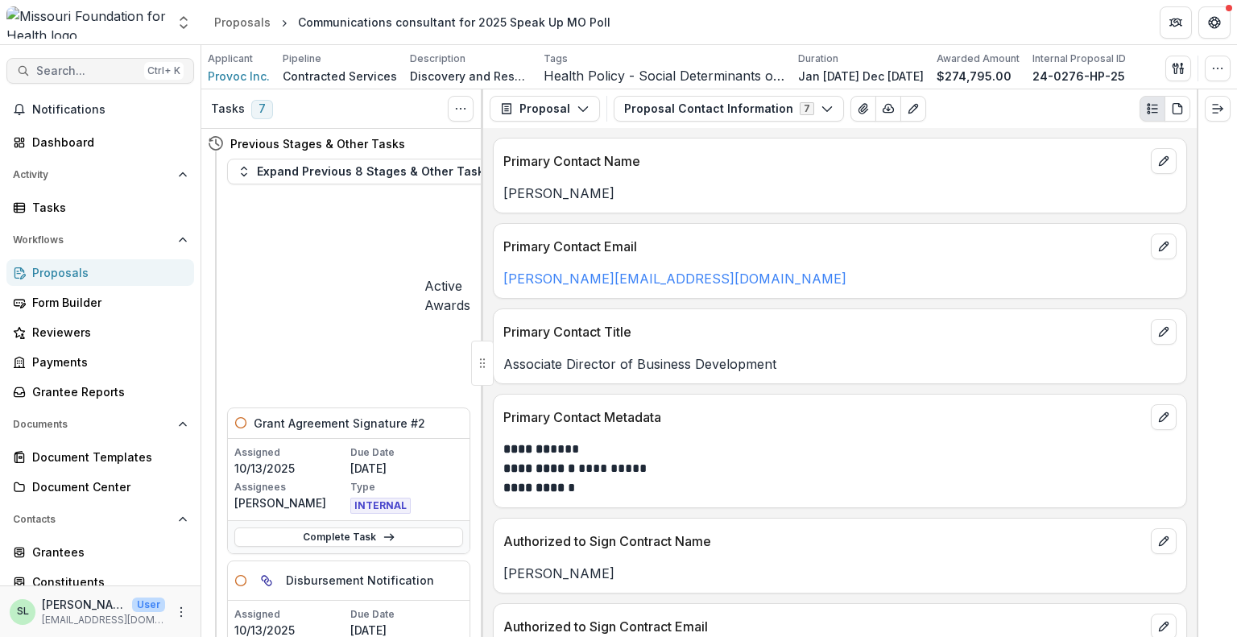
click at [99, 77] on span "Search..." at bounding box center [87, 71] width 102 height 14
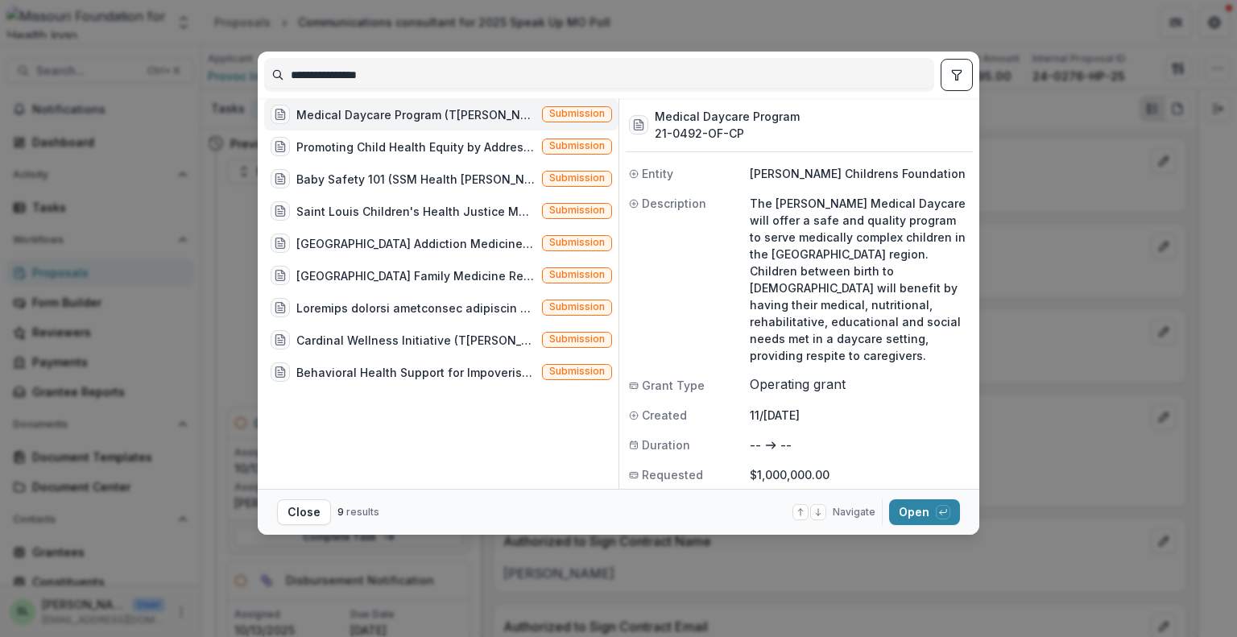
click at [959, 80] on icon "toggle filters" at bounding box center [957, 74] width 13 height 13
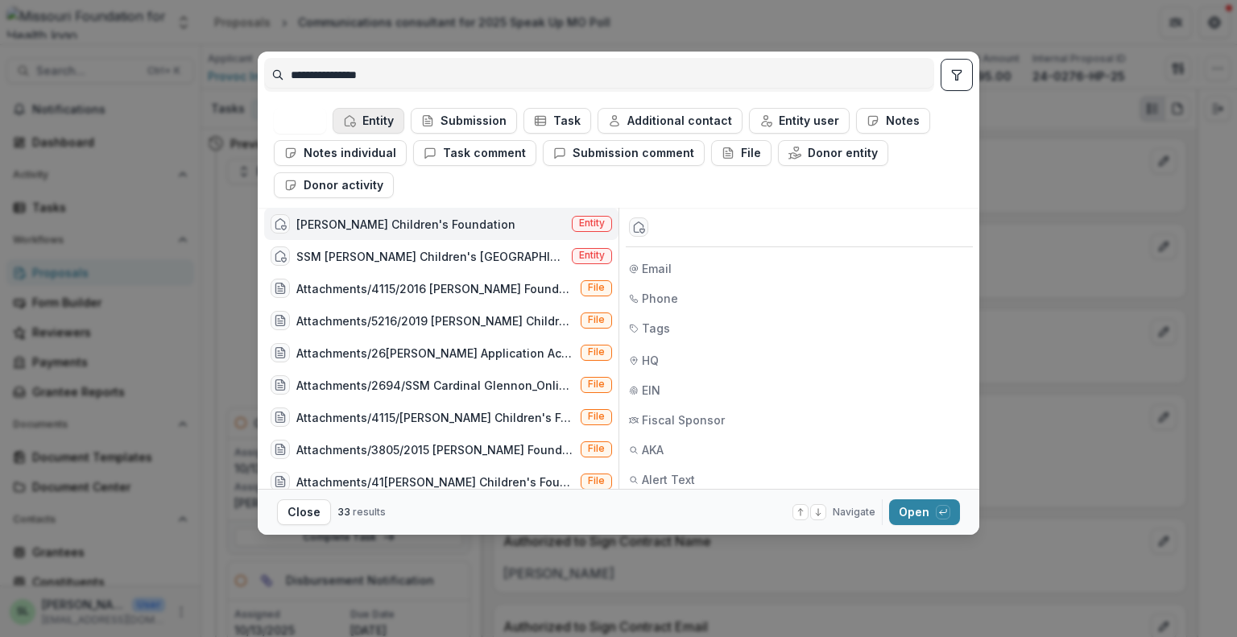
click at [378, 119] on button "Entity" at bounding box center [369, 121] width 72 height 26
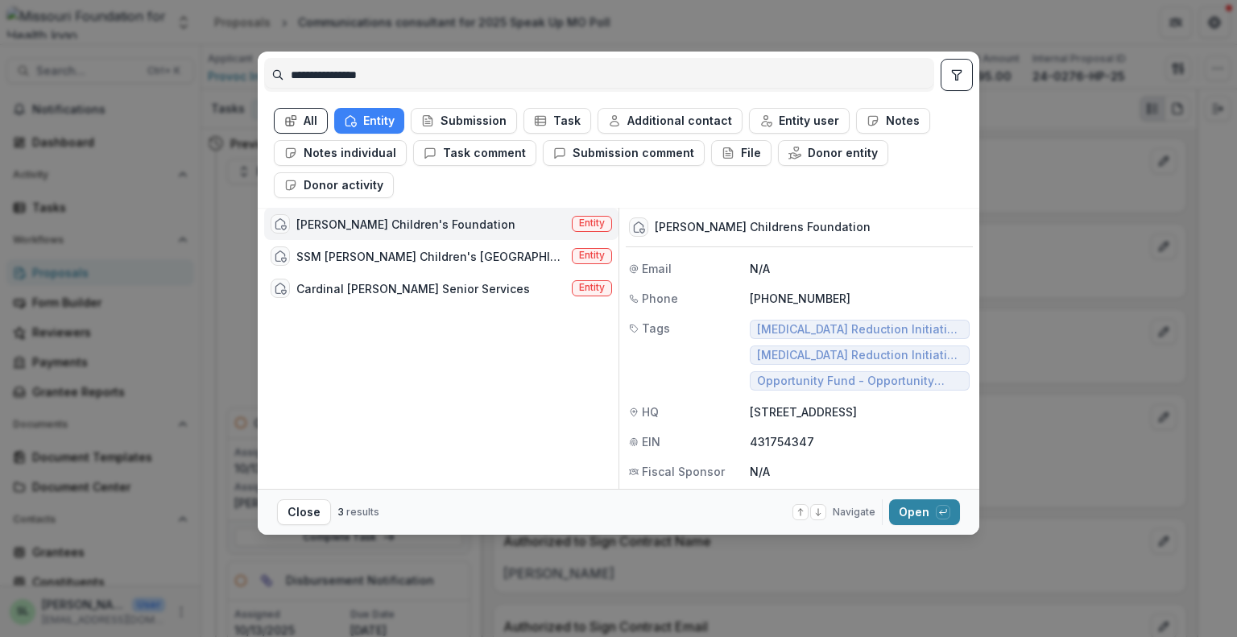
click at [431, 230] on div "Cardinal Glennon Children's Foundation" at bounding box center [405, 224] width 219 height 17
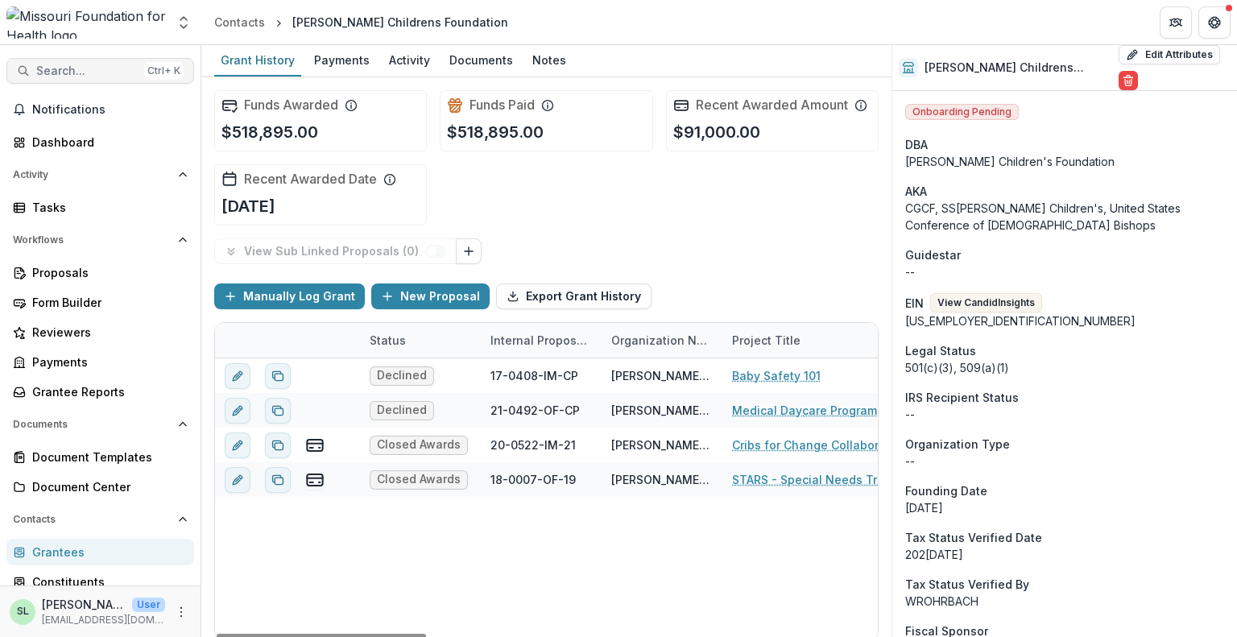
click at [85, 67] on span "Search..." at bounding box center [87, 71] width 102 height 14
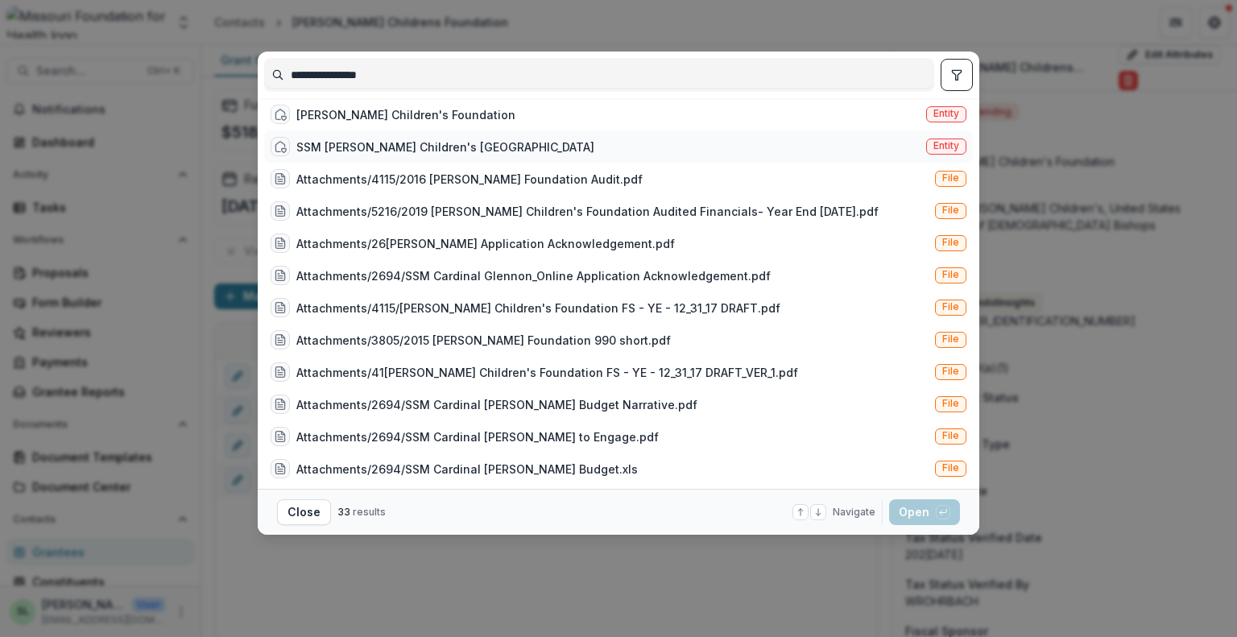
type input "**********"
click at [429, 151] on div "SSM Cardinal Glennon Children's Medical Center" at bounding box center [445, 147] width 298 height 17
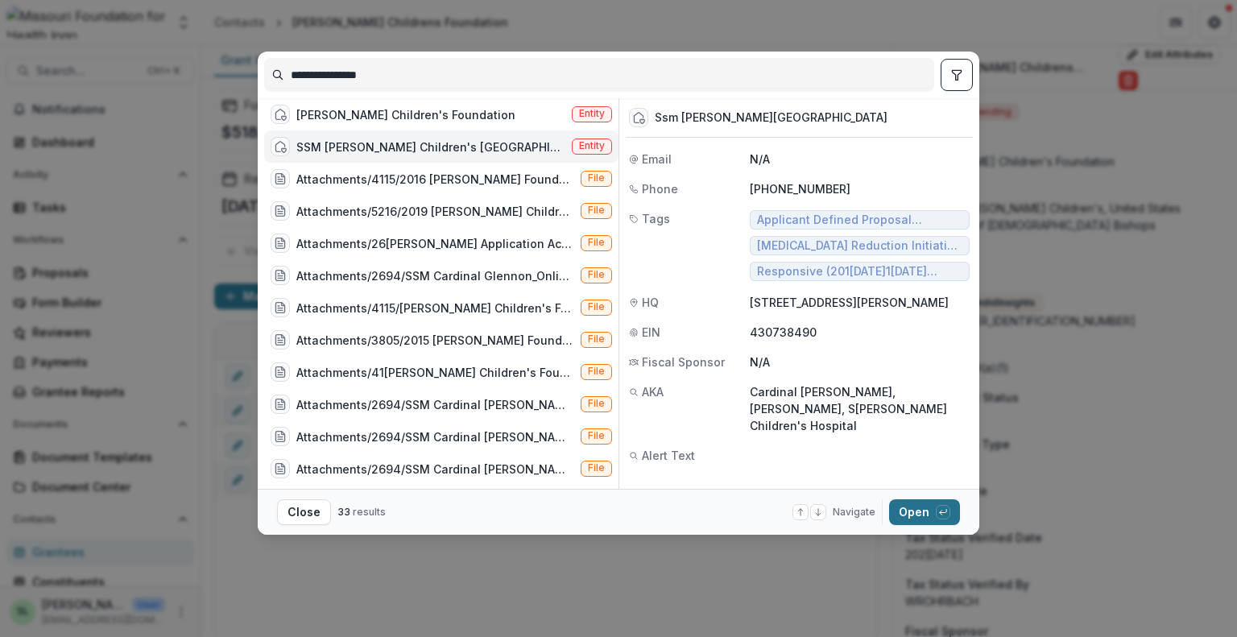
click at [911, 513] on button "Open with enter key" at bounding box center [924, 512] width 71 height 26
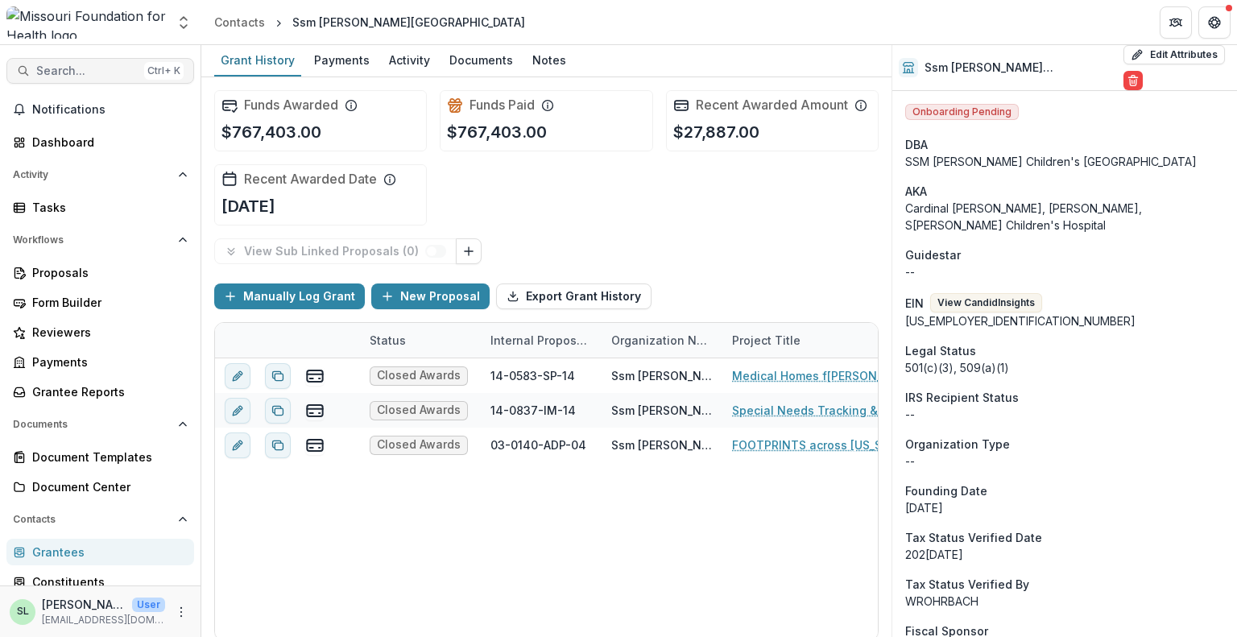
click at [103, 73] on span "Search..." at bounding box center [87, 71] width 102 height 14
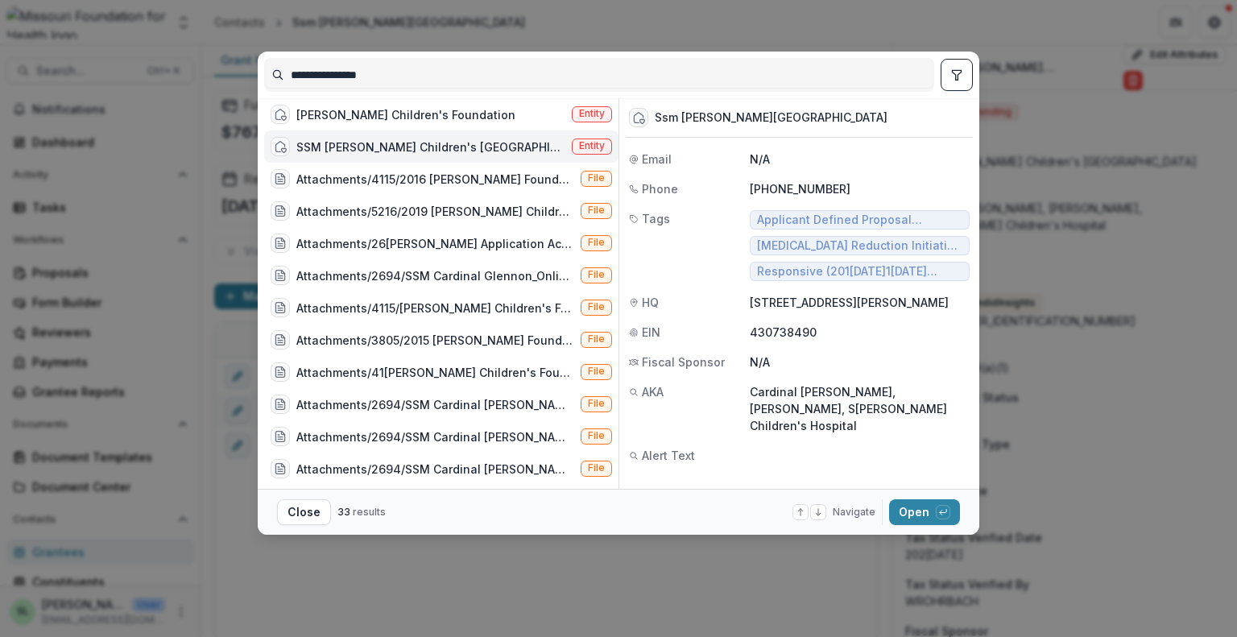
click at [954, 79] on icon "toggle filters" at bounding box center [957, 74] width 13 height 13
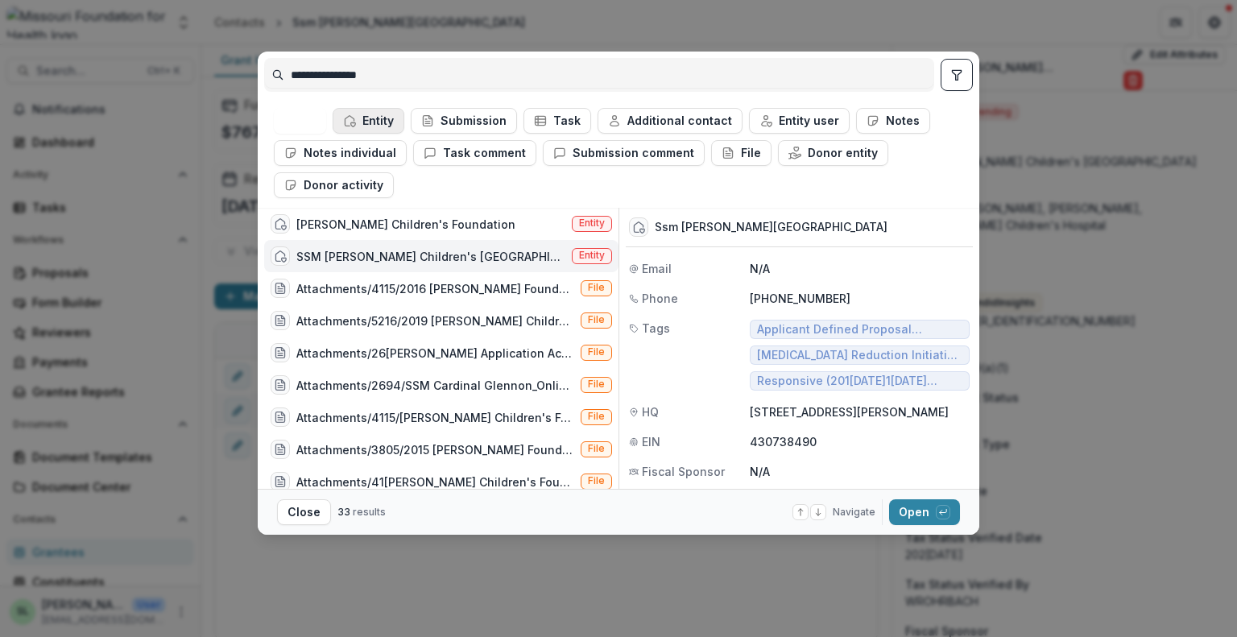
click at [358, 122] on button "Entity" at bounding box center [369, 121] width 72 height 26
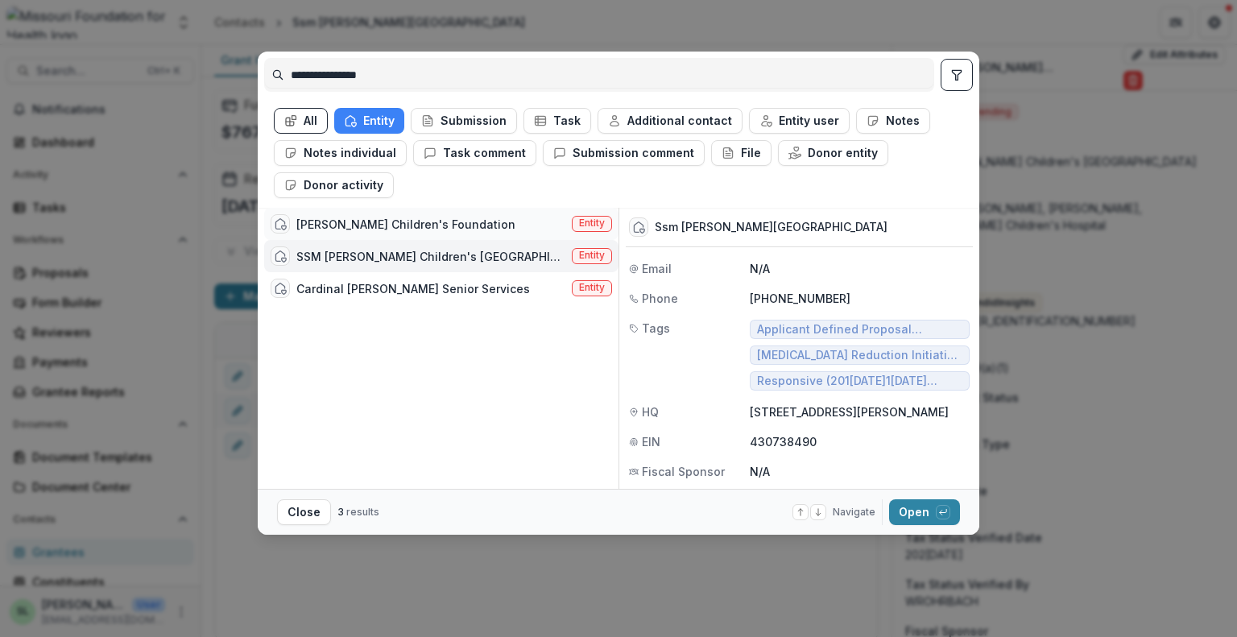
click at [421, 226] on div "Cardinal Glennon Children's Foundation" at bounding box center [405, 224] width 219 height 17
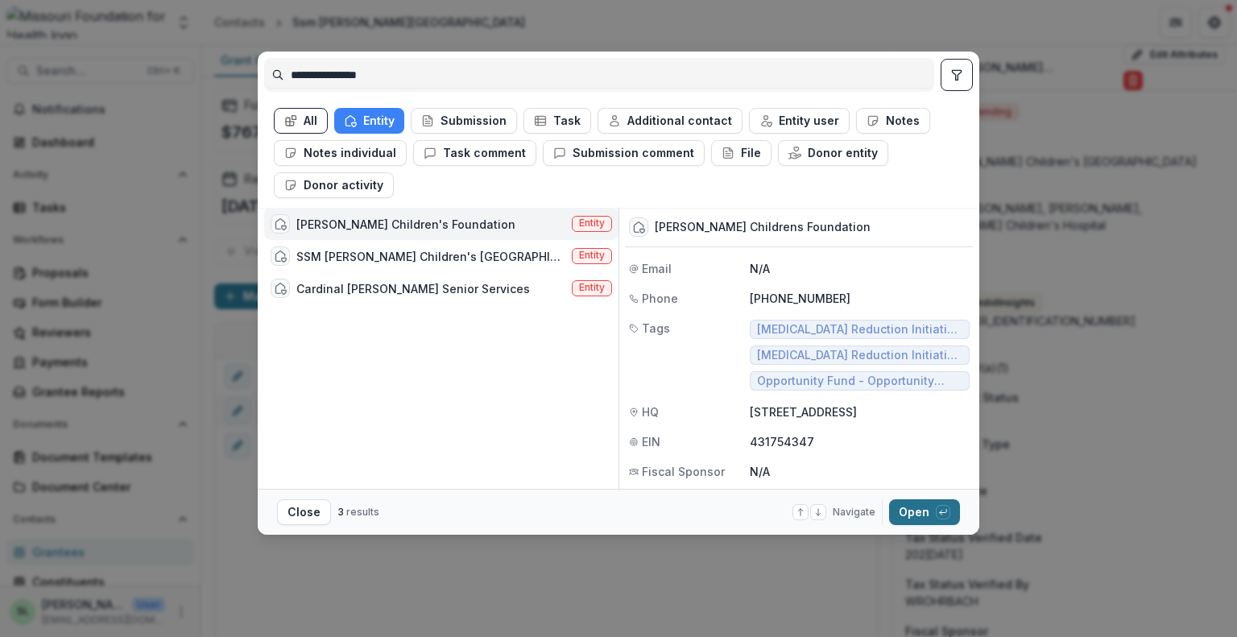
click at [923, 512] on button "Open with enter key" at bounding box center [924, 512] width 71 height 26
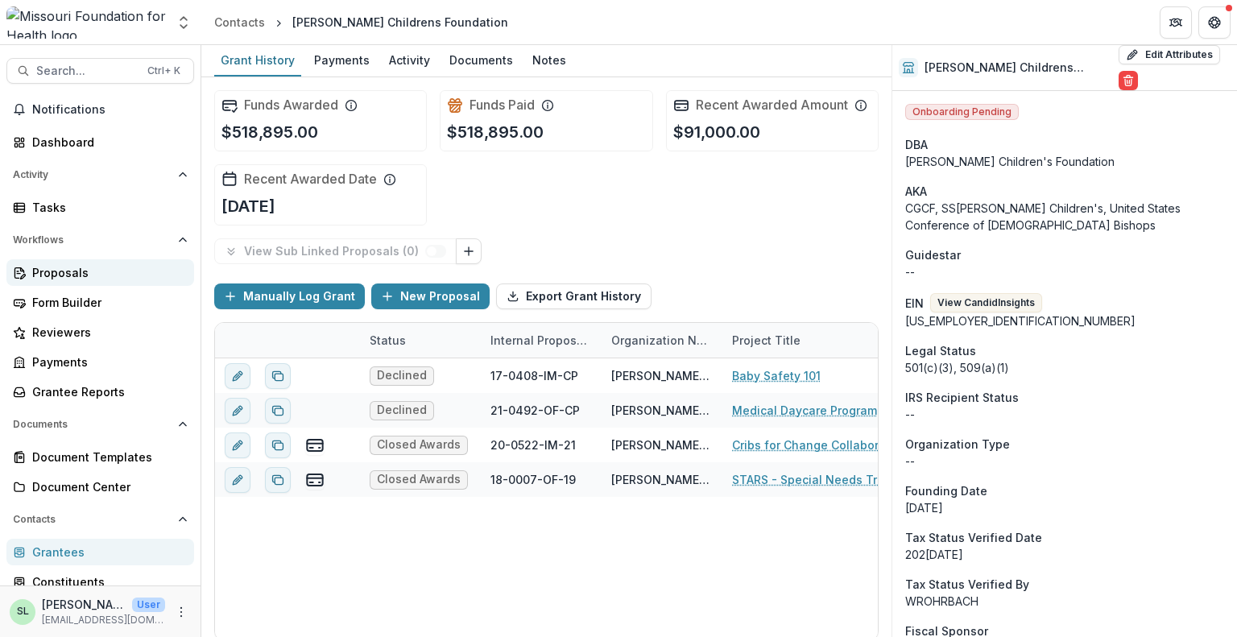
click at [54, 267] on div "Proposals" at bounding box center [106, 272] width 149 height 17
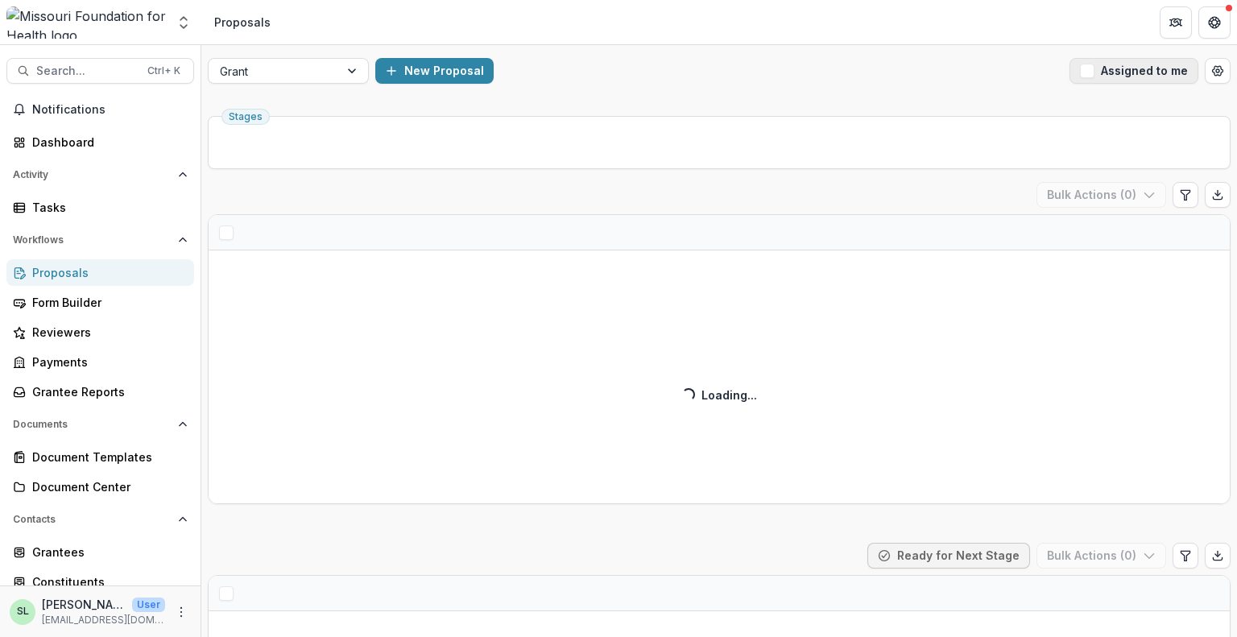
click at [1130, 73] on button "Assigned to me" at bounding box center [1134, 71] width 129 height 26
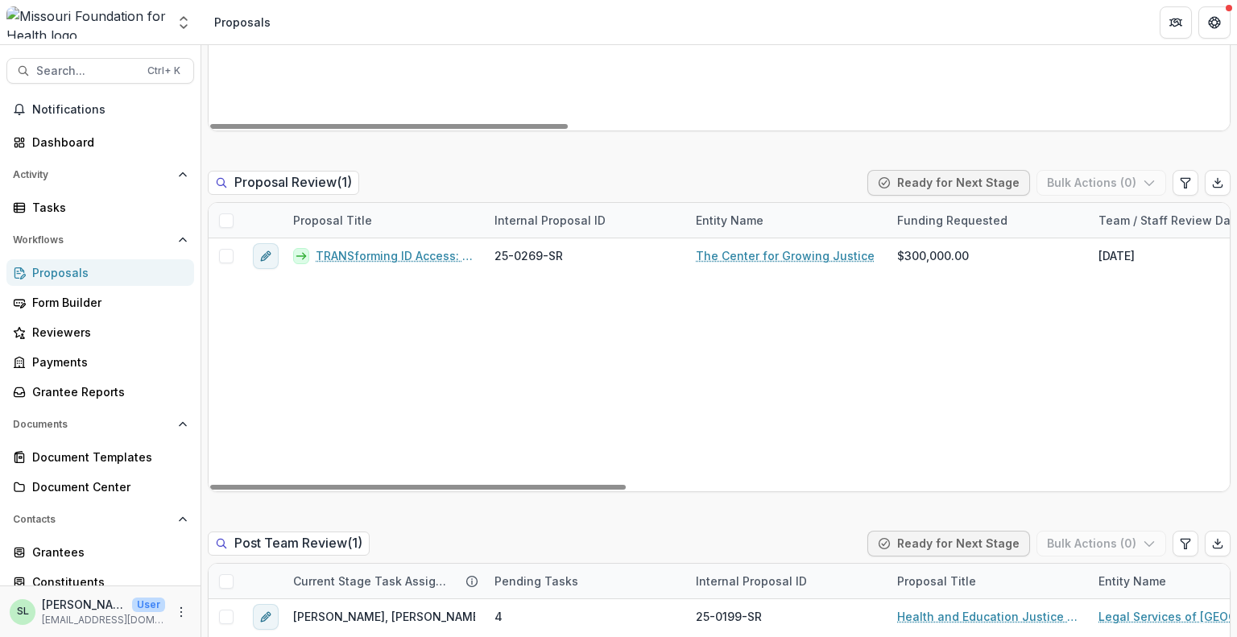
scroll to position [1128, 0]
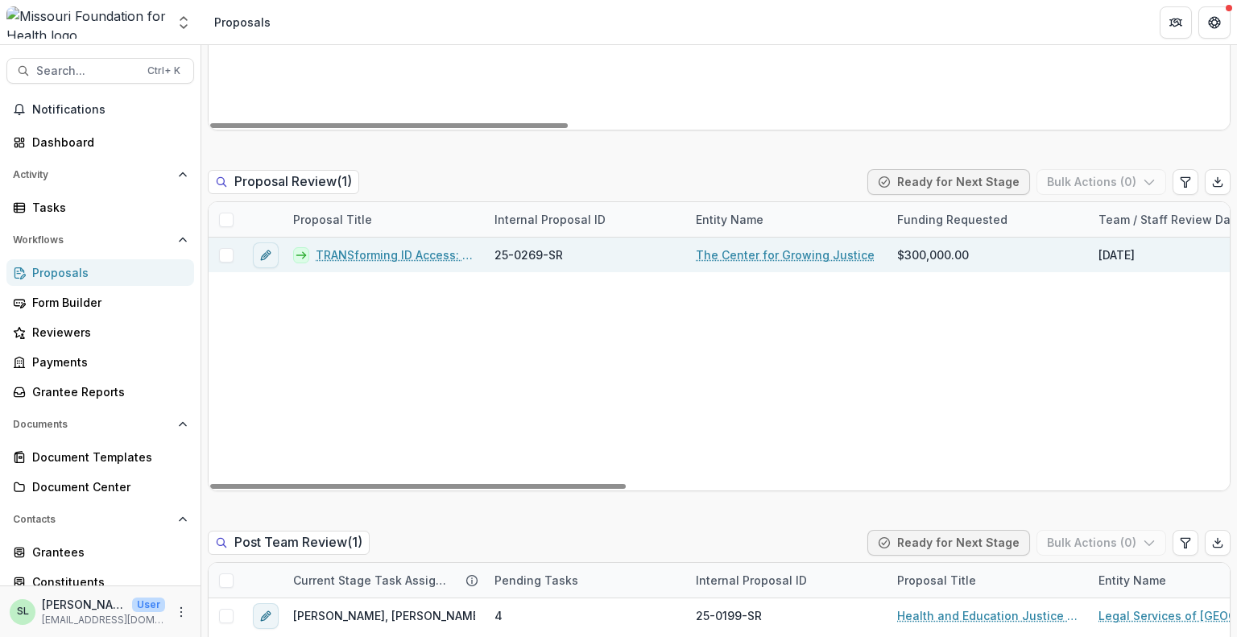
click at [381, 256] on link "TRANSforming ID Access: Growing Capacity to Defend & Expand Gender Marker Chang…" at bounding box center [396, 255] width 160 height 17
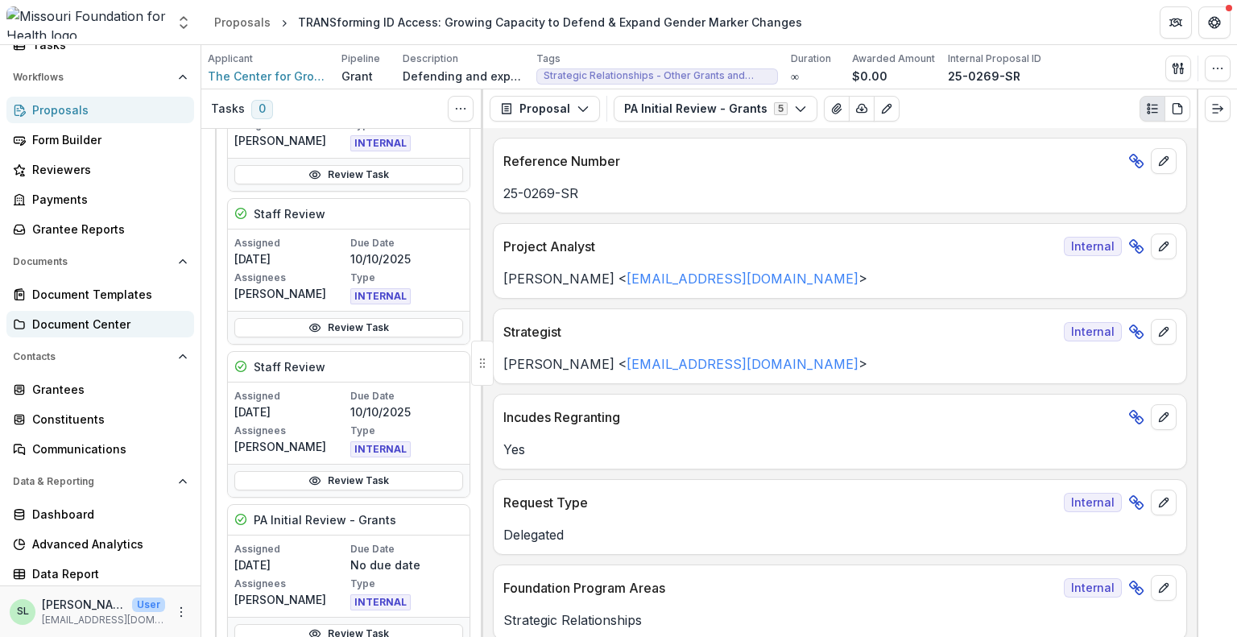
scroll to position [164, 0]
click at [66, 570] on div "Data Report" at bounding box center [106, 573] width 149 height 17
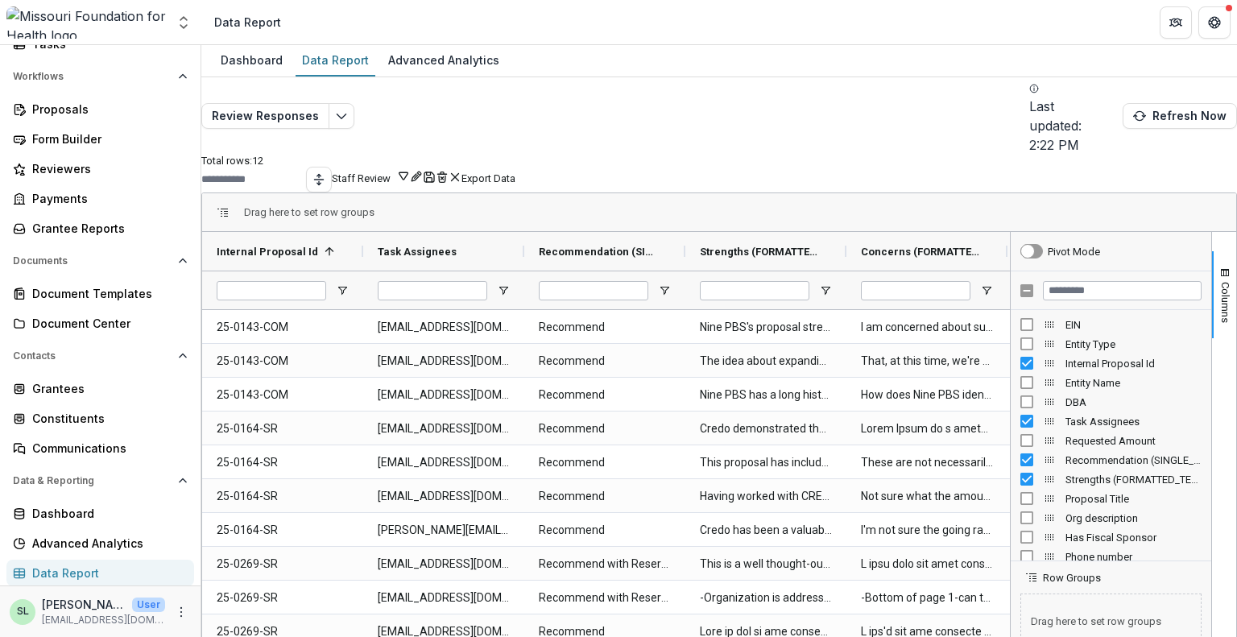
click at [266, 281] on input "Internal Proposal Id Filter Input" at bounding box center [272, 290] width 110 height 19
paste input "**********"
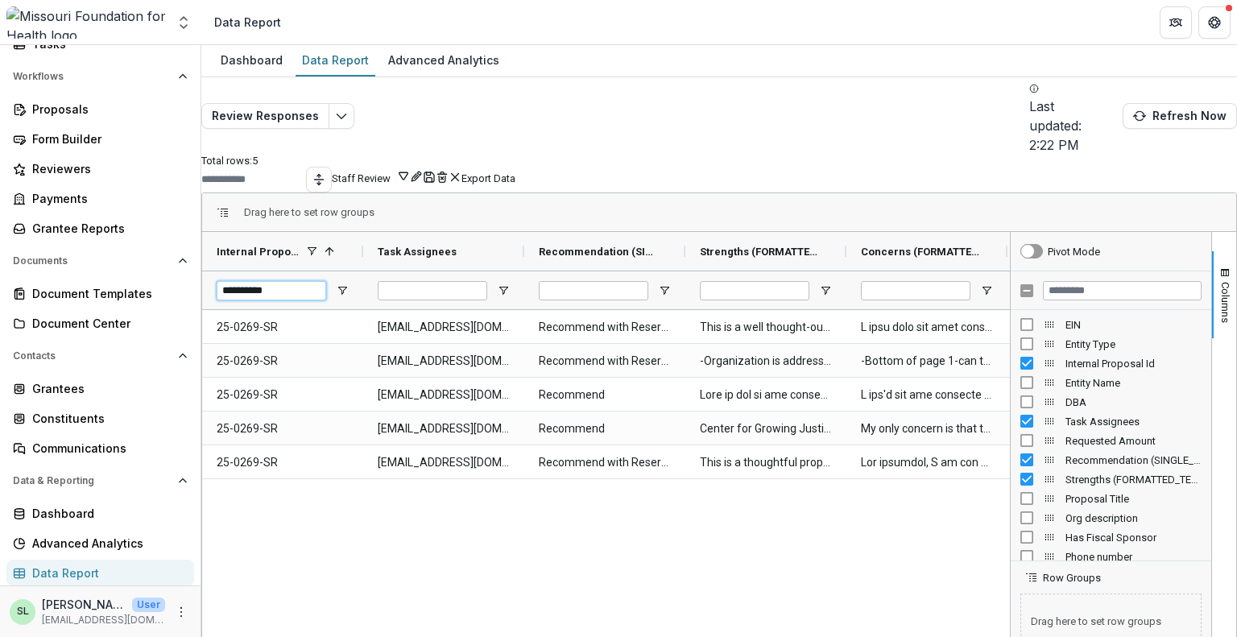
type input "**********"
click at [848, 531] on div "25-0269-SR sbunk@mffh.org Recommend with Reservations This is a well thought-ou…" at bounding box center [606, 530] width 808 height 441
click at [959, 566] on div "25-0269-SR sbunk@mffh.org Recommend with Reservations This is a well thought-ou…" at bounding box center [606, 530] width 808 height 441
click at [773, 555] on div "25-0269-SR sbunk@mffh.org Recommend with Reservations This is a well thought-ou…" at bounding box center [606, 530] width 808 height 441
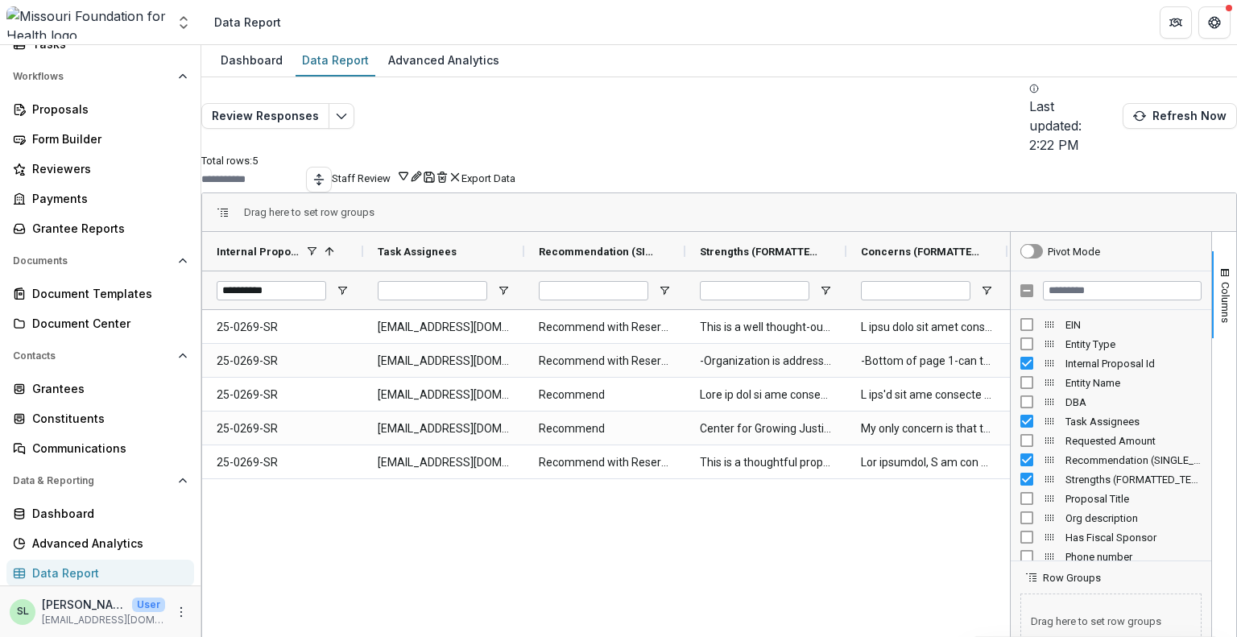
click at [516, 172] on button "Export Data" at bounding box center [489, 178] width 54 height 12
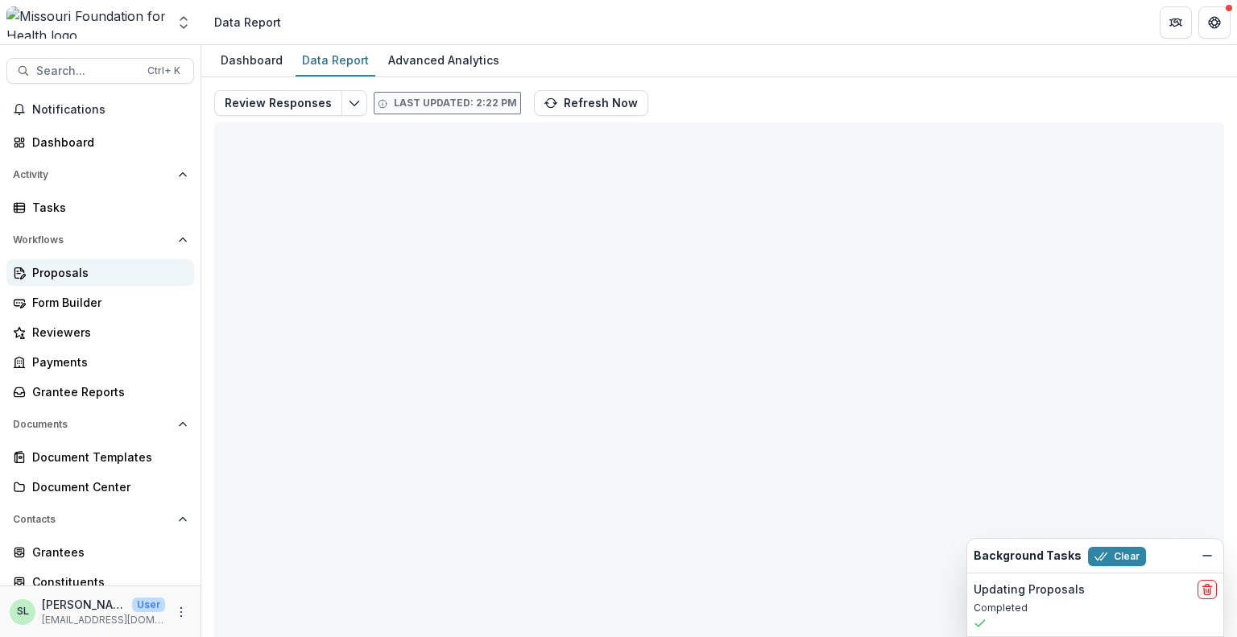
drag, startPoint x: 72, startPoint y: 268, endPoint x: 143, endPoint y: 268, distance: 71.7
click at [72, 268] on div "Proposals" at bounding box center [106, 272] width 149 height 17
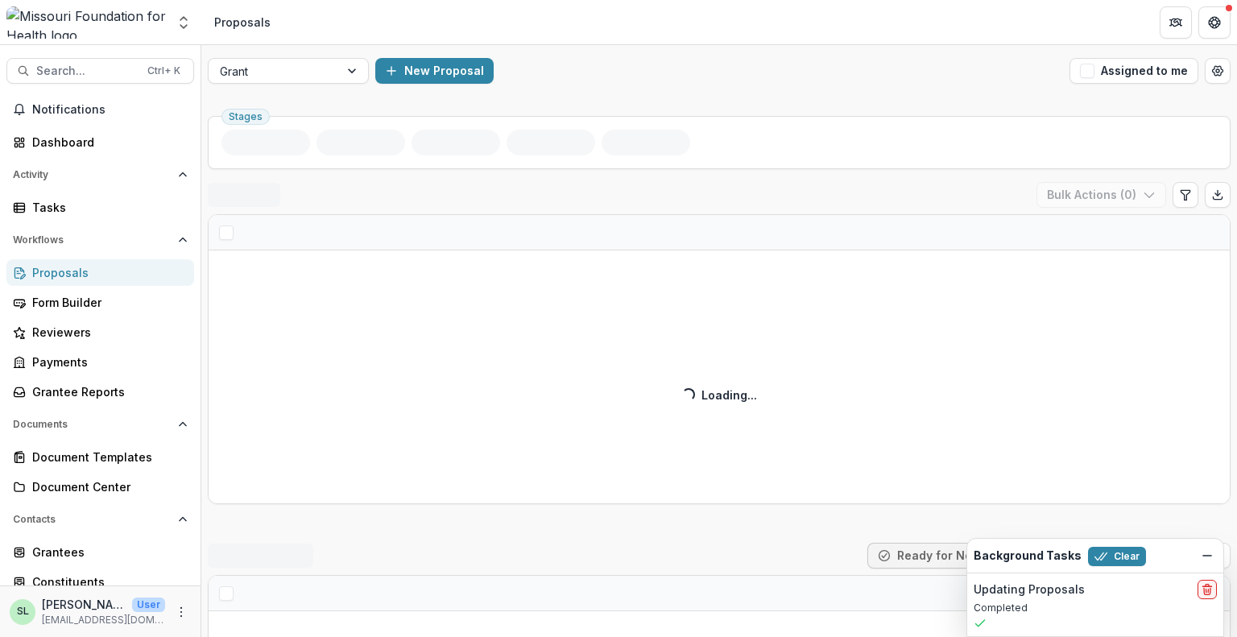
drag, startPoint x: 1118, startPoint y: 63, endPoint x: 794, endPoint y: 303, distance: 403.8
click at [1118, 62] on button "Assigned to me" at bounding box center [1134, 71] width 129 height 26
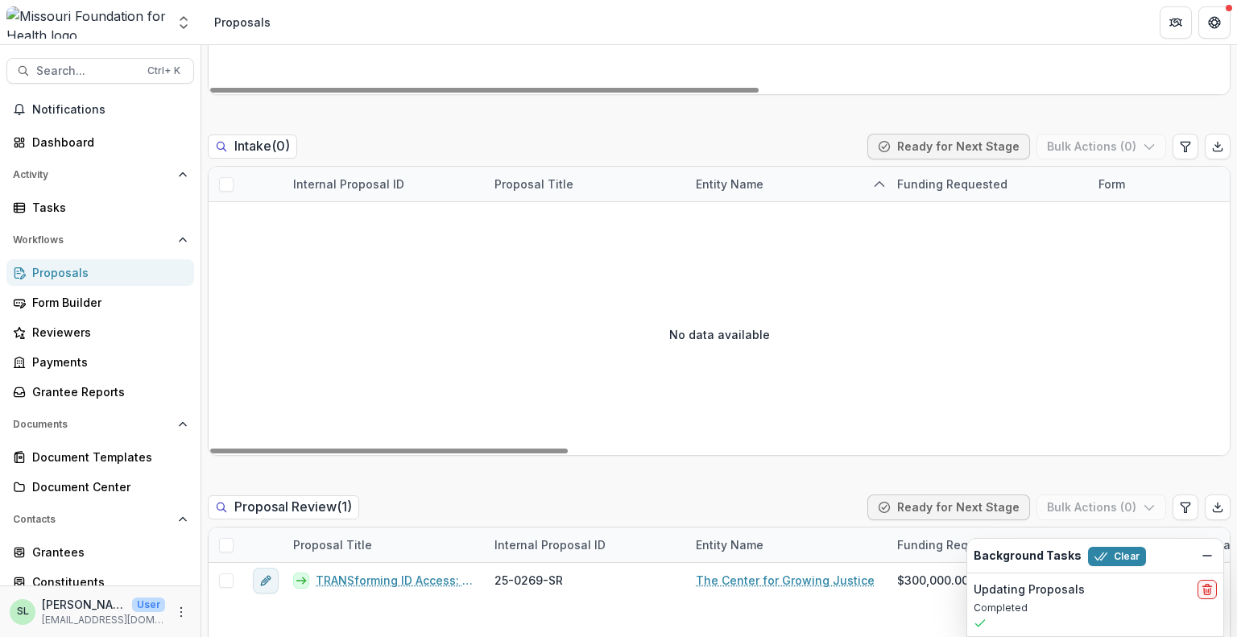
scroll to position [999, 0]
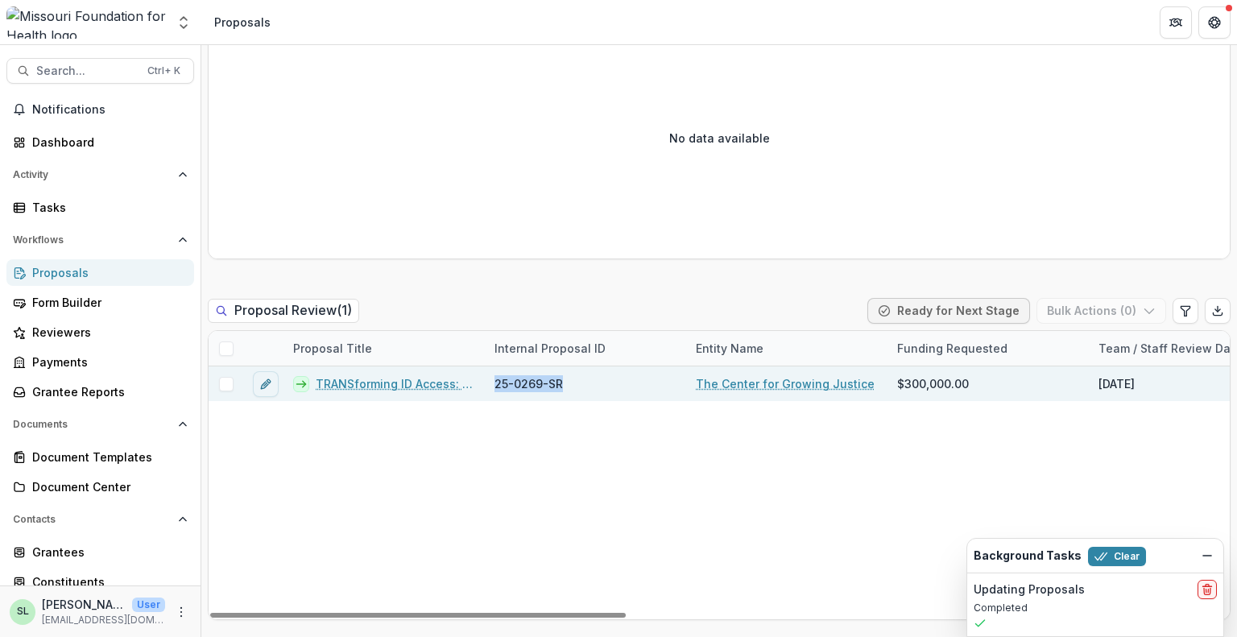
drag, startPoint x: 497, startPoint y: 386, endPoint x: 566, endPoint y: 384, distance: 68.5
click at [566, 384] on div "25-0269-SR" at bounding box center [585, 384] width 201 height 35
copy span "25-0269-SR"
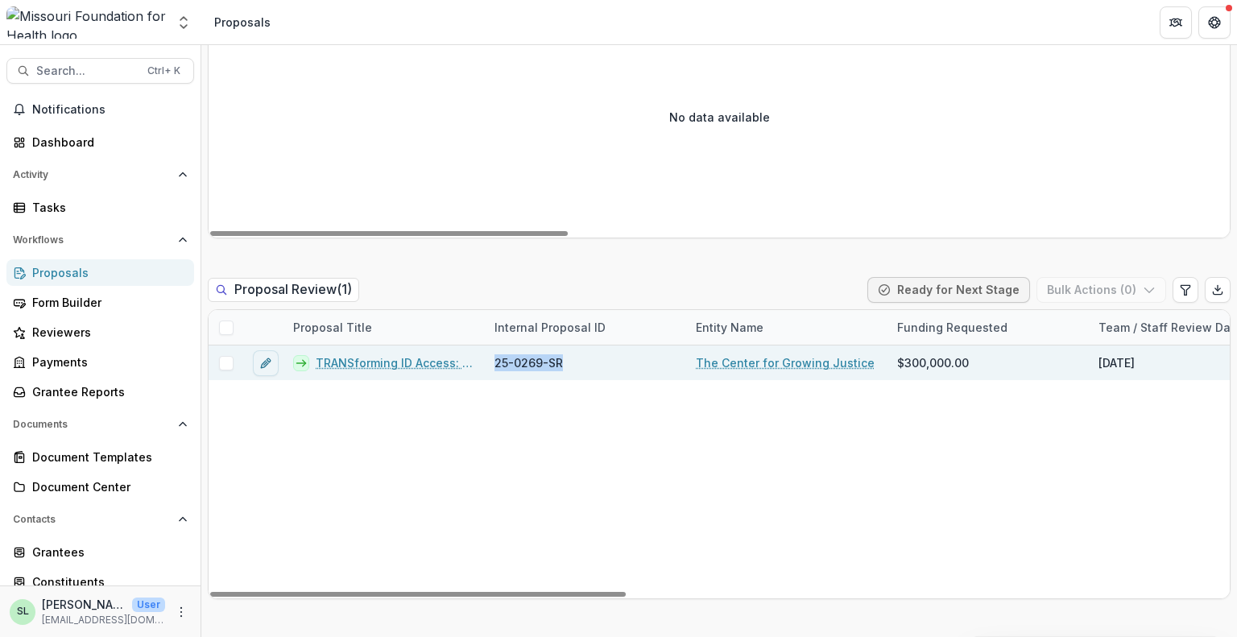
scroll to position [1080, 0]
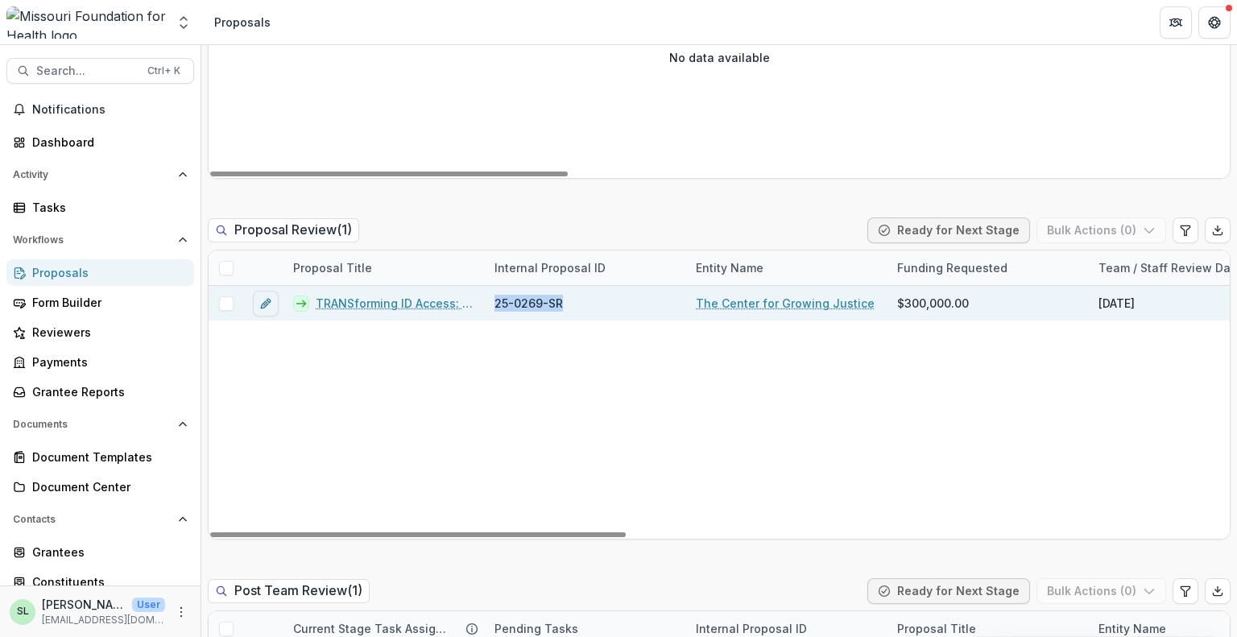
click at [382, 305] on link "TRANSforming ID Access: Growing Capacity to Defend & Expand Gender Marker Chang…" at bounding box center [396, 303] width 160 height 17
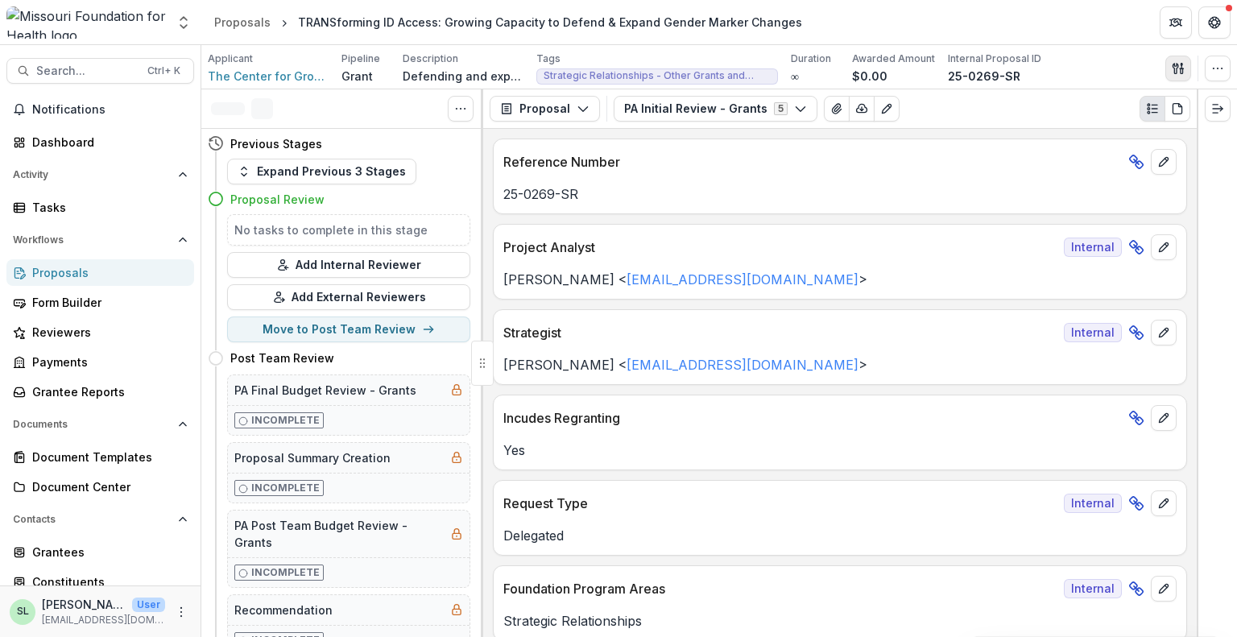
click at [1180, 66] on icon "button" at bounding box center [1178, 68] width 13 height 13
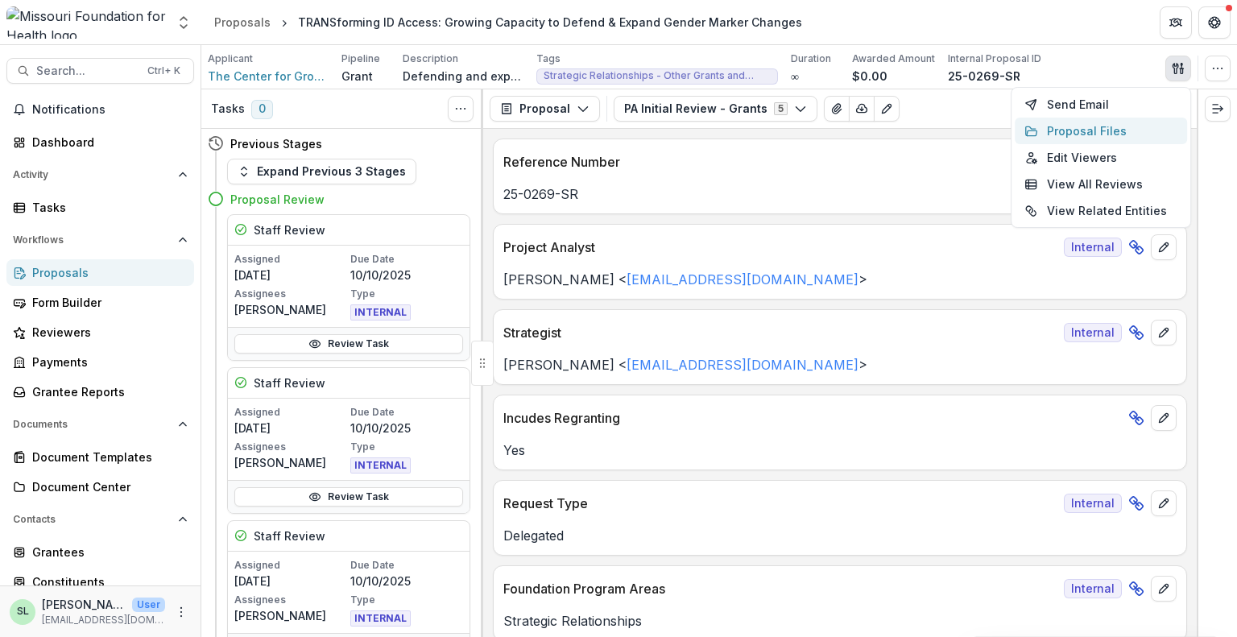
click at [1072, 122] on button "Proposal Files" at bounding box center [1101, 131] width 172 height 27
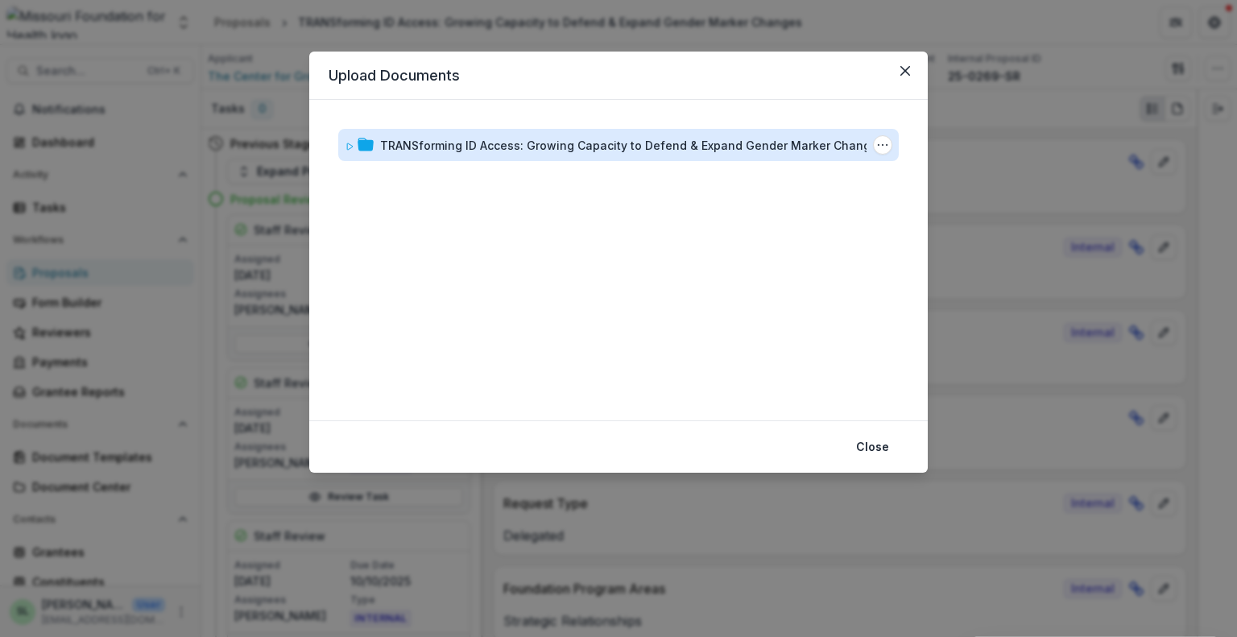
click at [637, 147] on div "TRANSforming ID Access: Growing Capacity to Defend & Expand Gender Marker Chang…" at bounding box center [632, 145] width 504 height 17
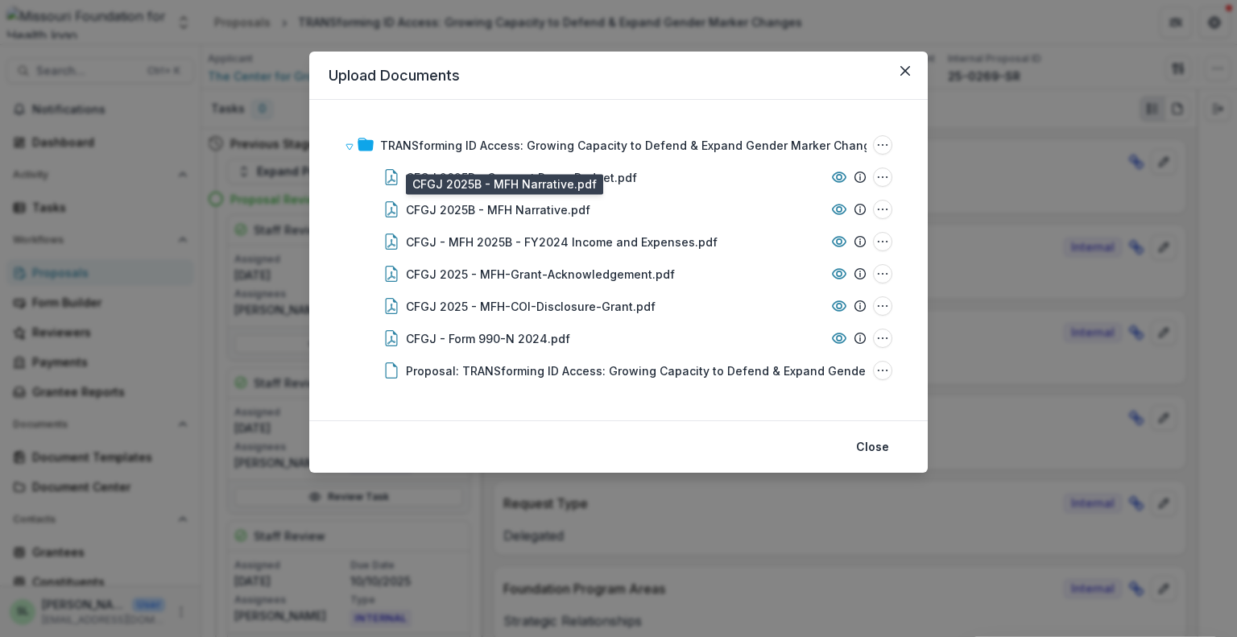
click at [528, 209] on div "CFGJ 2025B - MFH Narrative.pdf" at bounding box center [498, 209] width 184 height 17
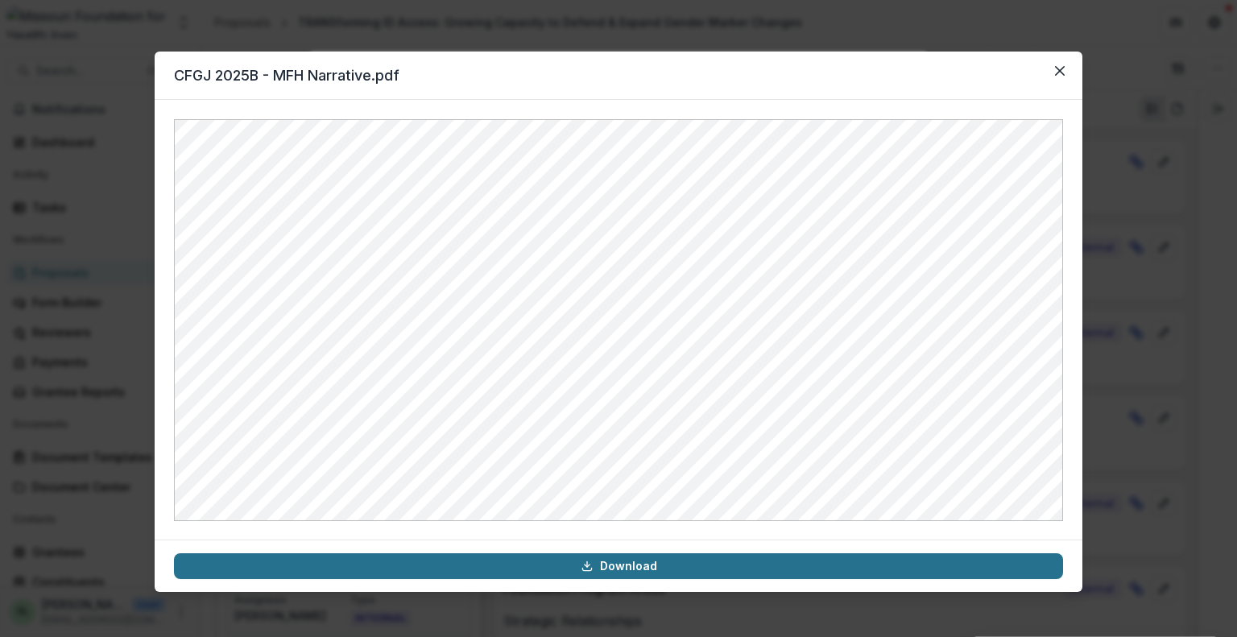
click at [679, 569] on link "Download" at bounding box center [618, 566] width 889 height 26
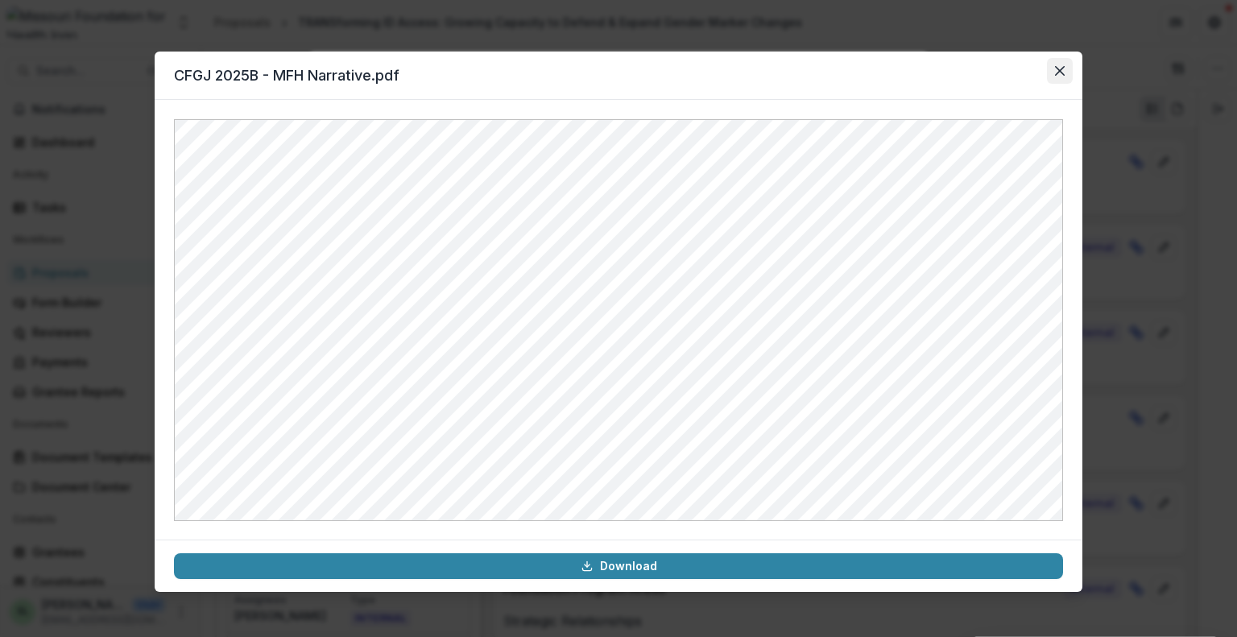
click at [1066, 67] on button "Close" at bounding box center [1060, 71] width 26 height 26
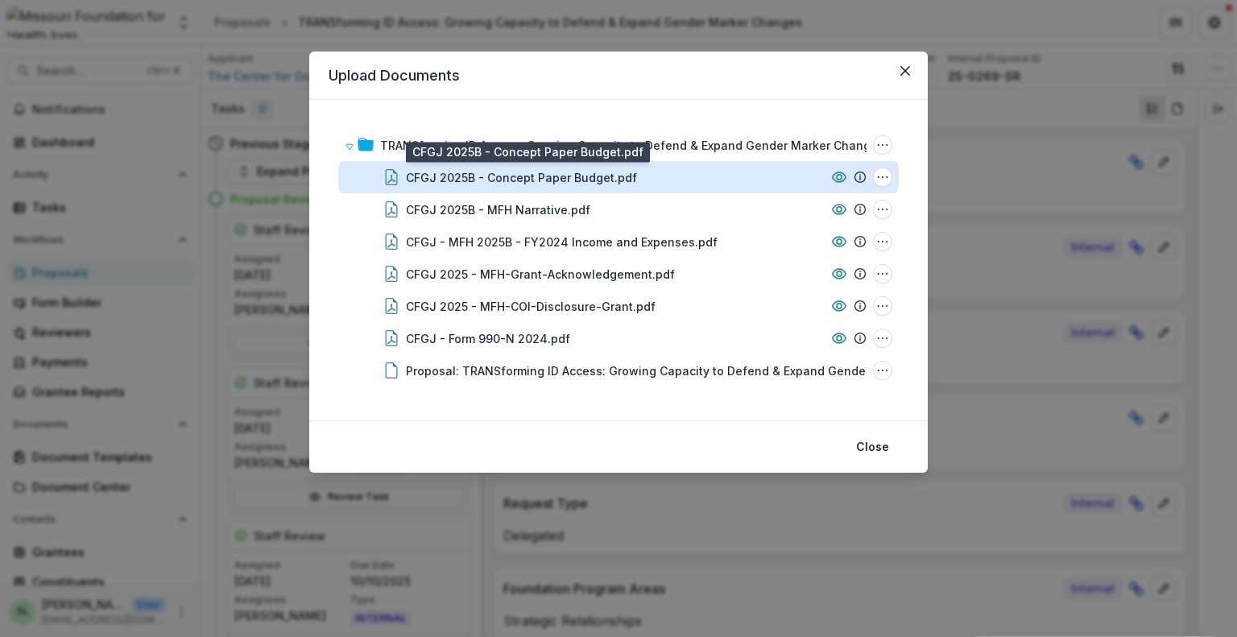
click at [541, 178] on div "CFGJ 2025B - Concept Paper Budget.pdf" at bounding box center [521, 177] width 231 height 17
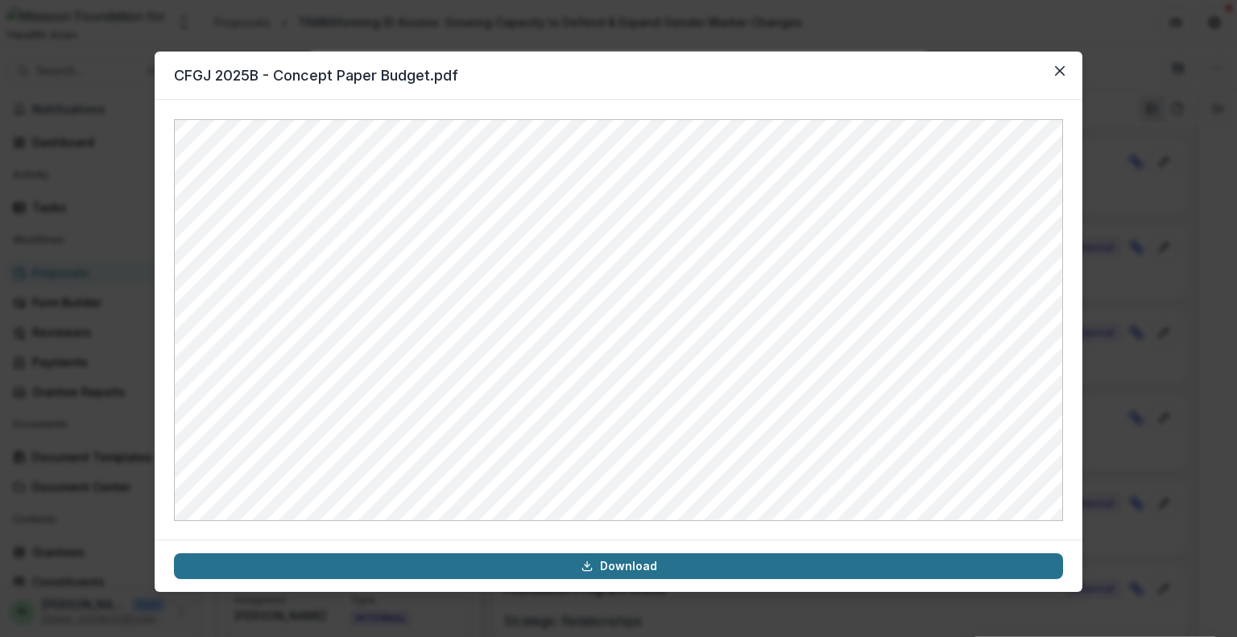
click at [632, 566] on link "Download" at bounding box center [618, 566] width 889 height 26
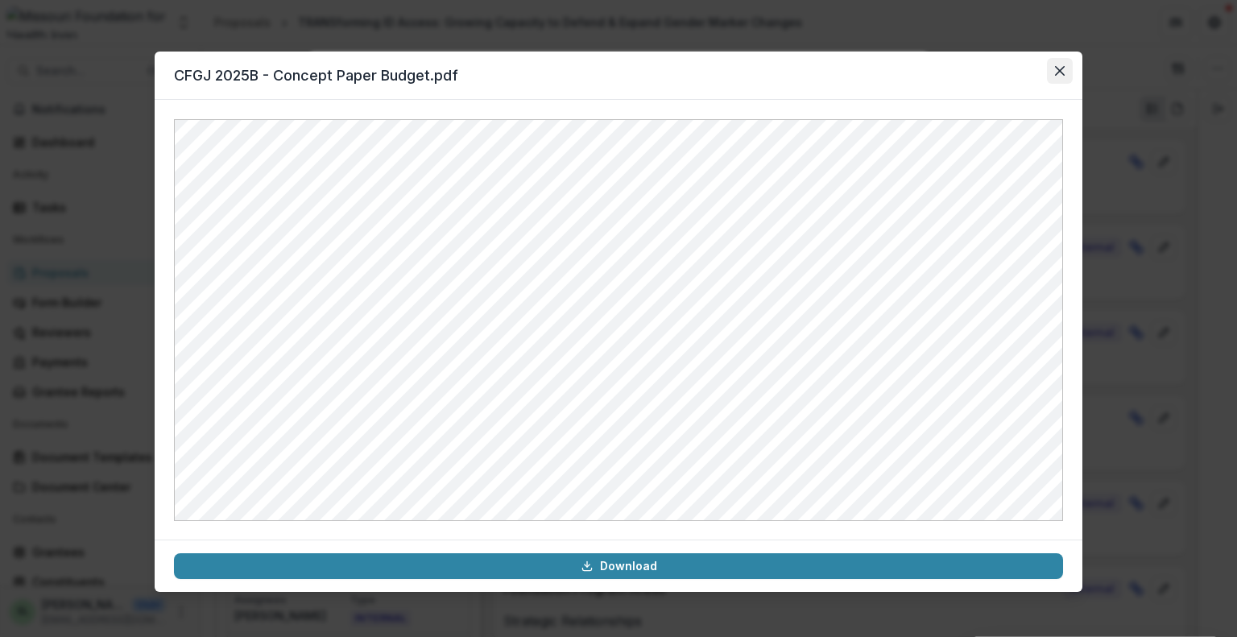
click at [1054, 66] on button "Close" at bounding box center [1060, 71] width 26 height 26
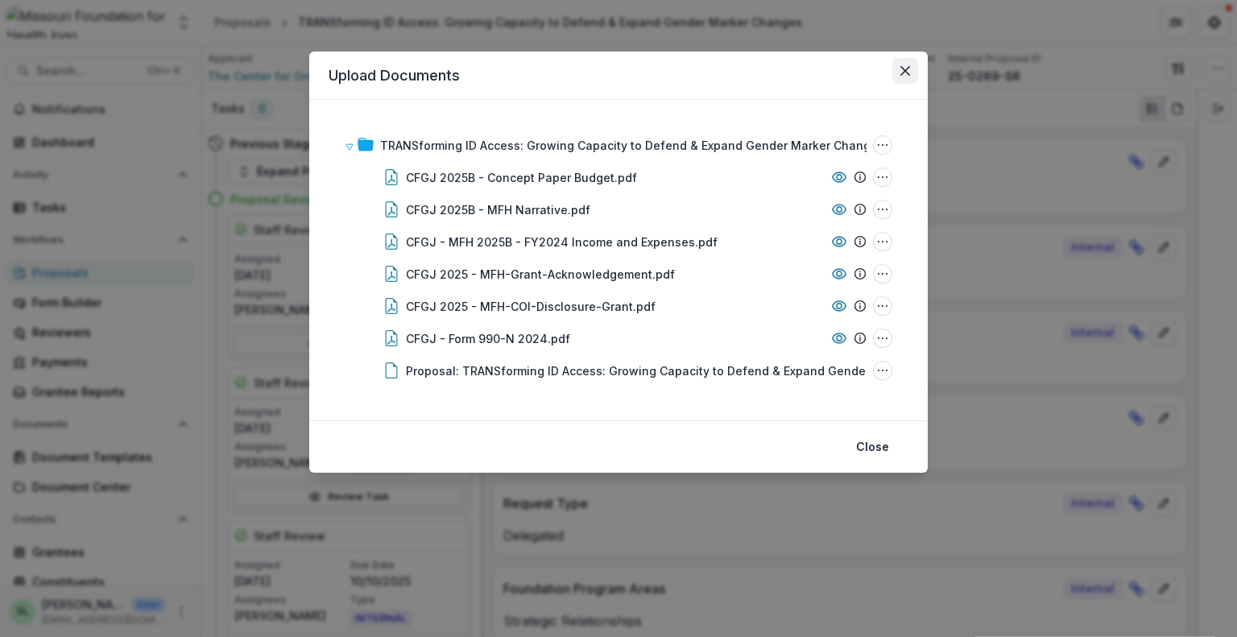
click at [906, 70] on icon "Close" at bounding box center [906, 71] width 10 height 10
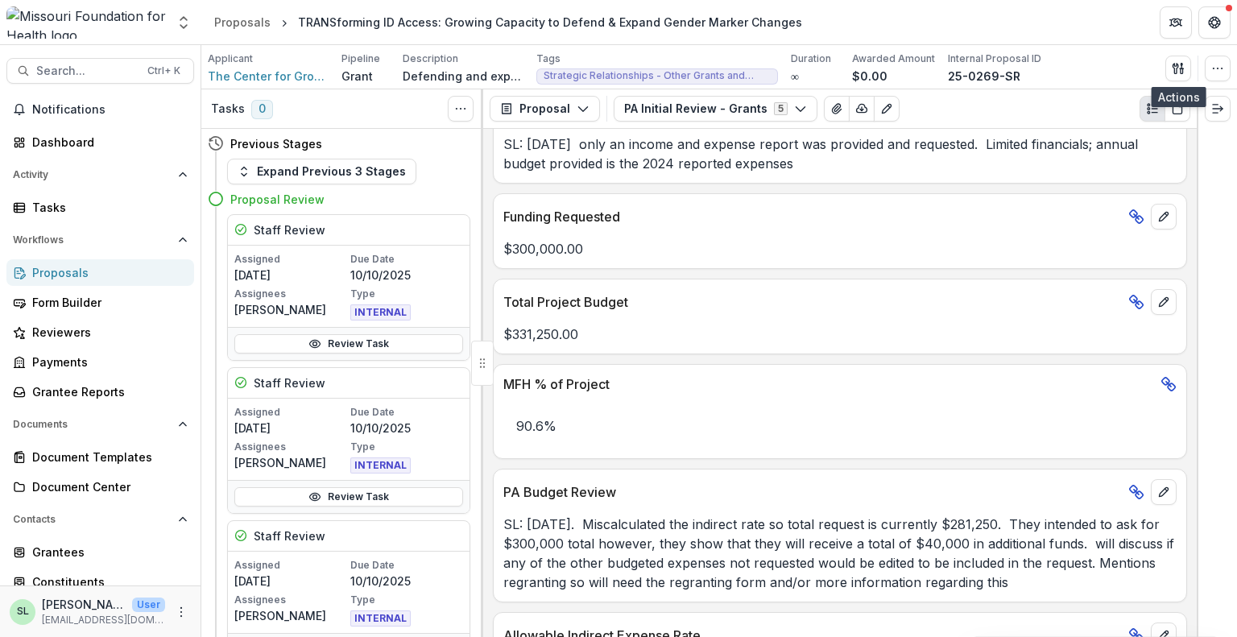
scroll to position [2578, 0]
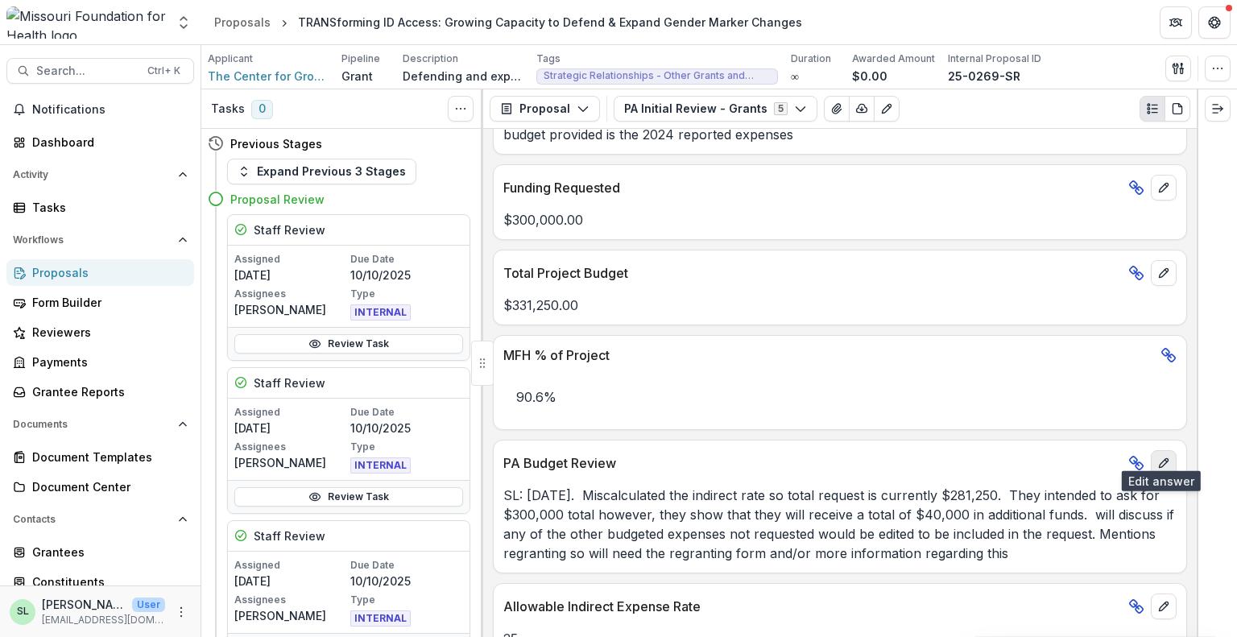
click at [1167, 450] on button "edit" at bounding box center [1164, 463] width 26 height 26
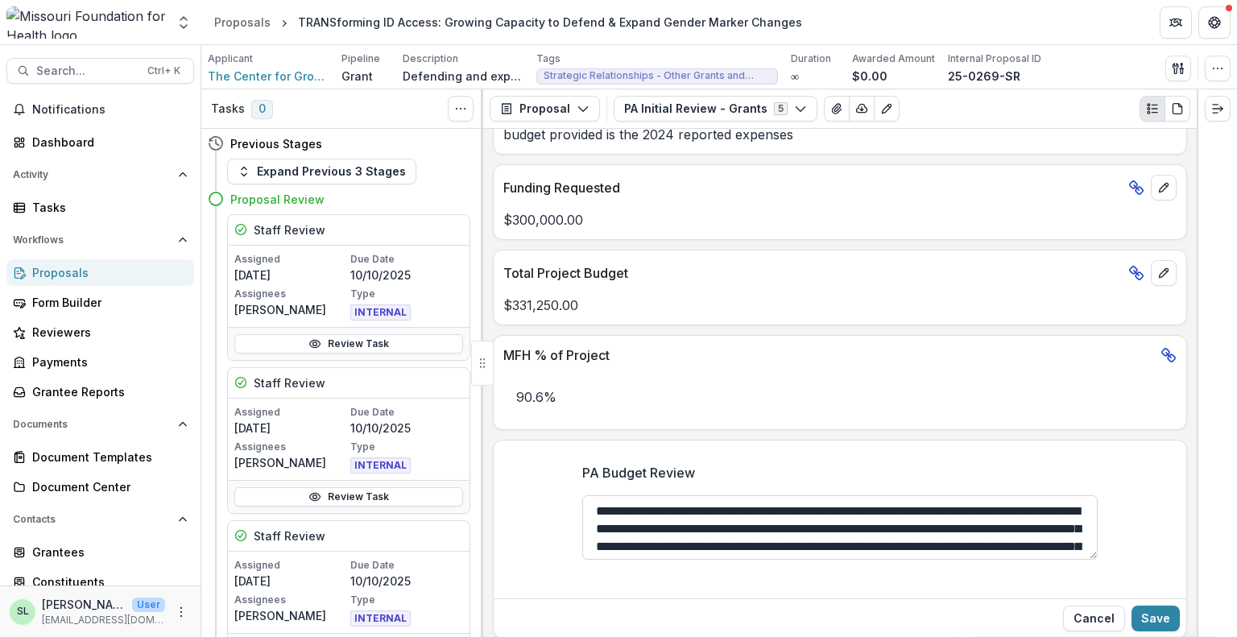
click at [618, 520] on textarea "**********" at bounding box center [840, 527] width 516 height 64
type textarea "**********"
click at [1157, 609] on button "Save" at bounding box center [1156, 619] width 48 height 26
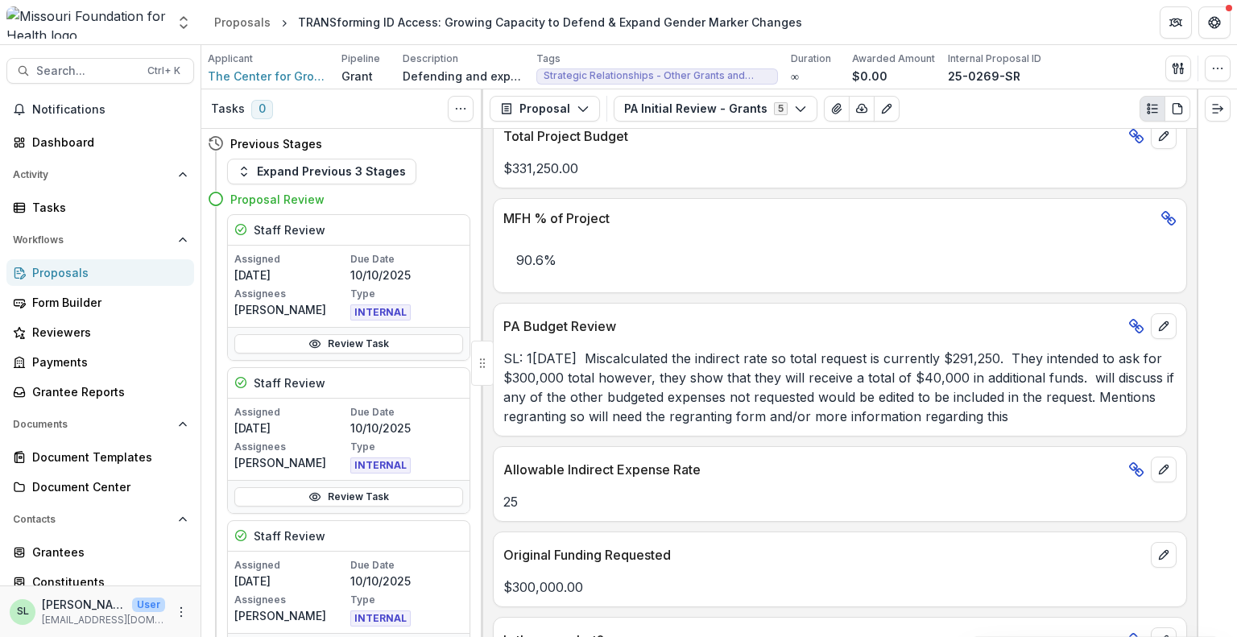
scroll to position [2687, 0]
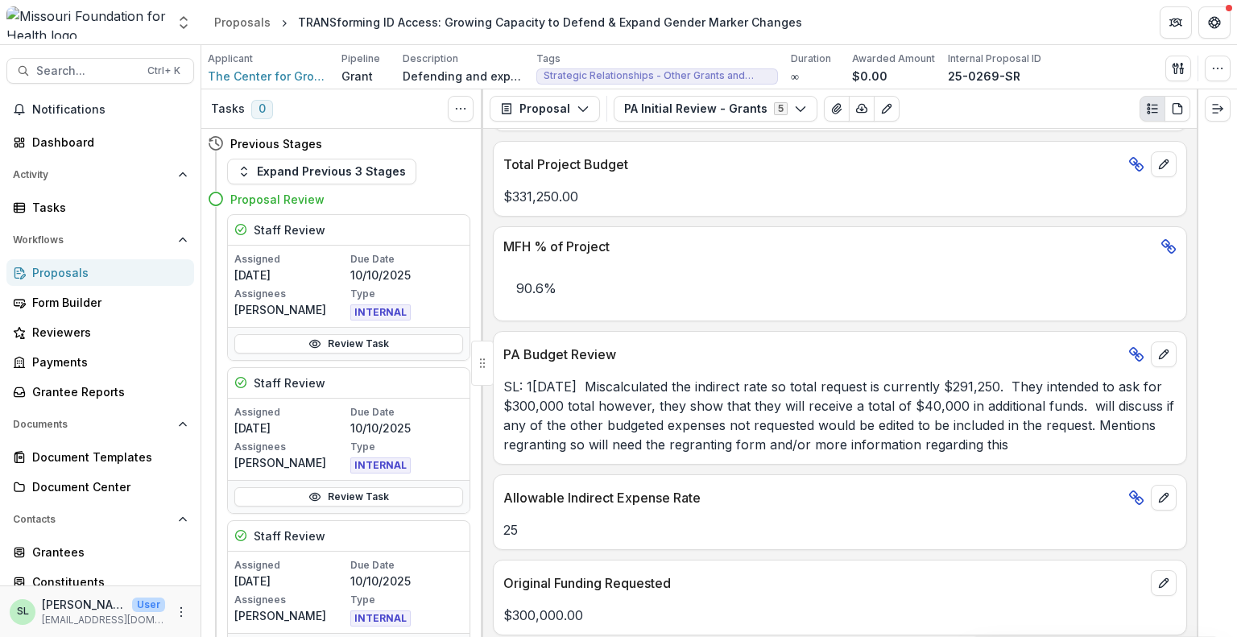
click at [78, 276] on div "Proposals" at bounding box center [106, 272] width 149 height 17
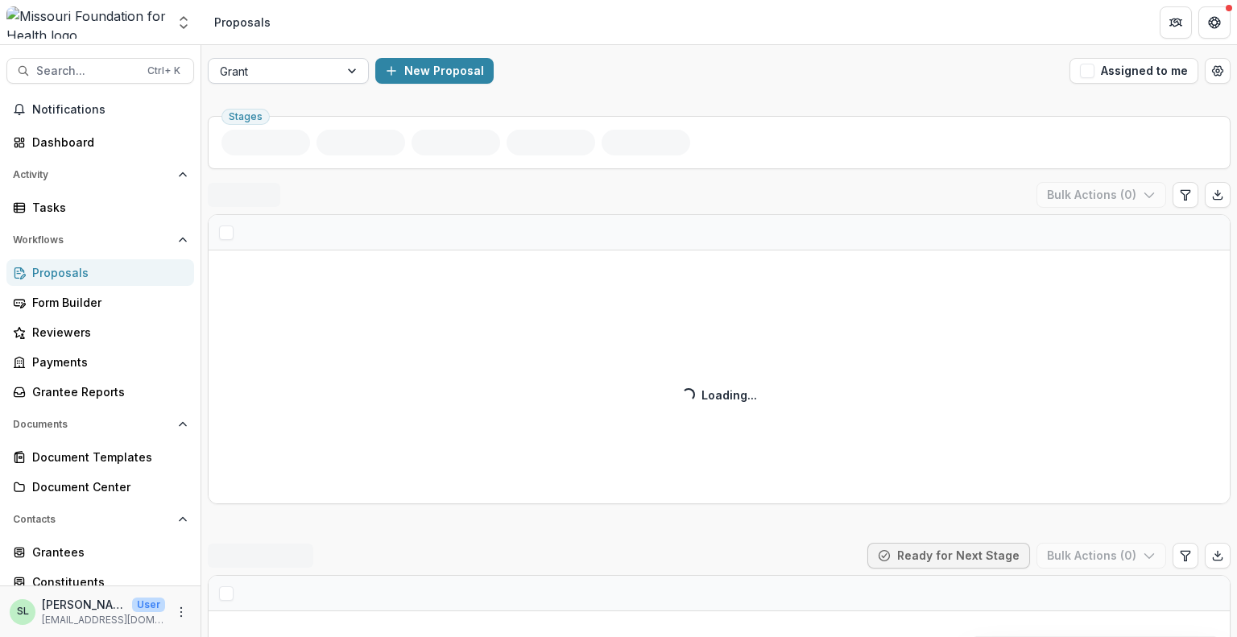
click at [277, 72] on div at bounding box center [274, 71] width 108 height 20
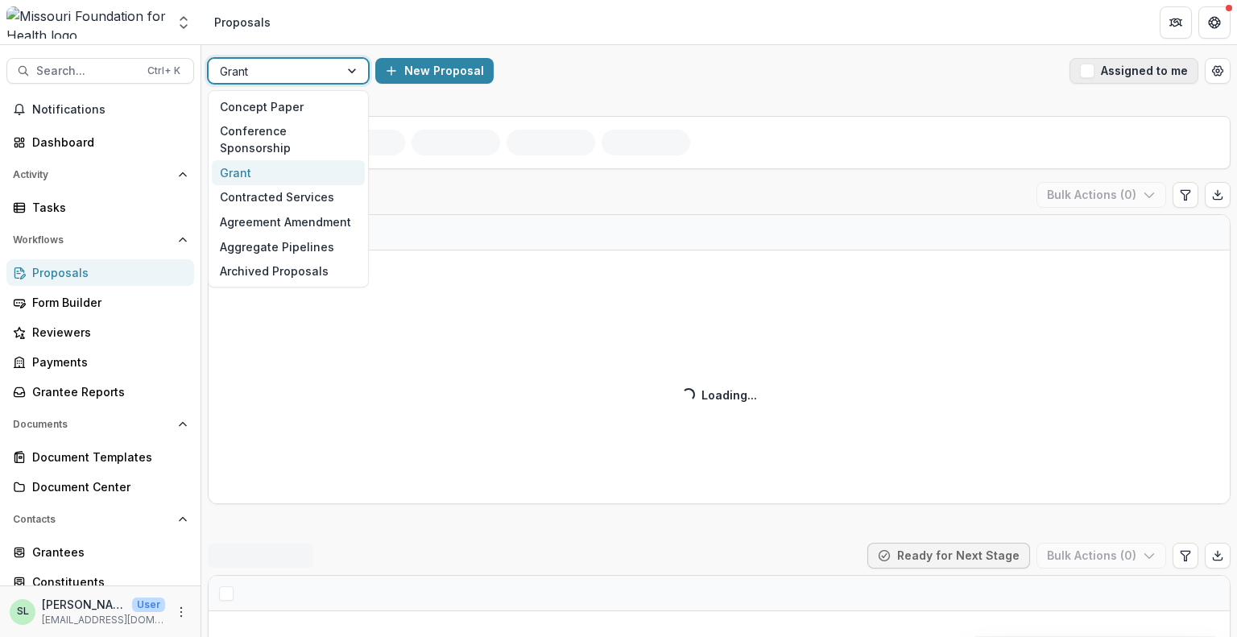
click at [748, 42] on header "Proposals" at bounding box center [719, 22] width 1036 height 44
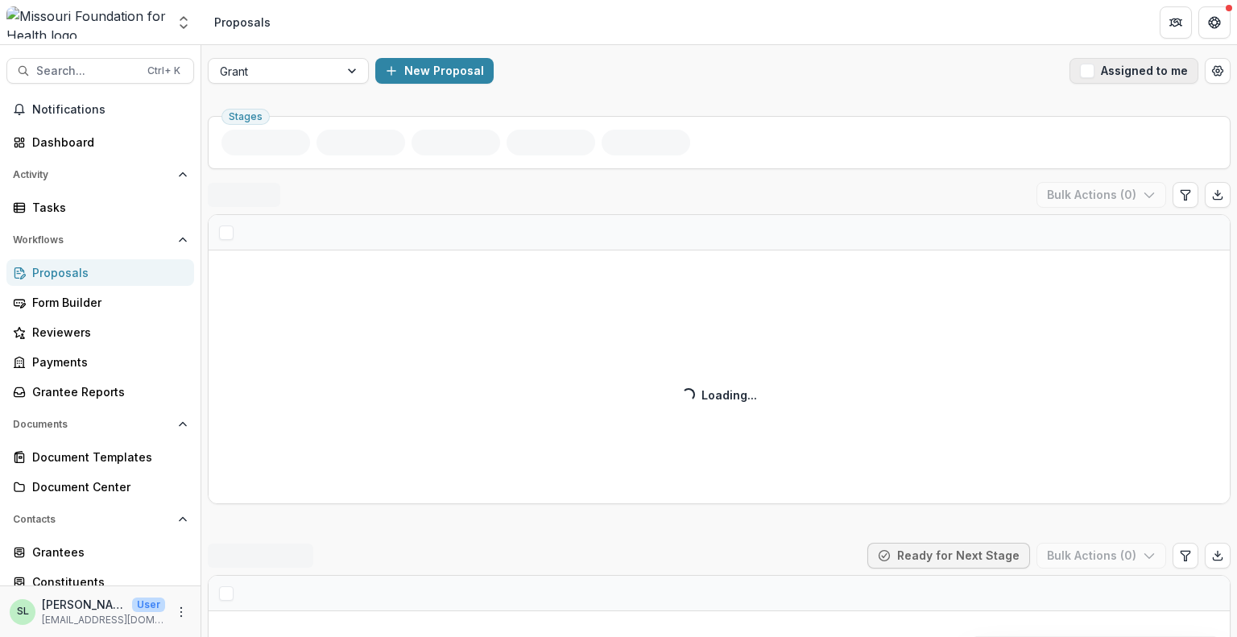
click at [1116, 70] on button "Assigned to me" at bounding box center [1134, 71] width 129 height 26
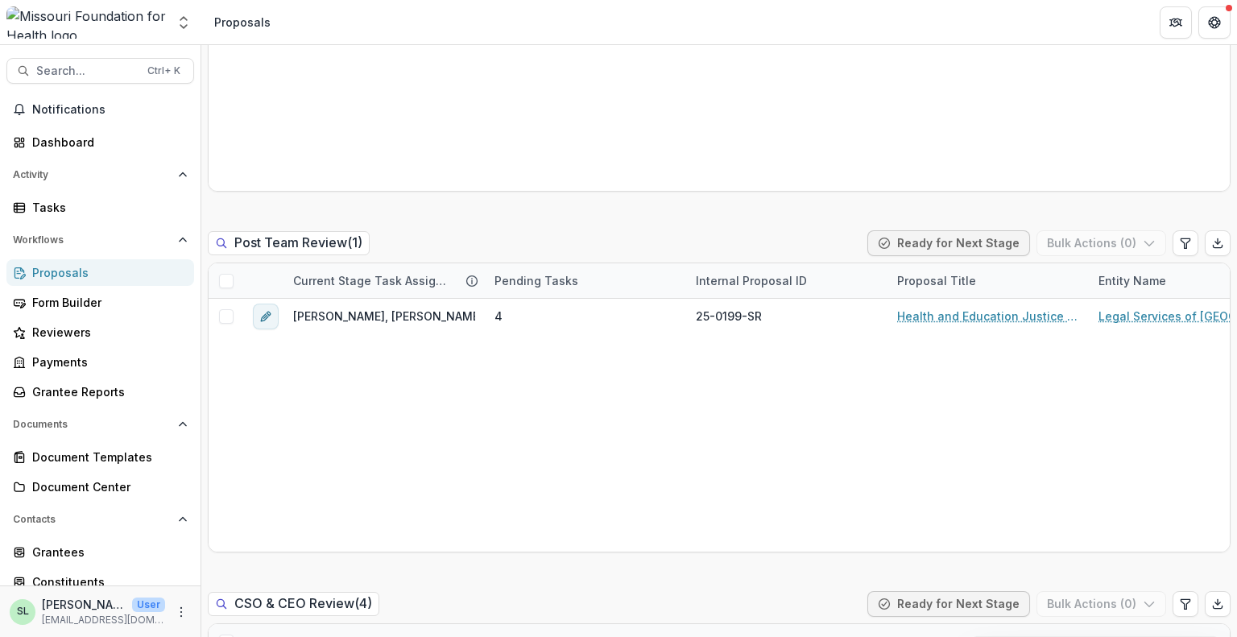
scroll to position [1643, 0]
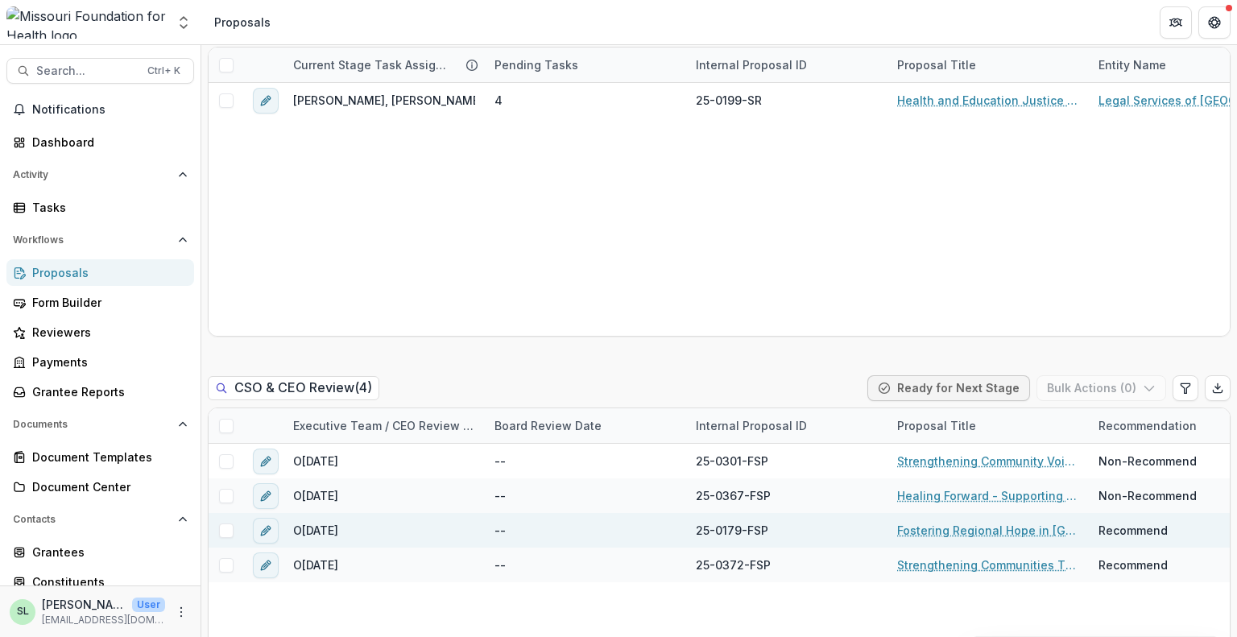
click at [973, 532] on link "Fostering Regional Hope in [GEOGRAPHIC_DATA]" at bounding box center [988, 530] width 182 height 17
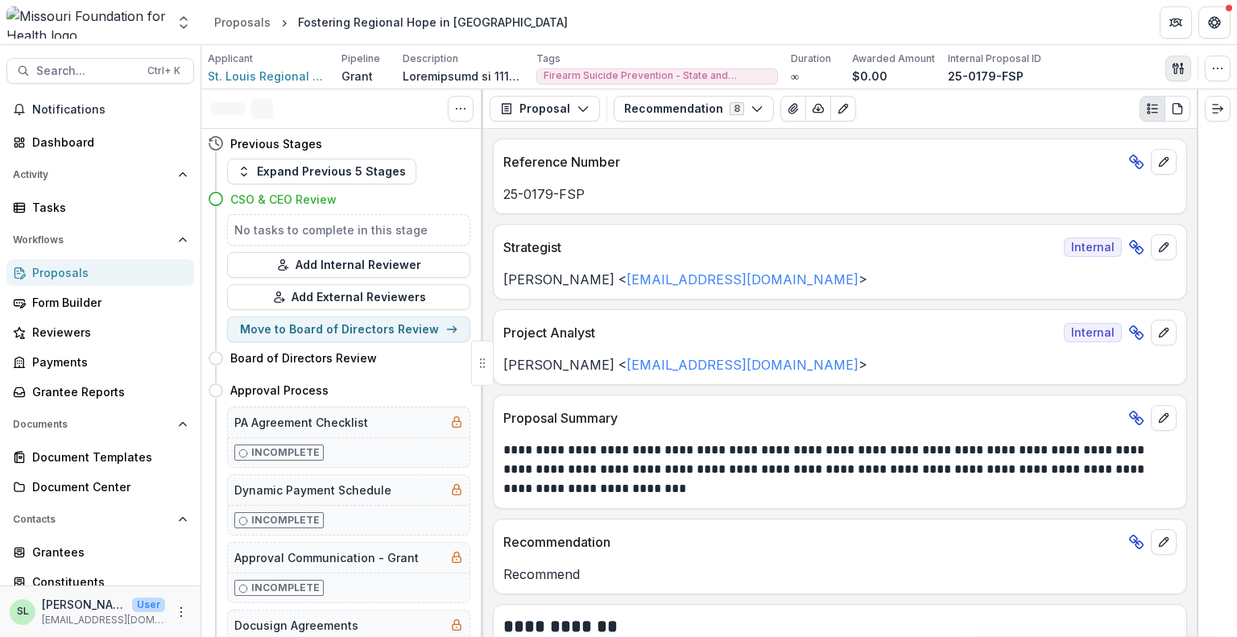
click at [1174, 68] on icon "button" at bounding box center [1178, 68] width 13 height 13
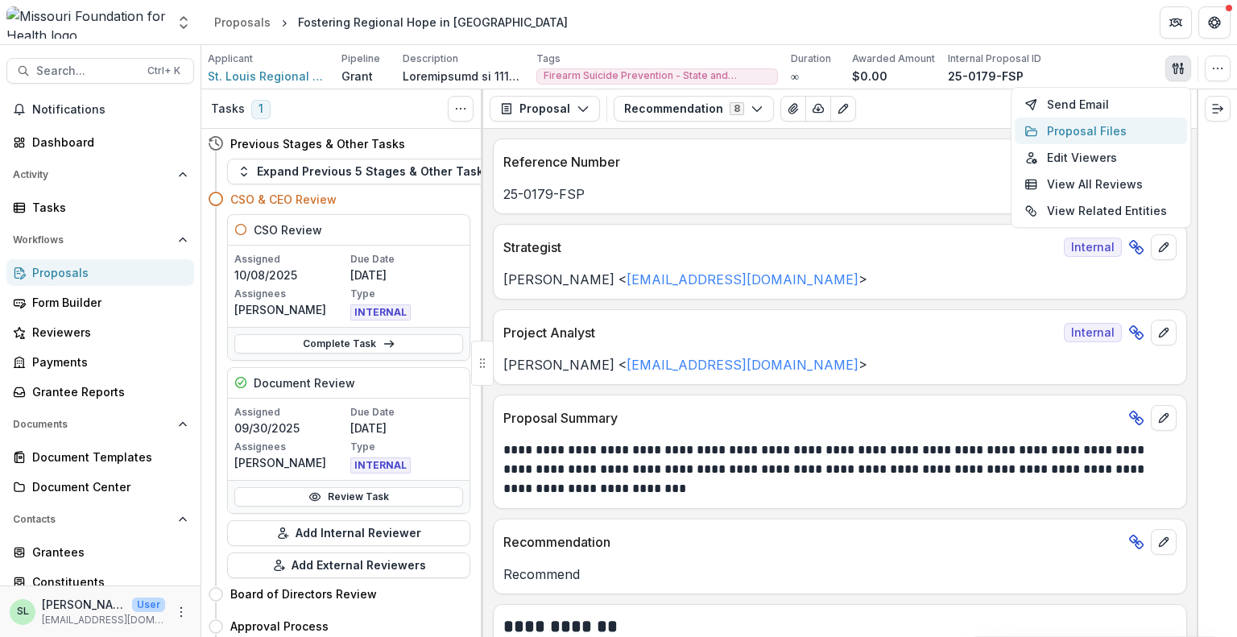
click at [1067, 136] on button "Proposal Files" at bounding box center [1101, 131] width 172 height 27
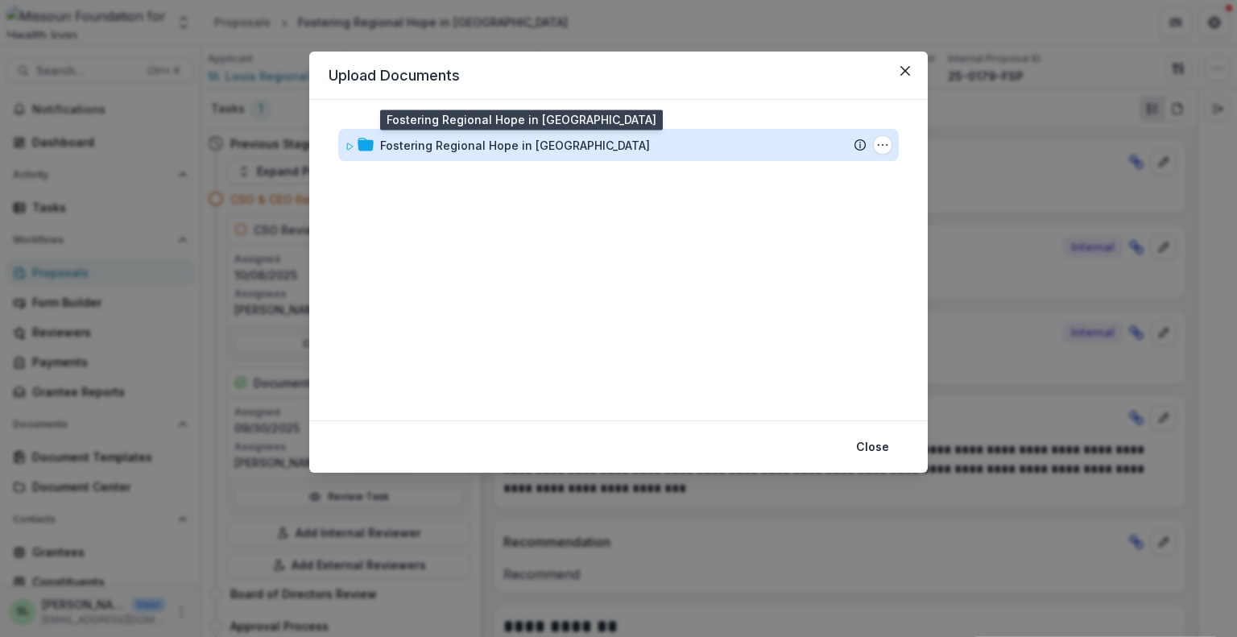
click at [505, 144] on div "Fostering Regional Hope in [GEOGRAPHIC_DATA]" at bounding box center [515, 145] width 270 height 17
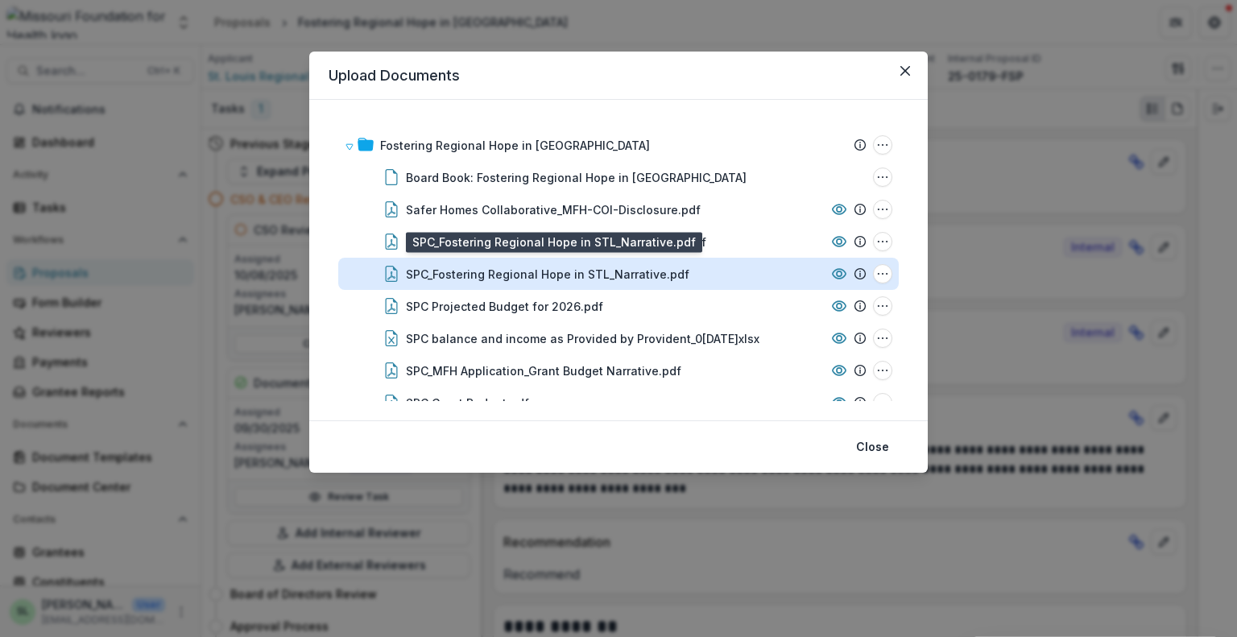
scroll to position [81, 0]
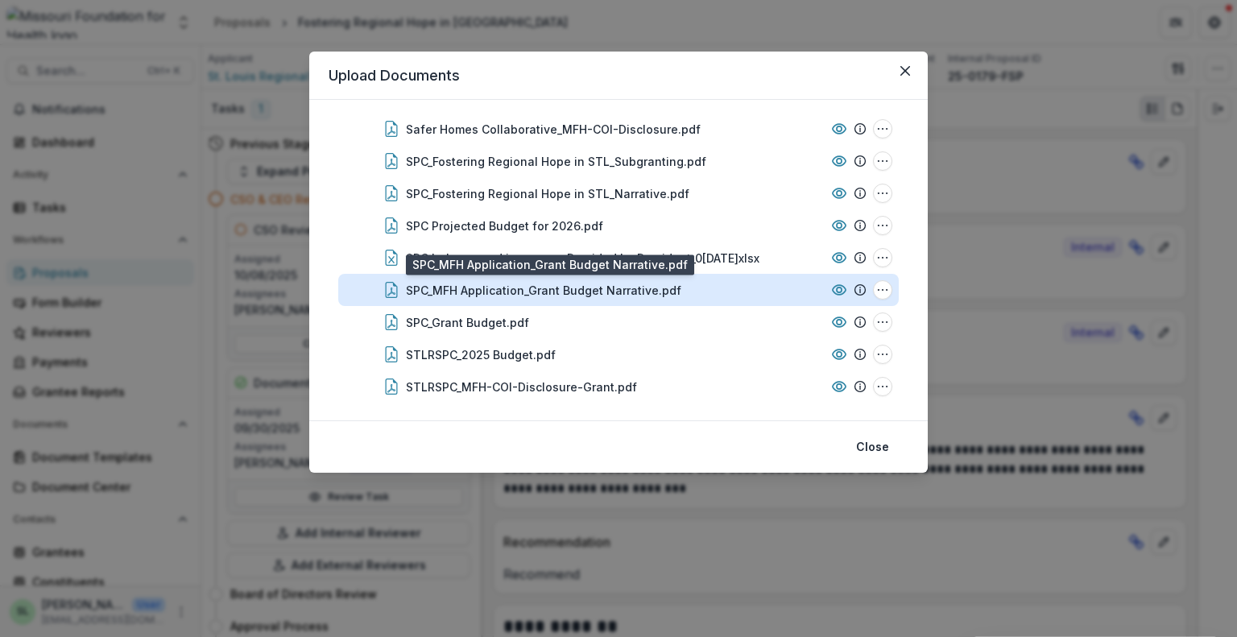
click at [622, 291] on div "SPC_MFH Application_Grant Budget Narrative.pdf" at bounding box center [544, 290] width 276 height 17
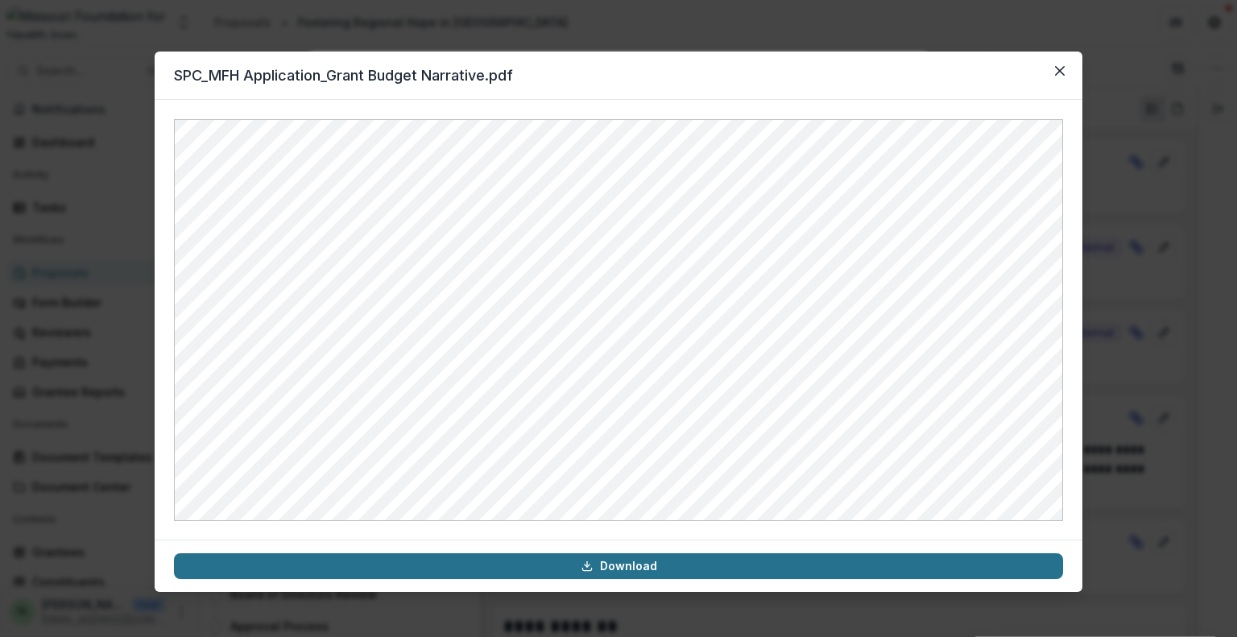
click at [631, 570] on link "Download" at bounding box center [618, 566] width 889 height 26
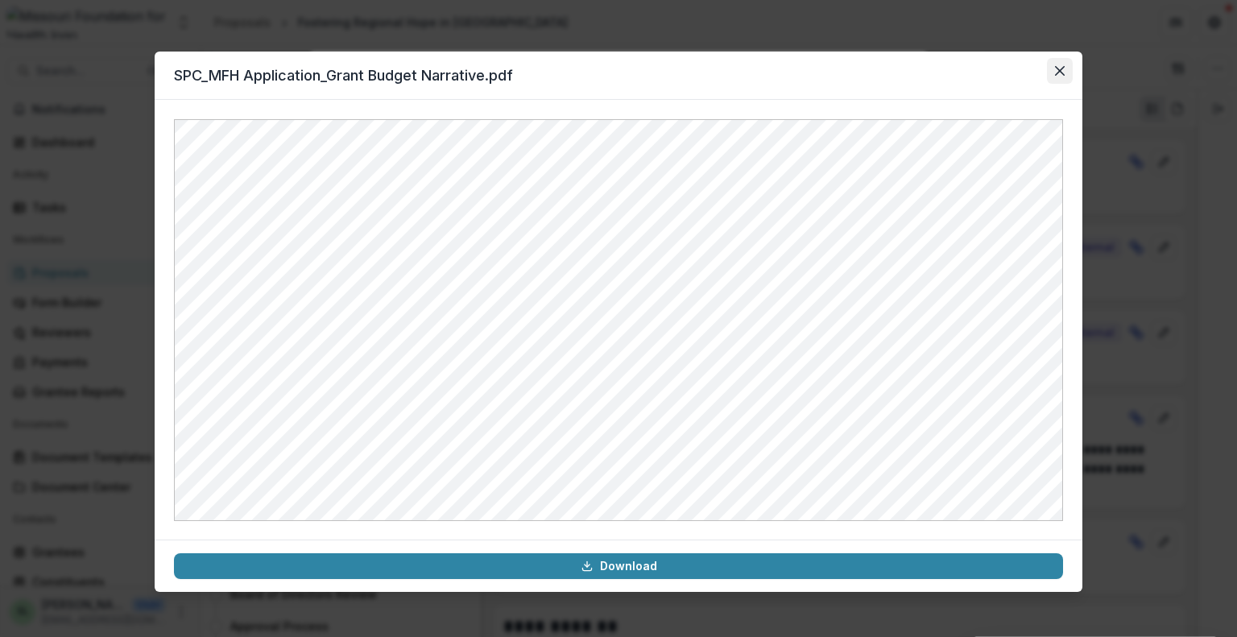
click at [1062, 81] on button "Close" at bounding box center [1060, 71] width 26 height 26
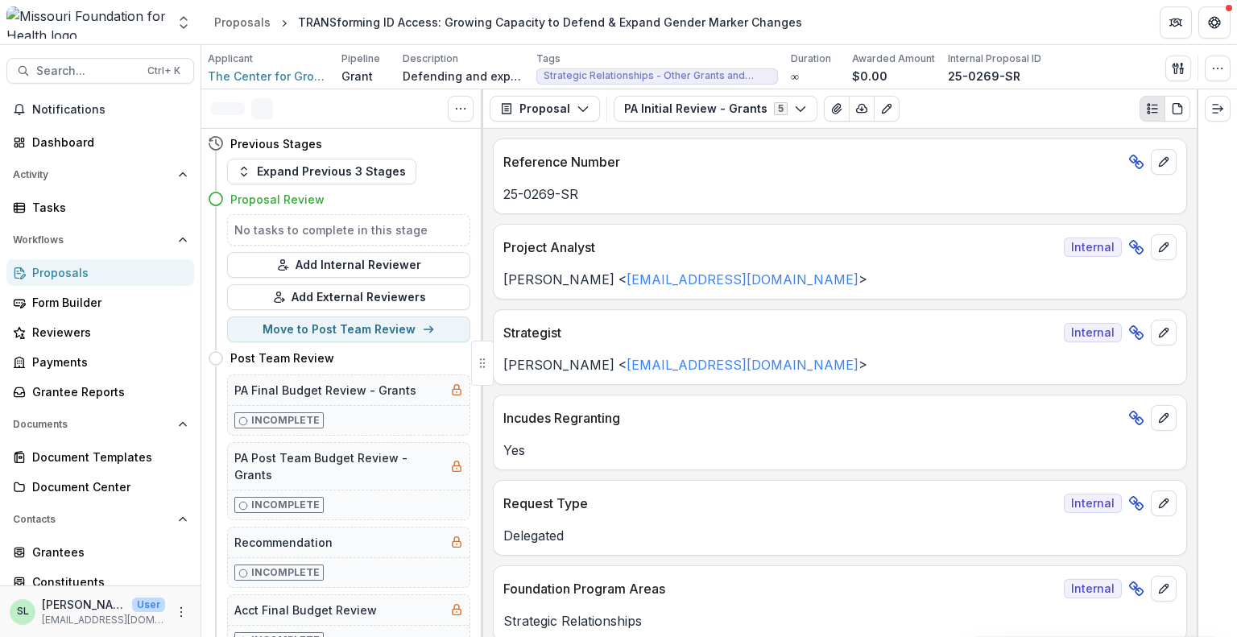
click at [64, 279] on div "Proposals" at bounding box center [106, 272] width 149 height 17
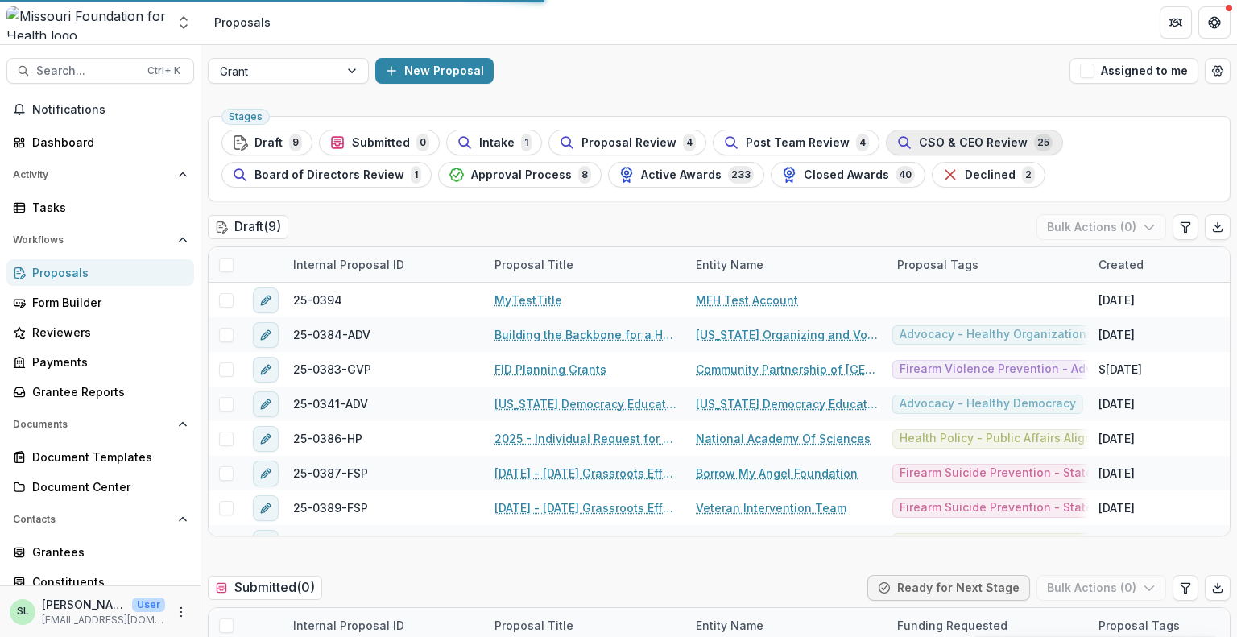
click at [1173, 64] on button "Assigned to me" at bounding box center [1134, 71] width 129 height 26
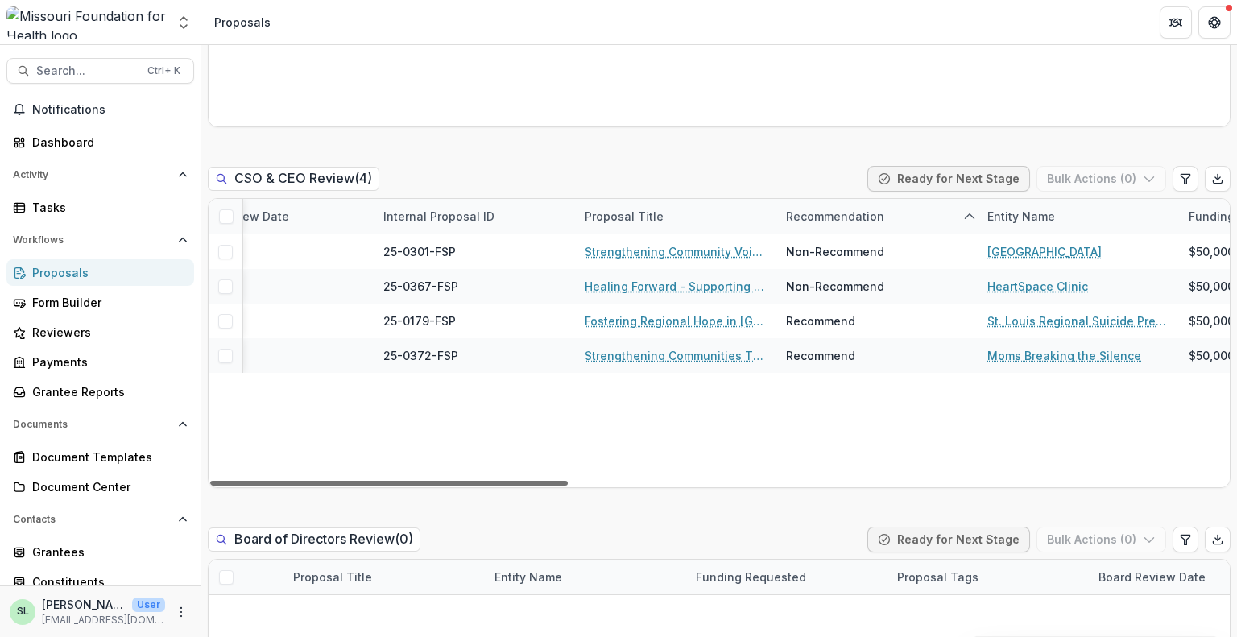
scroll to position [0, 314]
drag, startPoint x: 416, startPoint y: 480, endPoint x: 525, endPoint y: 483, distance: 109.6
click at [525, 483] on div at bounding box center [389, 483] width 358 height 5
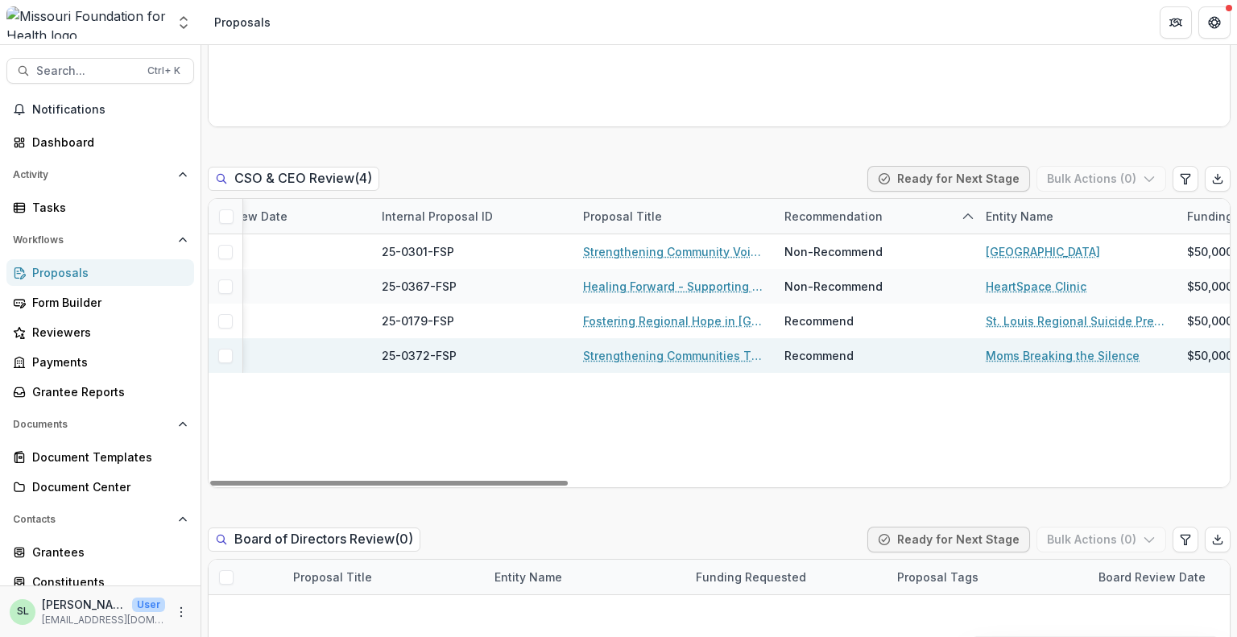
click at [636, 347] on link "Strengthening Communities Through Firearm Suicide Prevention" at bounding box center [674, 355] width 182 height 17
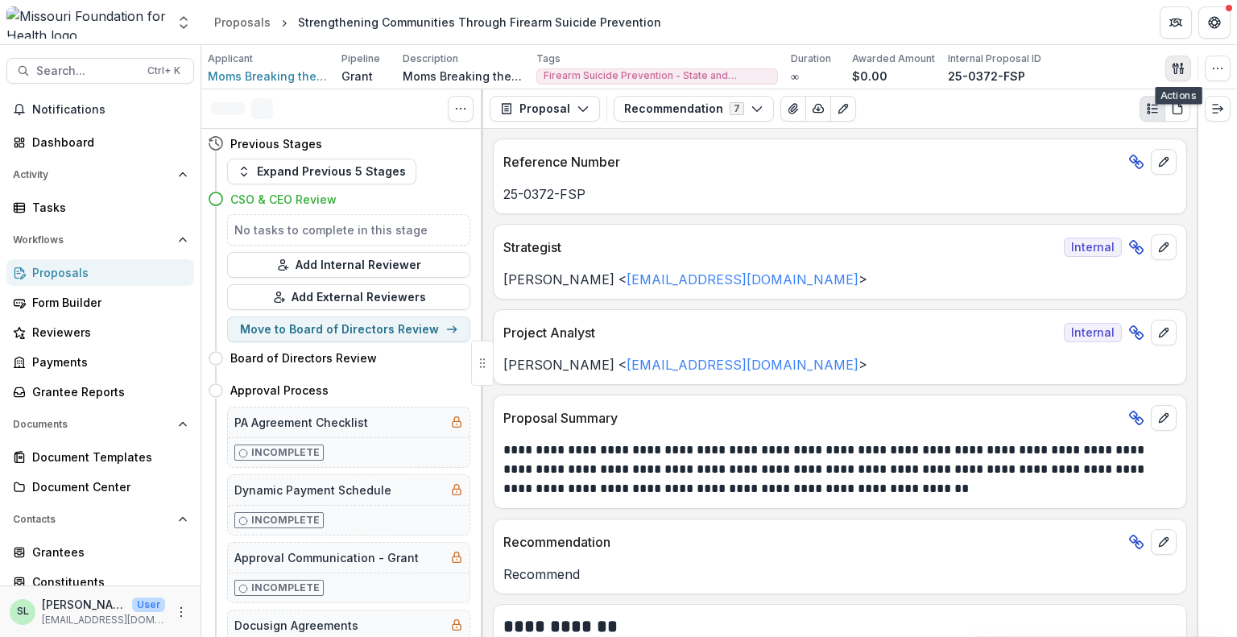
click at [1182, 72] on icon "button" at bounding box center [1178, 68] width 13 height 13
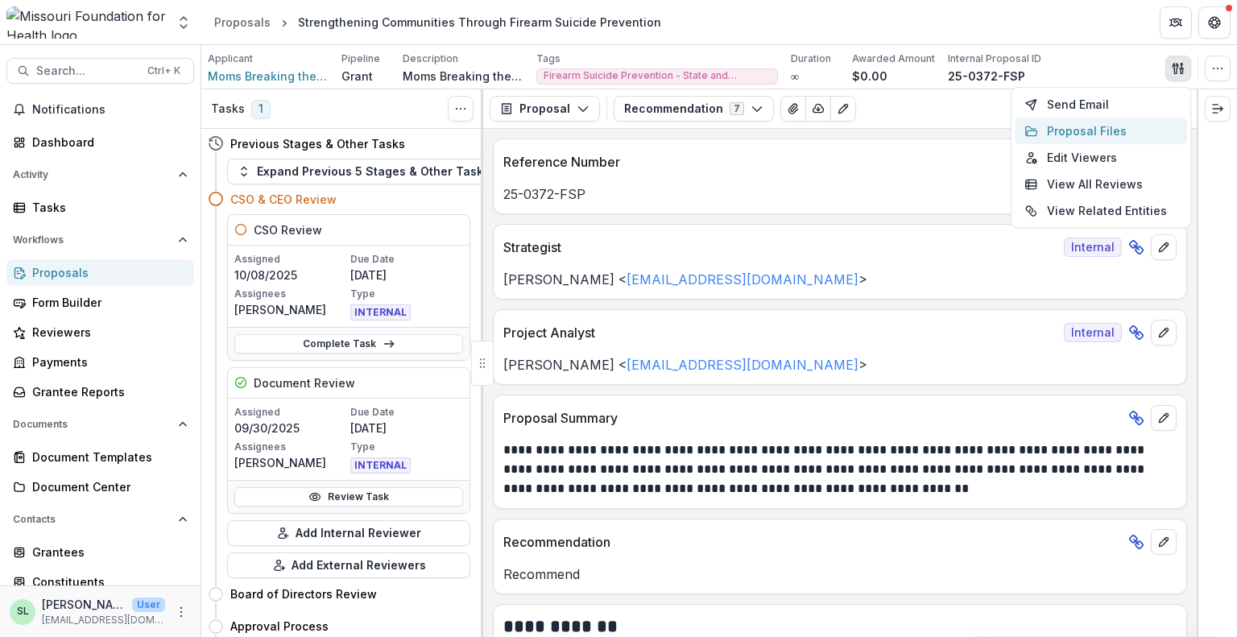
click at [1076, 128] on button "Proposal Files" at bounding box center [1101, 131] width 172 height 27
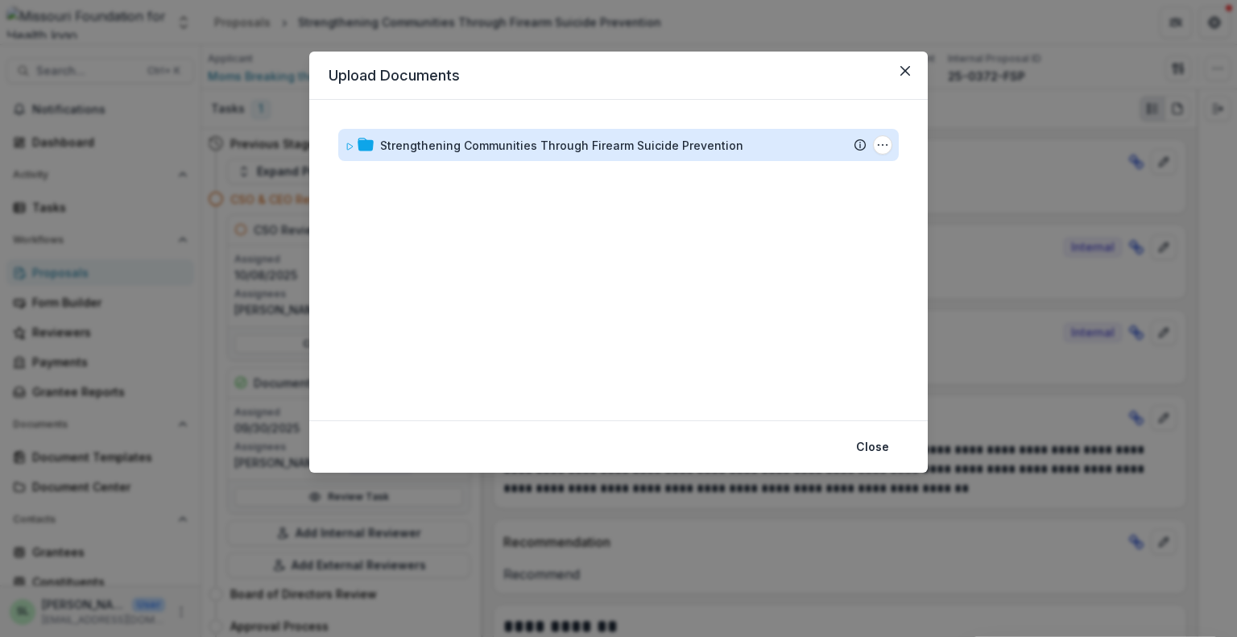
click at [582, 140] on div "Strengthening Communities Through Firearm Suicide Prevention" at bounding box center [561, 145] width 363 height 17
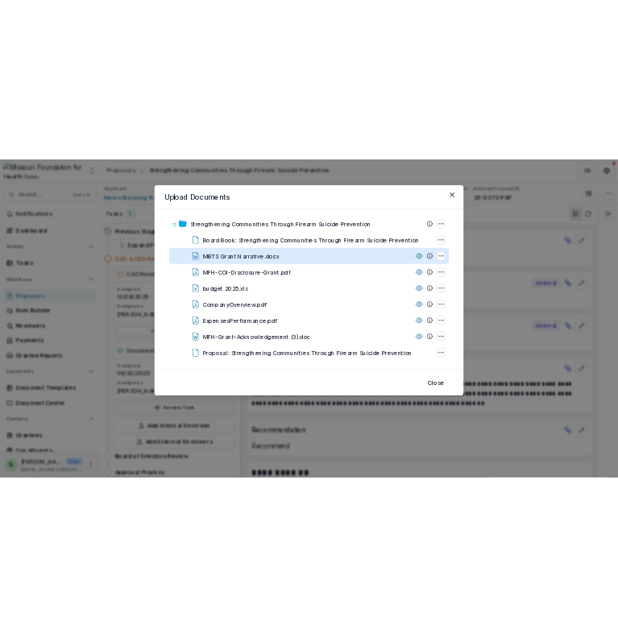
scroll to position [27, 0]
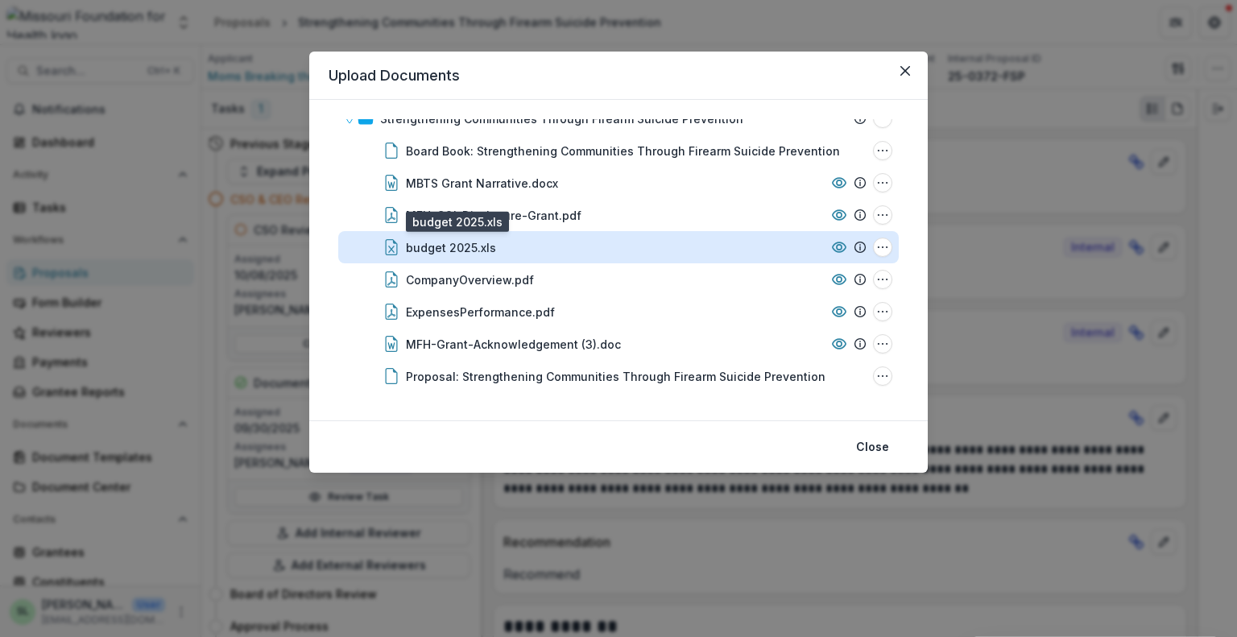
click at [458, 251] on div "budget 2025.xls" at bounding box center [451, 247] width 90 height 17
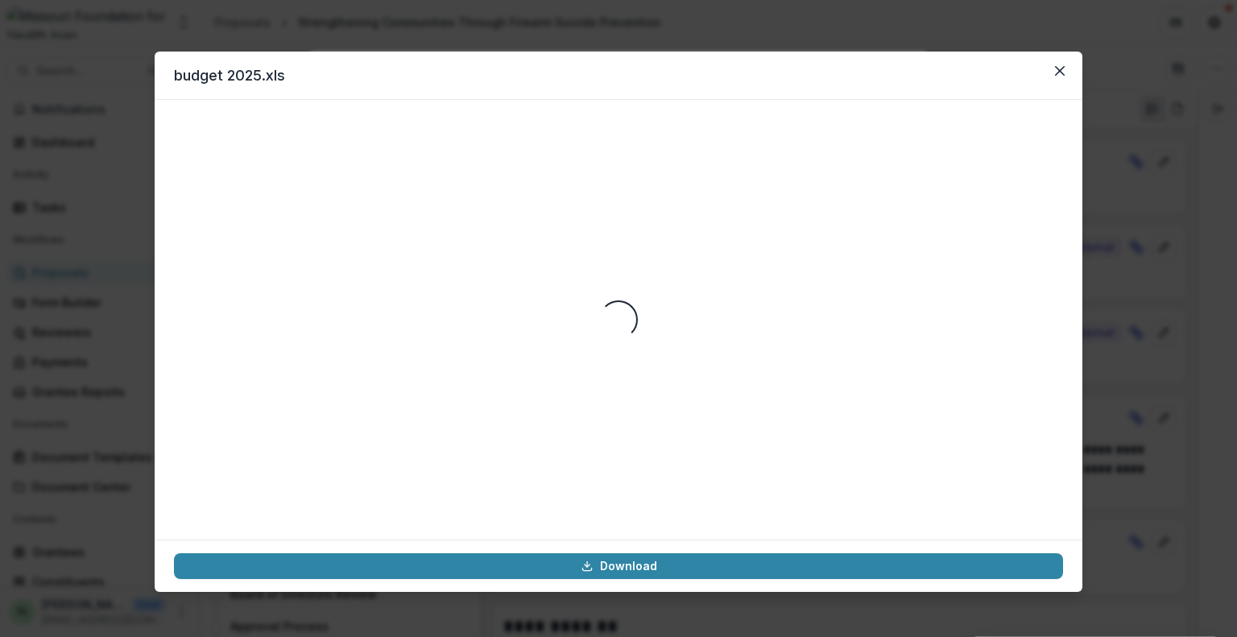
click at [646, 566] on link "Download" at bounding box center [618, 566] width 889 height 26
click at [1063, 67] on icon "Close" at bounding box center [1060, 71] width 10 height 10
click at [1060, 73] on icon "Close" at bounding box center [1060, 71] width 10 height 10
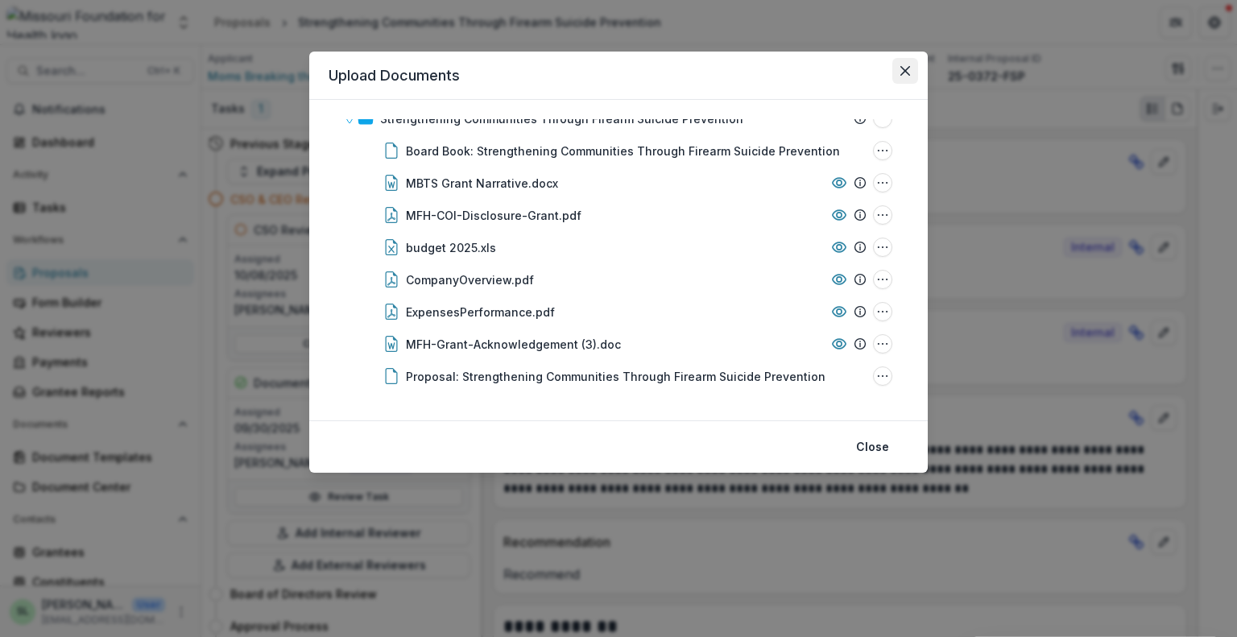
click at [904, 73] on icon "Close" at bounding box center [906, 71] width 10 height 10
